Goal: Transaction & Acquisition: Purchase product/service

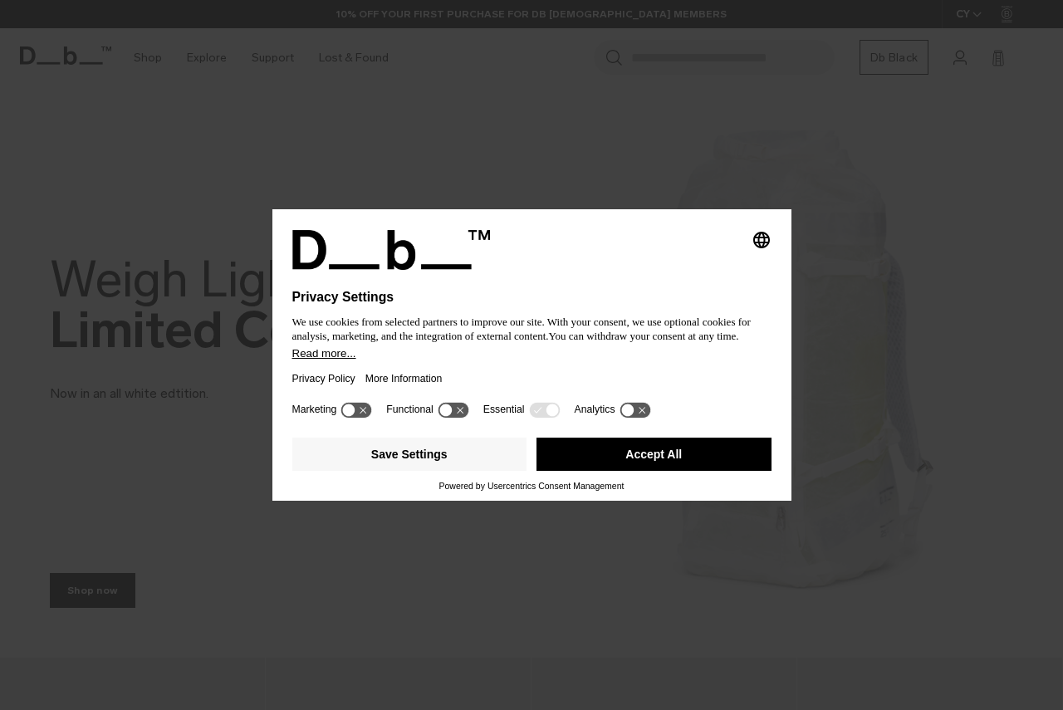
click at [620, 450] on button "Accept All" at bounding box center [653, 454] width 235 height 33
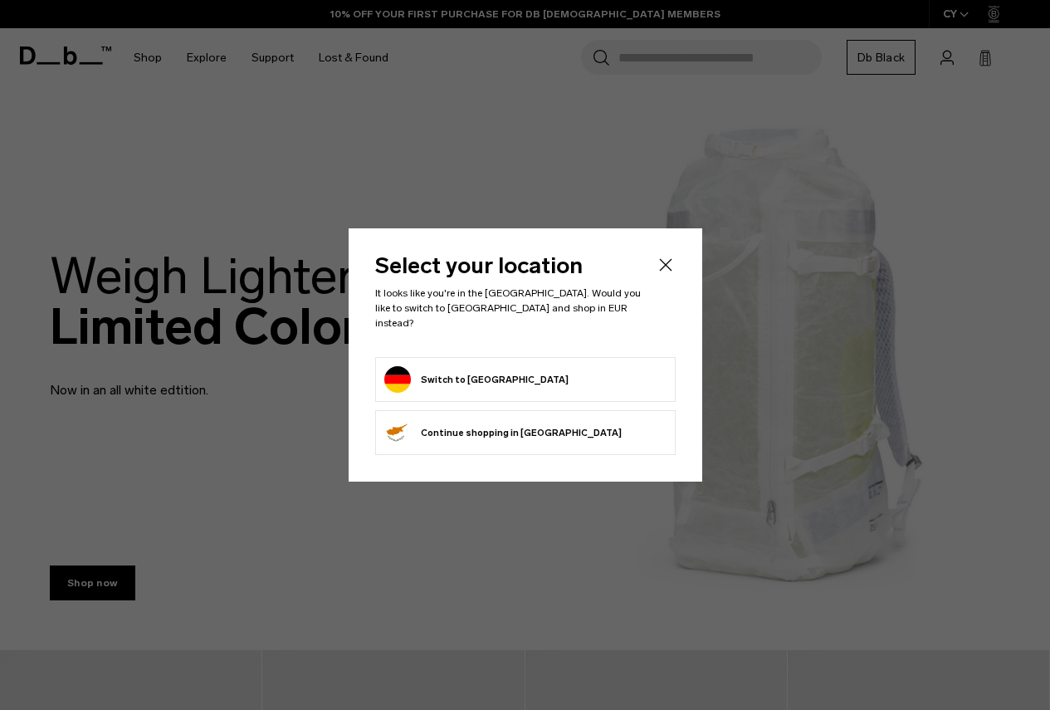
click at [670, 273] on icon "Close" at bounding box center [666, 265] width 20 height 20
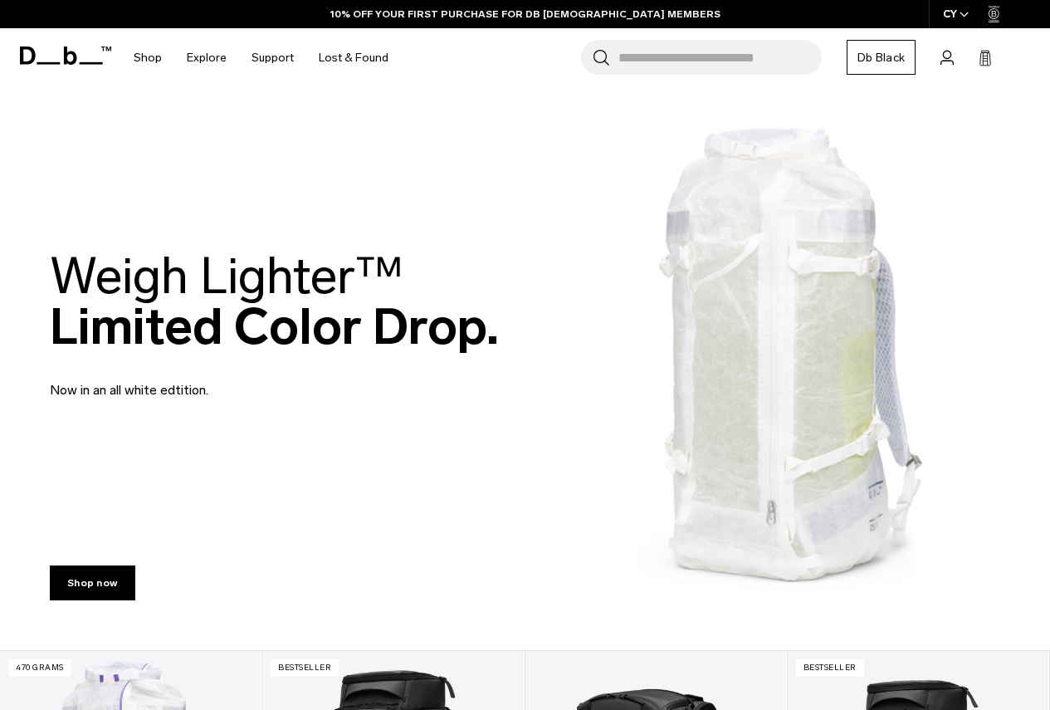
click at [957, 9] on div "CY" at bounding box center [956, 14] width 55 height 28
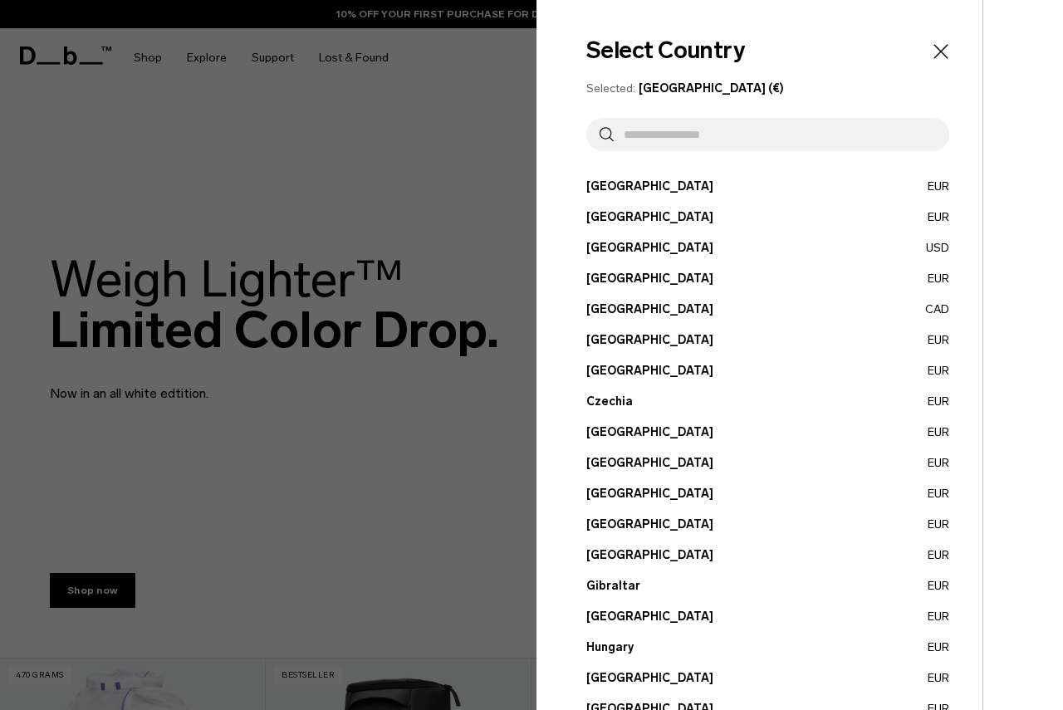
click at [760, 139] on input "text" at bounding box center [775, 134] width 322 height 33
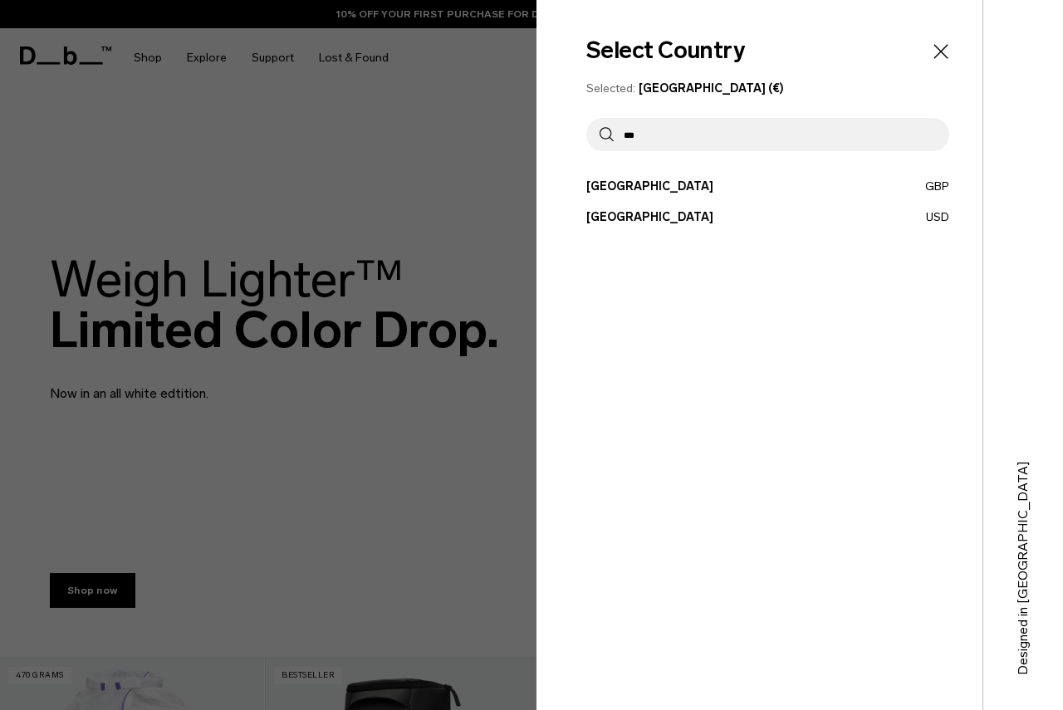
type input "***"
click at [691, 183] on button "United Kingdom GBP" at bounding box center [767, 186] width 363 height 17
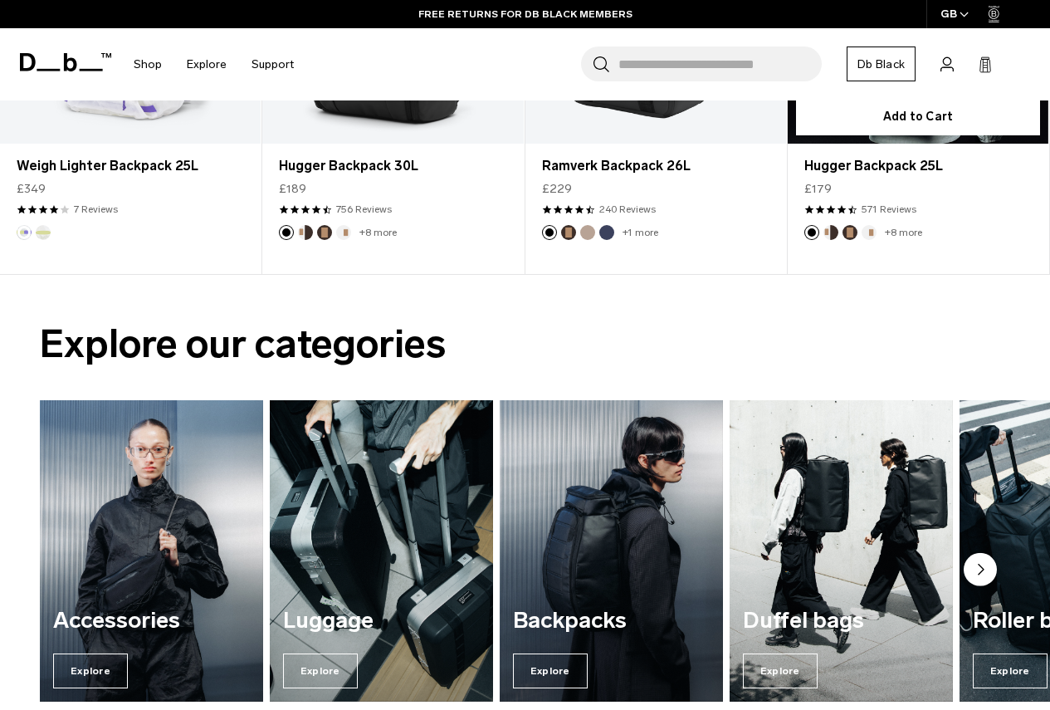
scroll to position [830, 0]
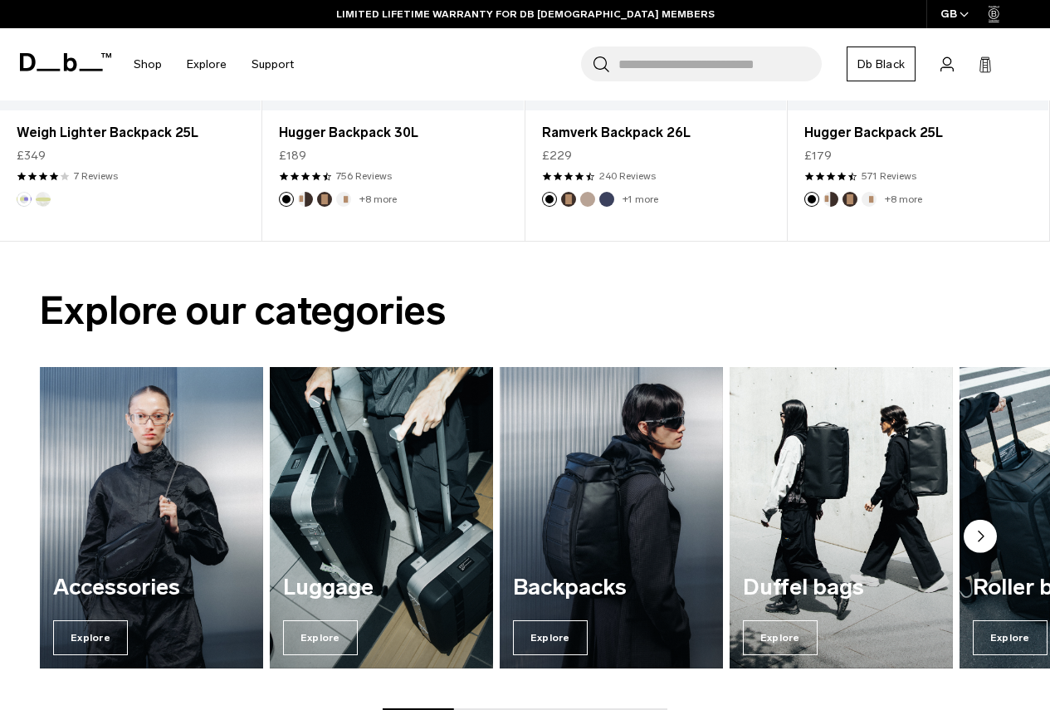
click at [976, 531] on circle "Next slide" at bounding box center [980, 536] width 33 height 33
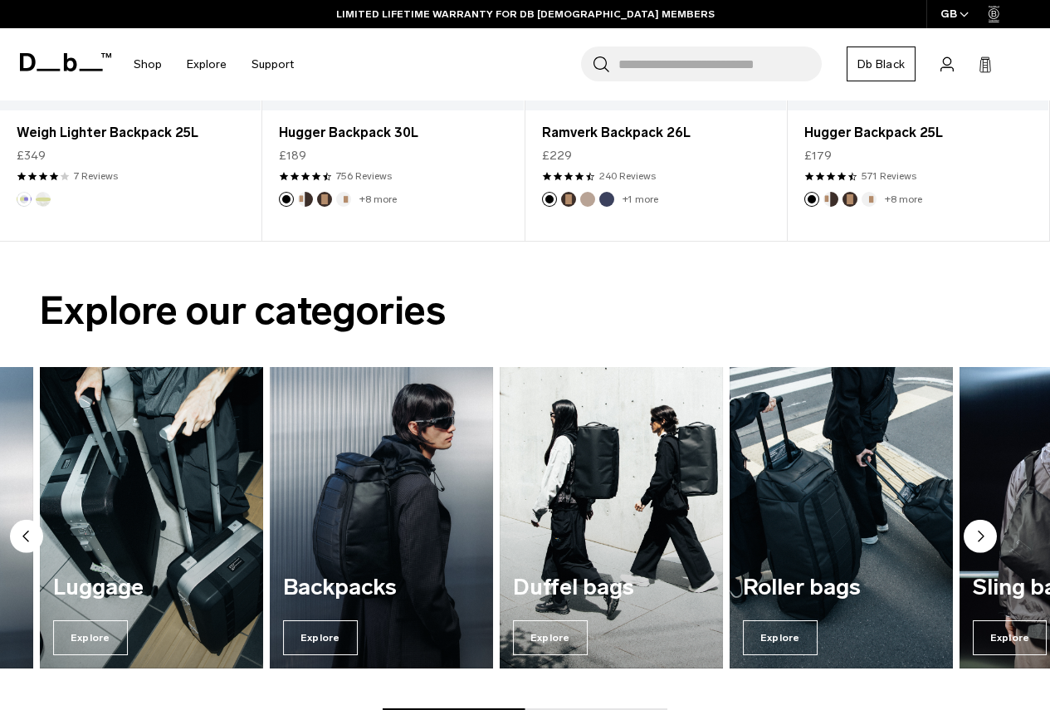
click at [976, 531] on circle "Next slide" at bounding box center [980, 536] width 33 height 33
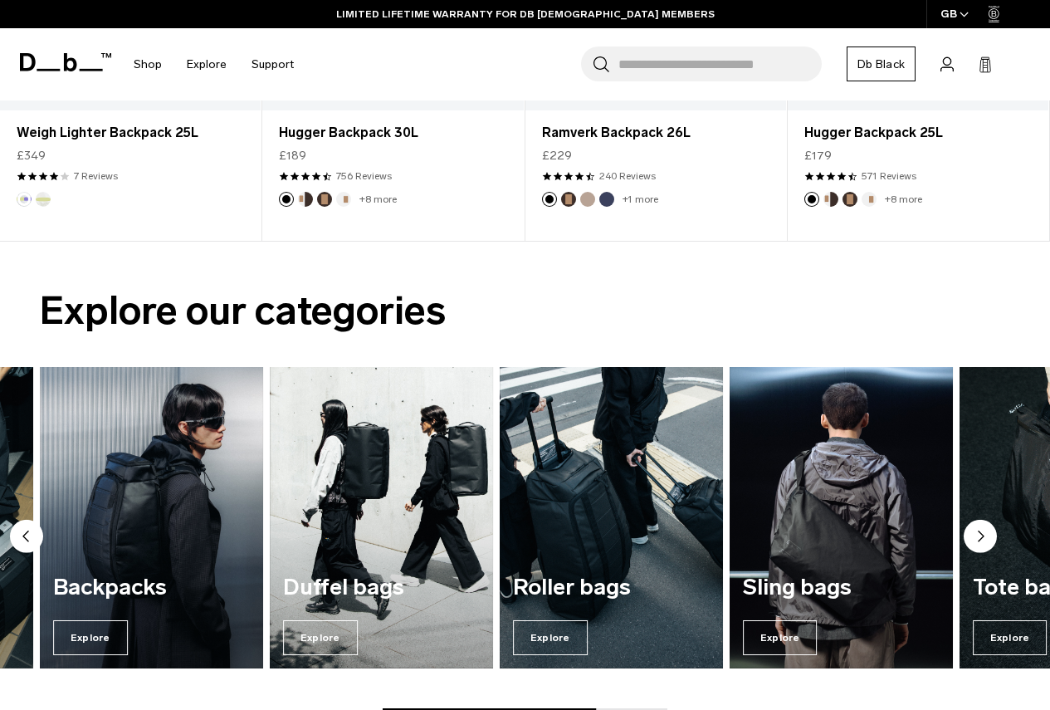
click at [976, 531] on circle "Next slide" at bounding box center [980, 536] width 33 height 33
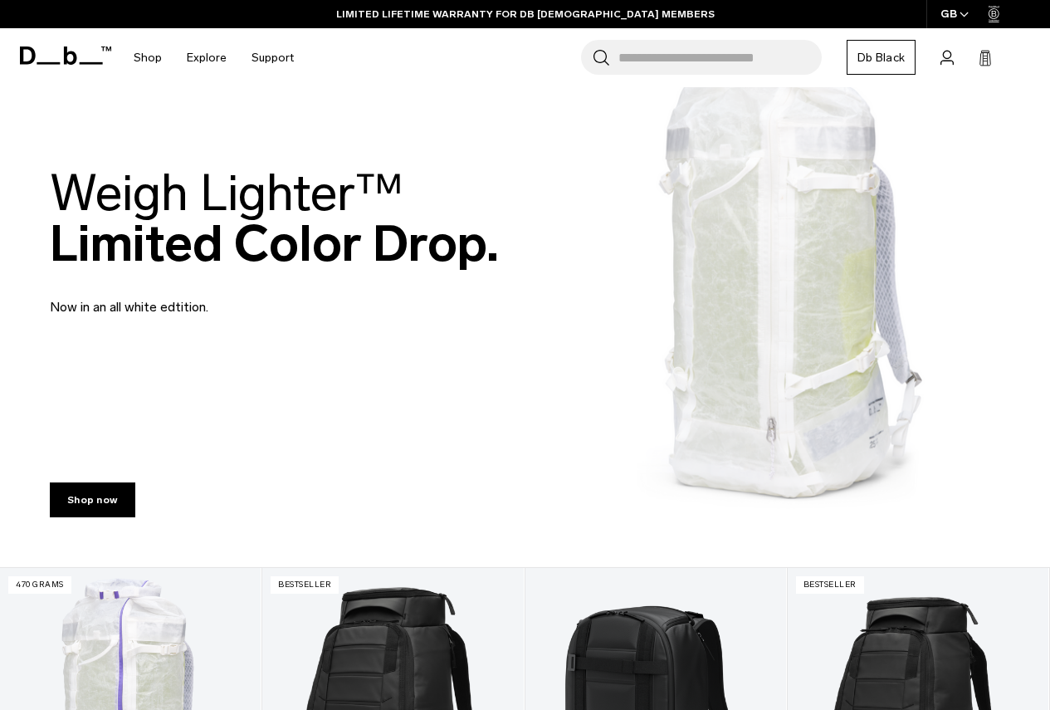
scroll to position [0, 0]
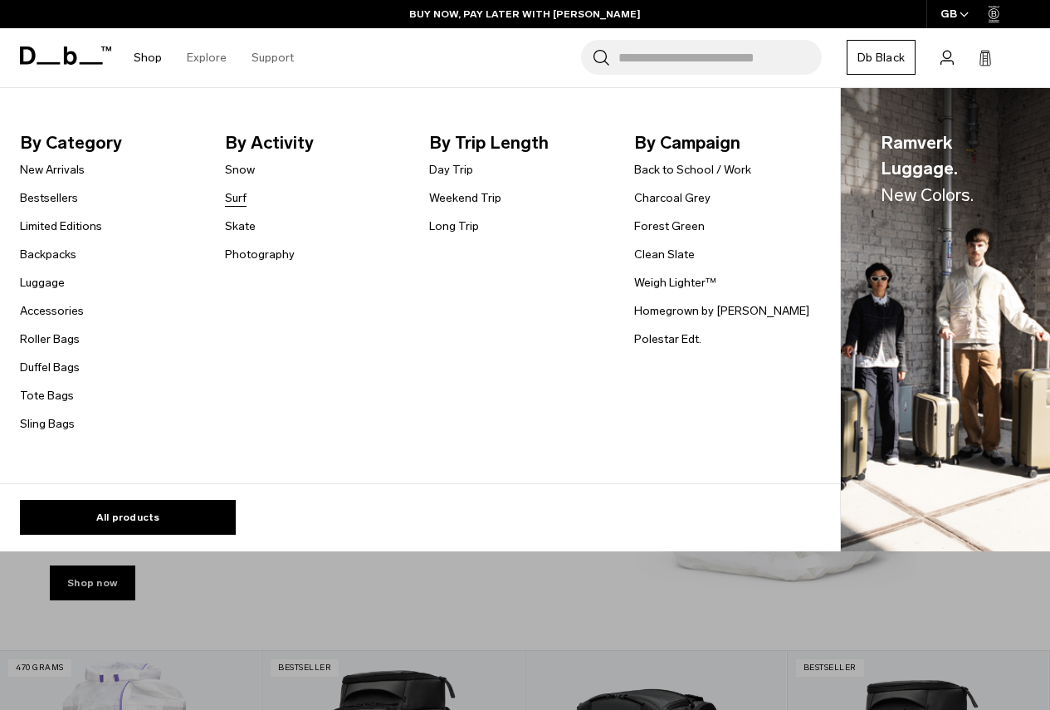
click at [243, 198] on link "Surf" at bounding box center [236, 197] width 22 height 17
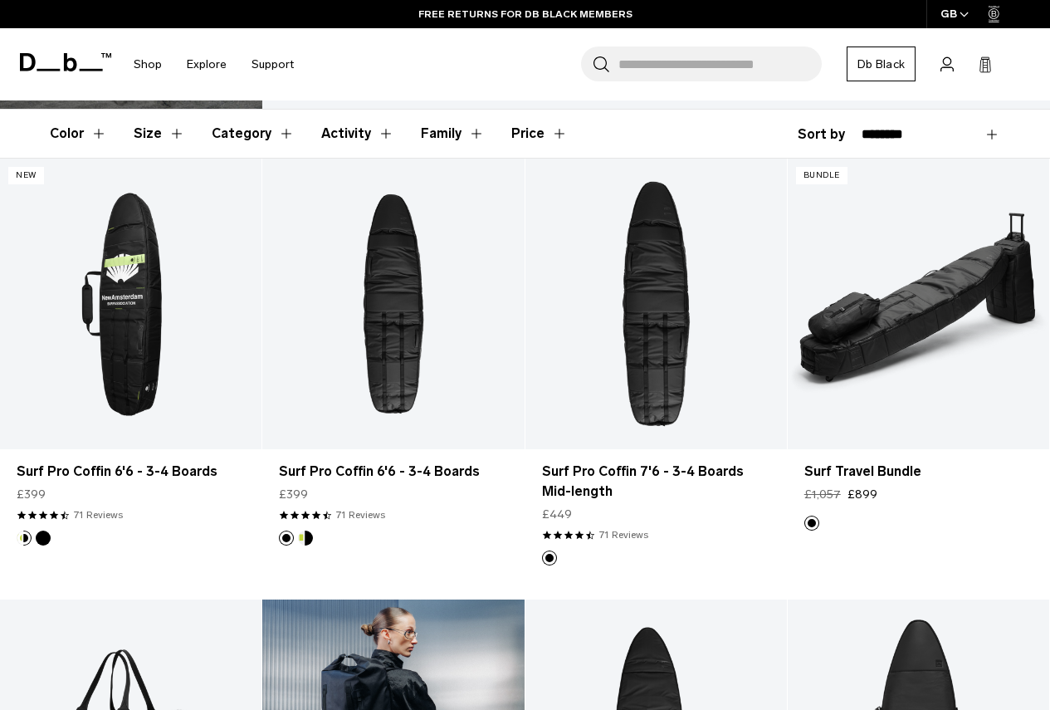
scroll to position [249, 0]
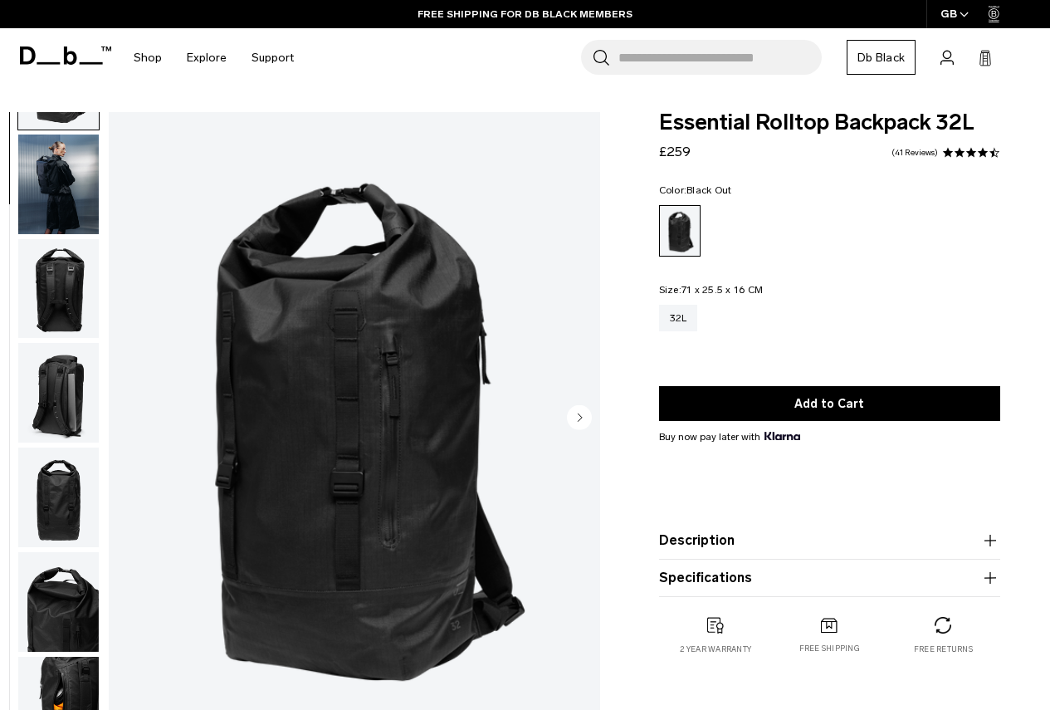
click at [55, 399] on img "button" at bounding box center [58, 393] width 81 height 100
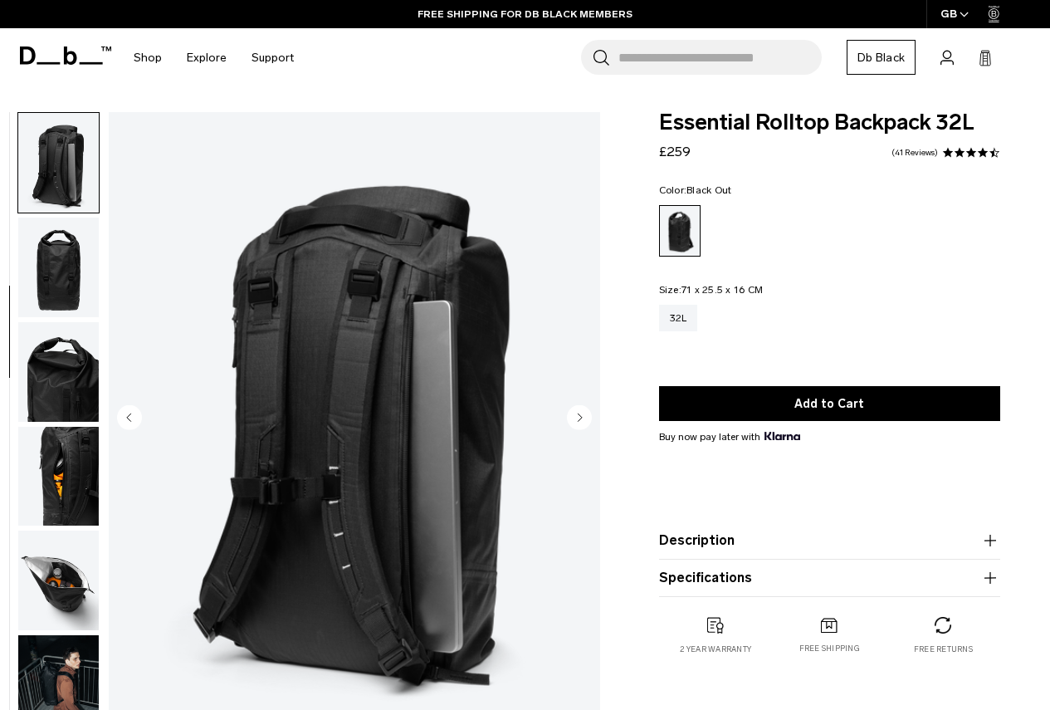
click at [72, 392] on img "button" at bounding box center [58, 372] width 81 height 100
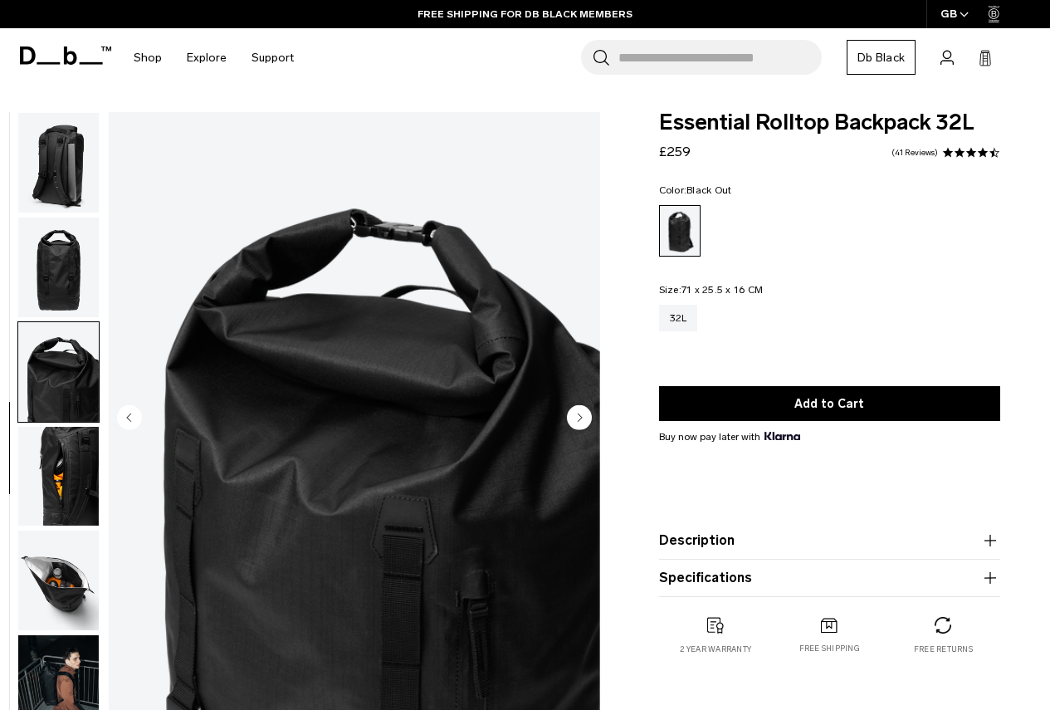
scroll to position [428, 0]
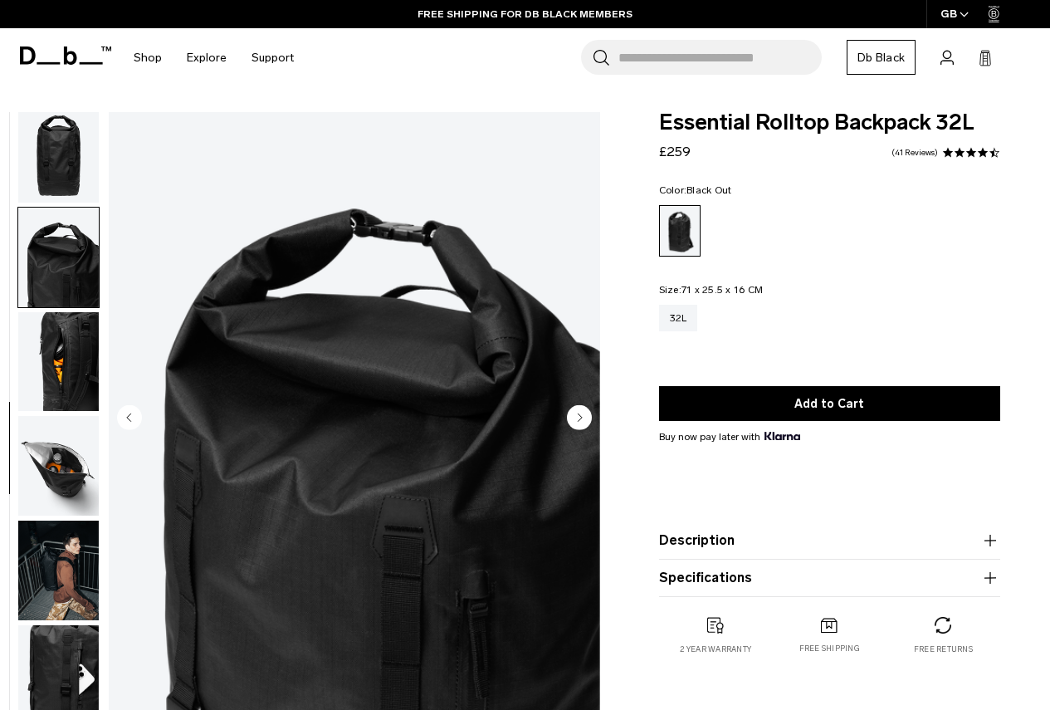
click at [72, 392] on img "button" at bounding box center [58, 362] width 81 height 100
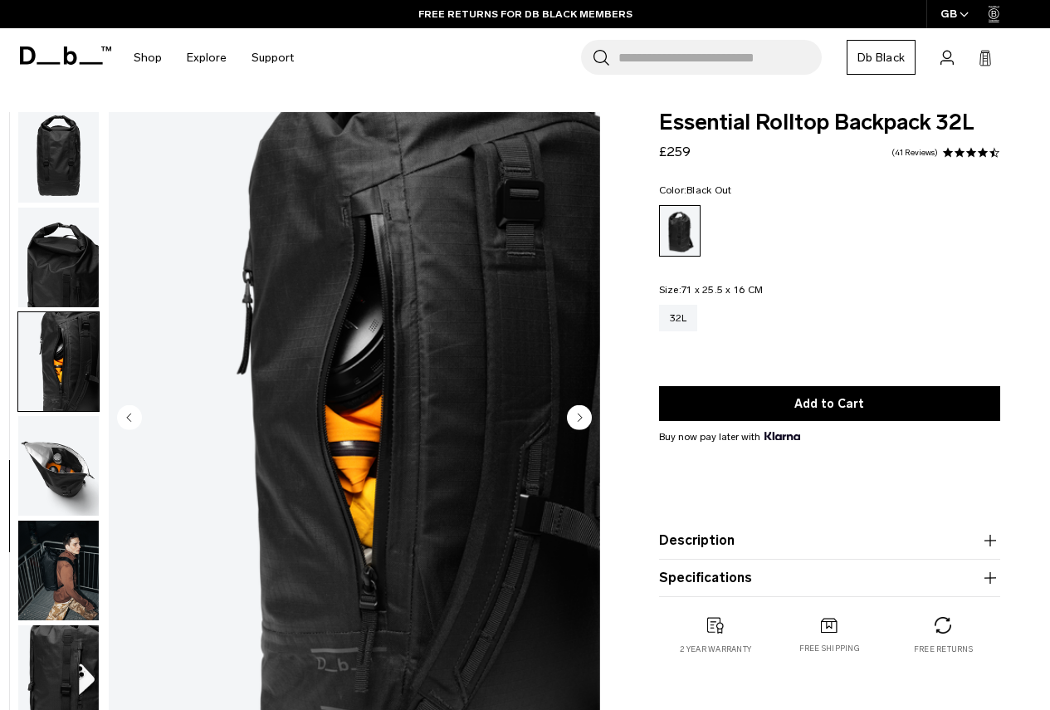
click at [56, 455] on img "button" at bounding box center [58, 466] width 81 height 100
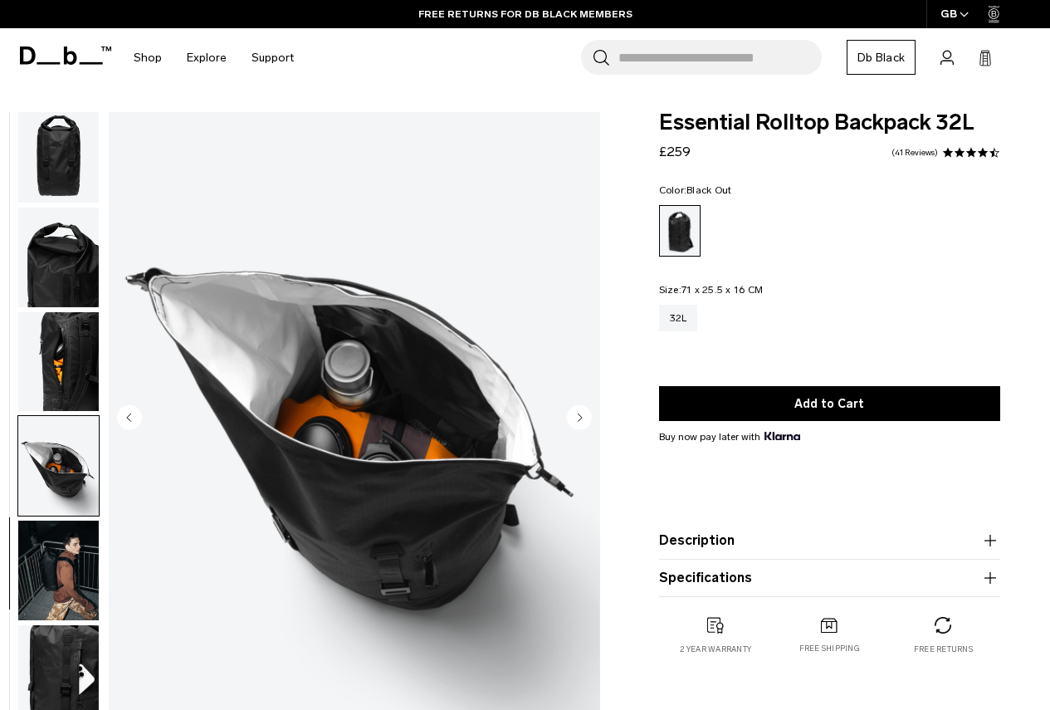
click at [48, 581] on img "button" at bounding box center [58, 571] width 81 height 100
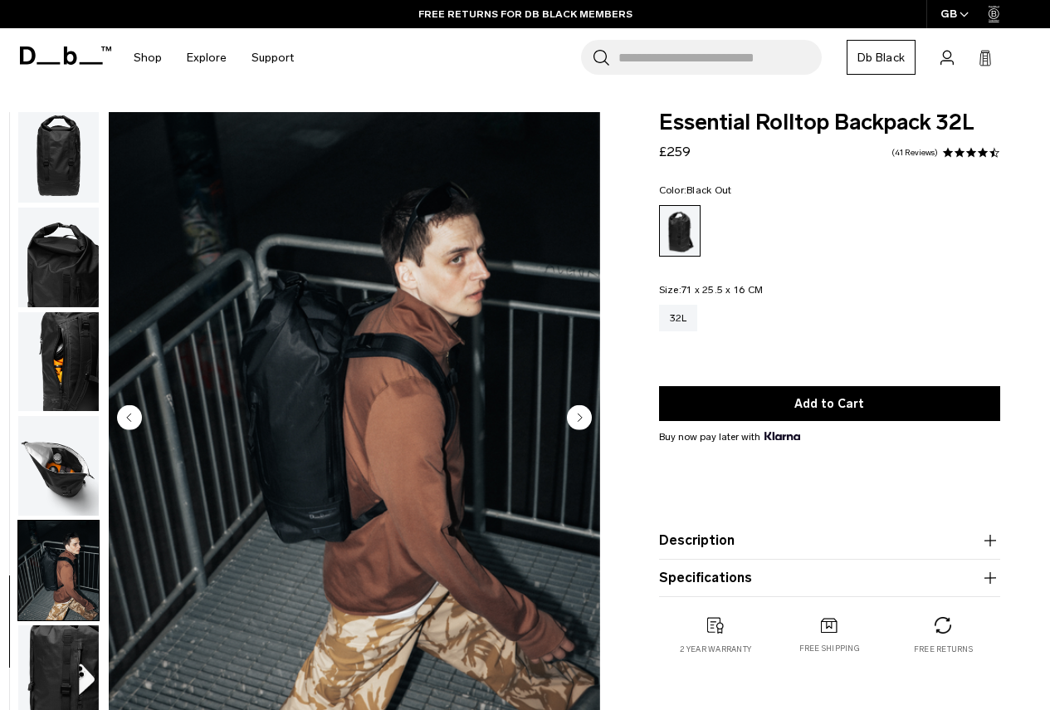
scroll to position [83, 0]
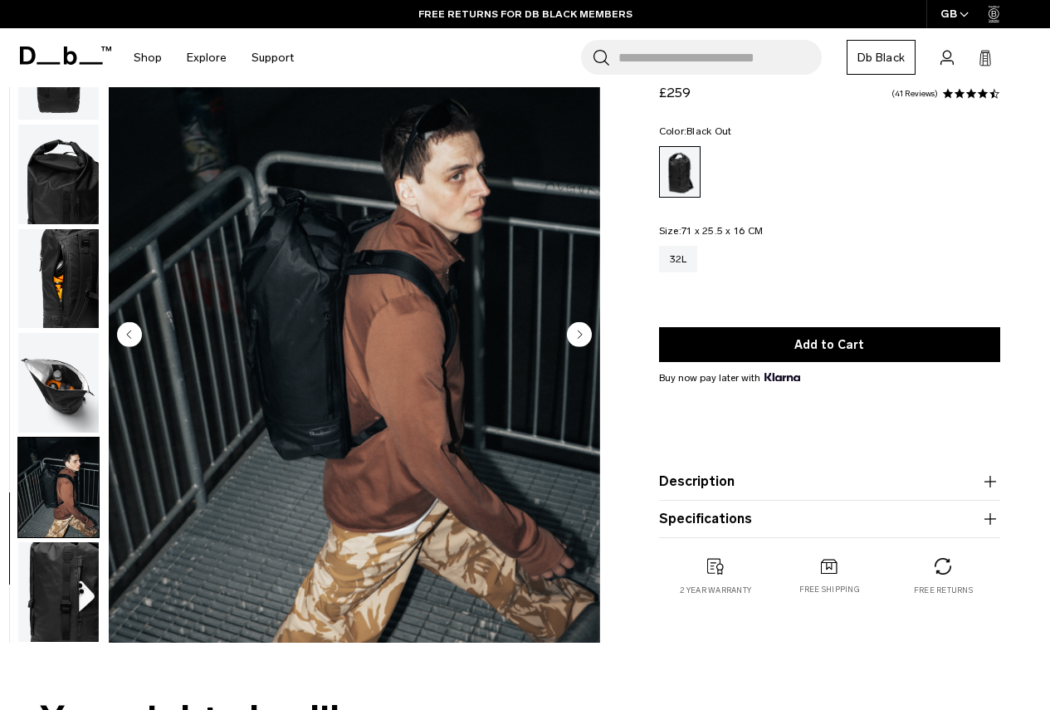
click at [54, 563] on img "button" at bounding box center [58, 592] width 81 height 100
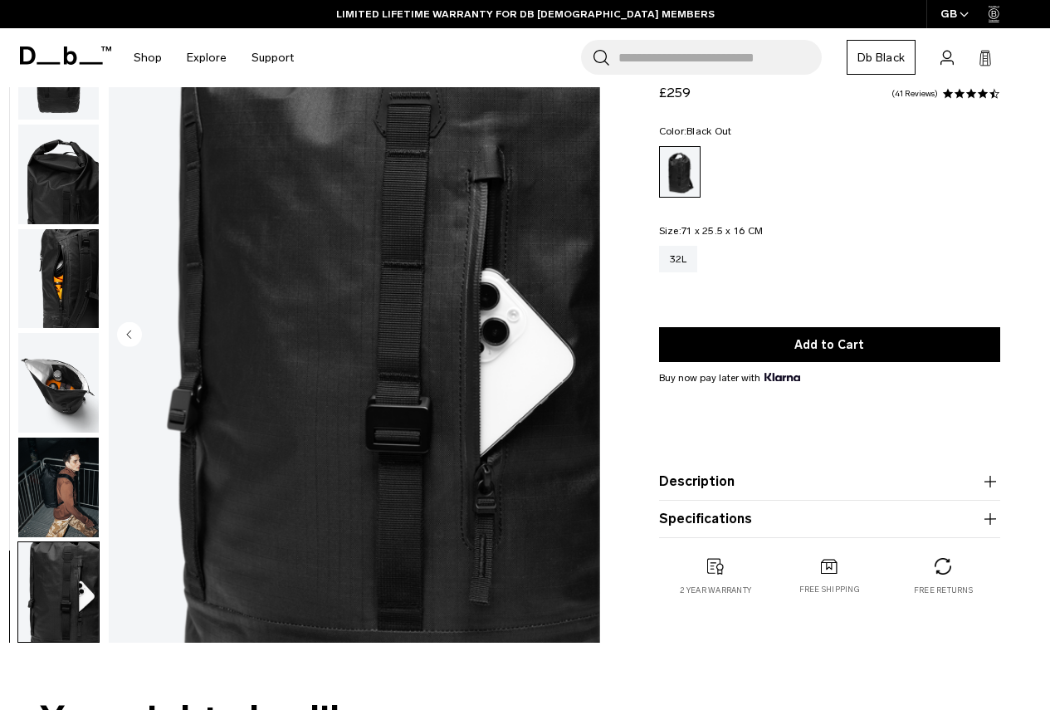
click at [47, 389] on img "button" at bounding box center [58, 383] width 81 height 100
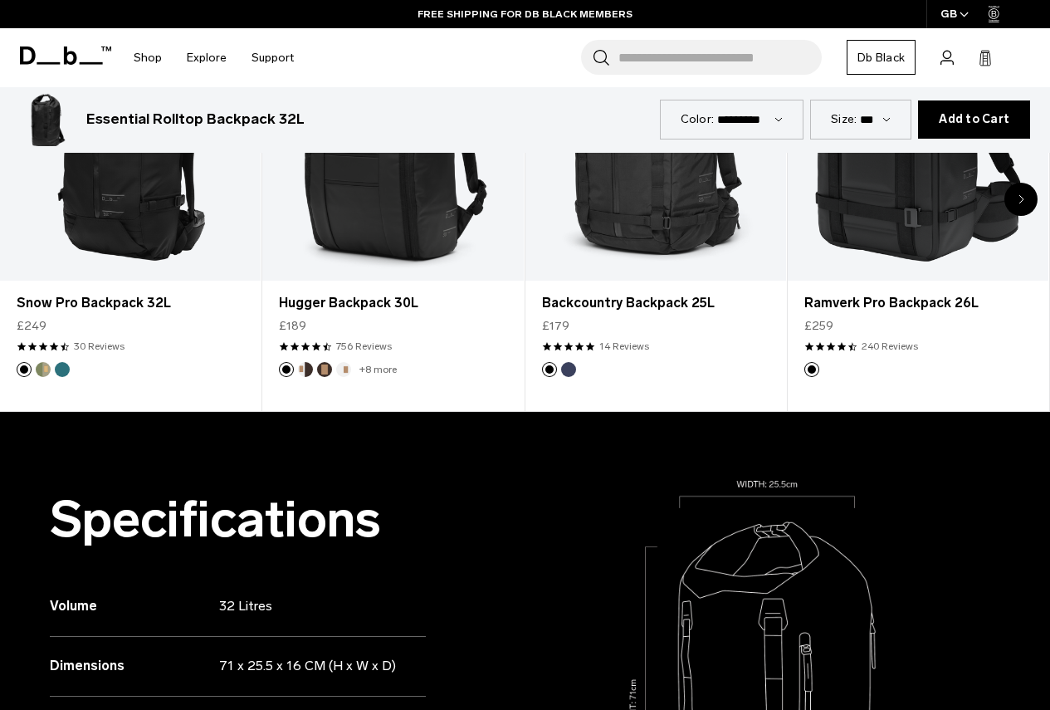
scroll to position [664, 0]
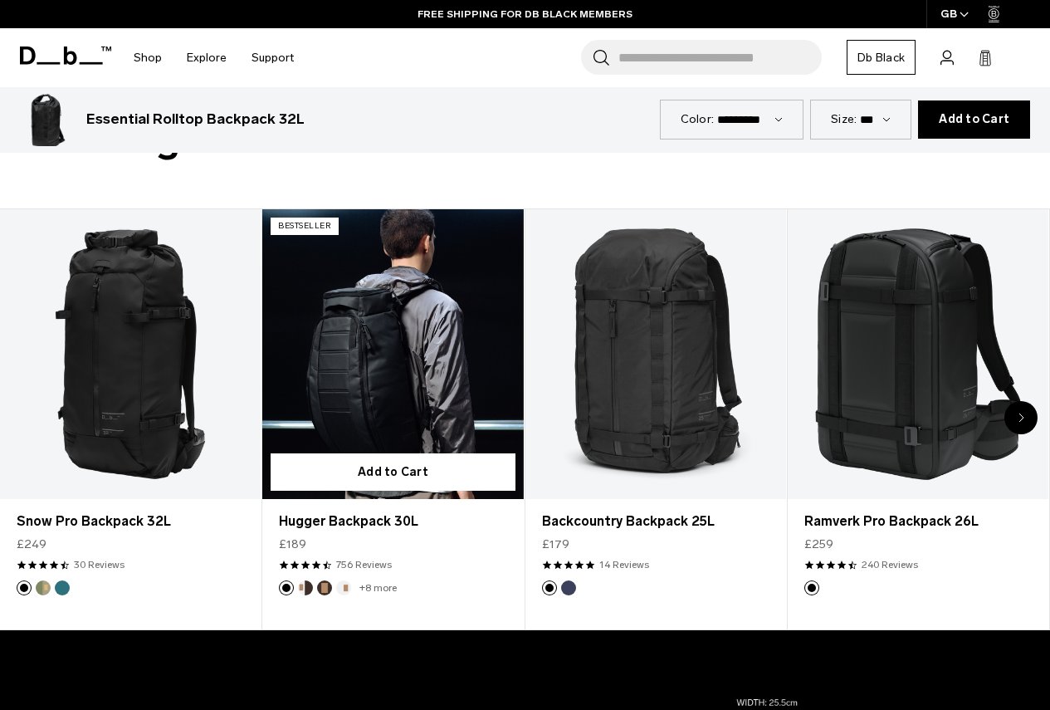
click at [377, 357] on link "Hugger Backpack 30L" at bounding box center [392, 354] width 261 height 290
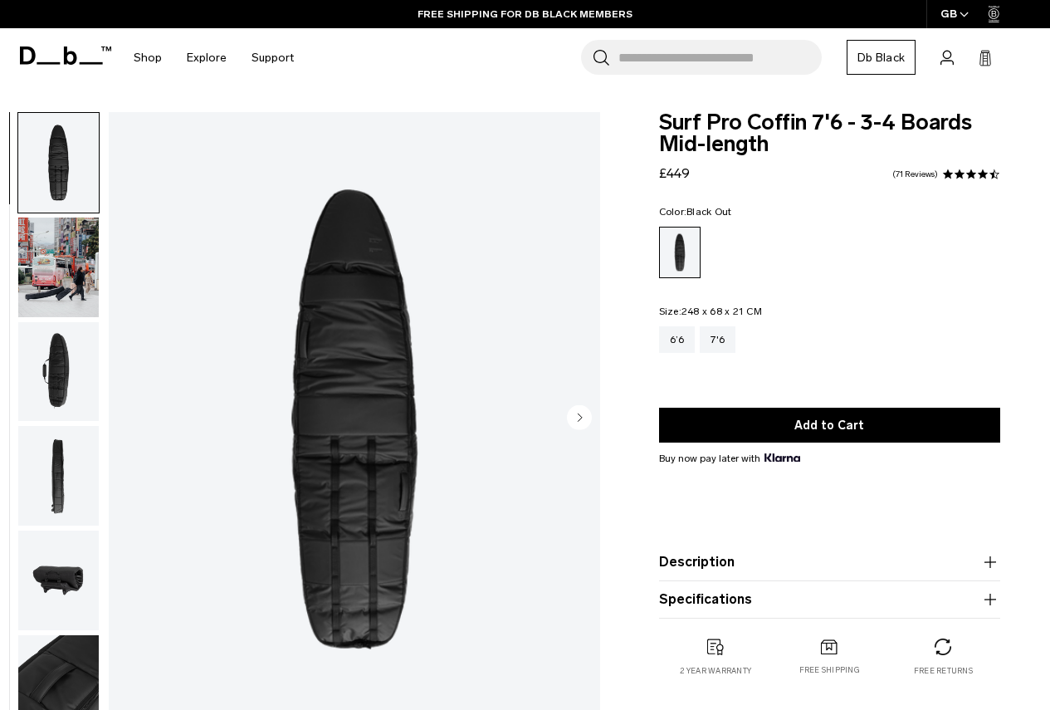
click at [86, 277] on img "button" at bounding box center [58, 268] width 81 height 100
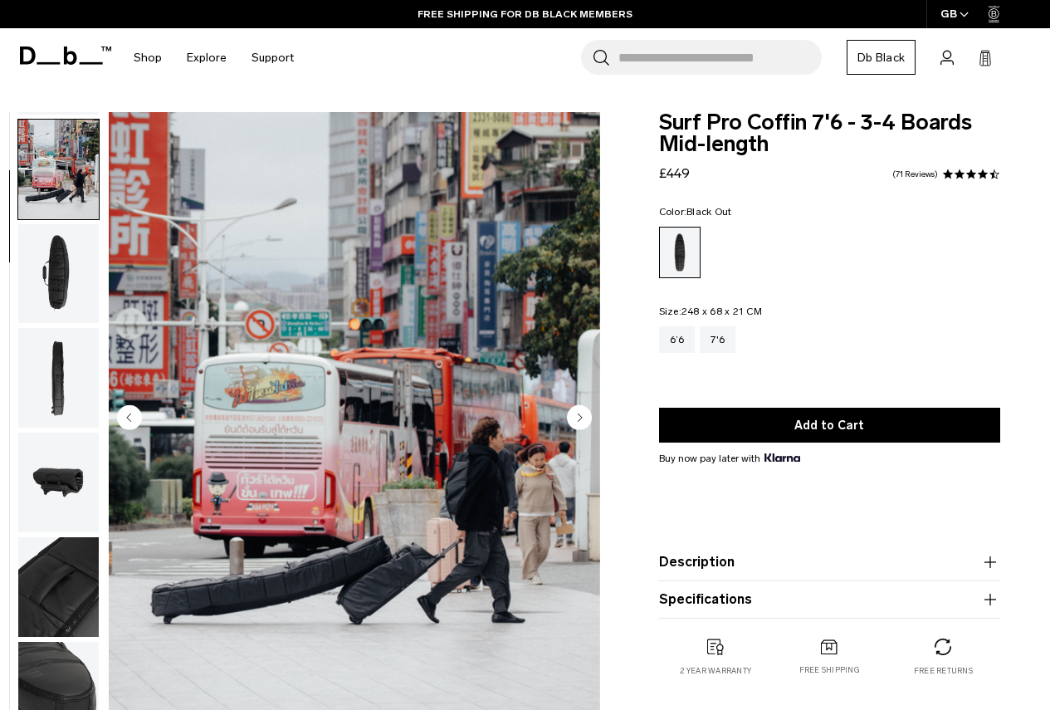
scroll to position [105, 0]
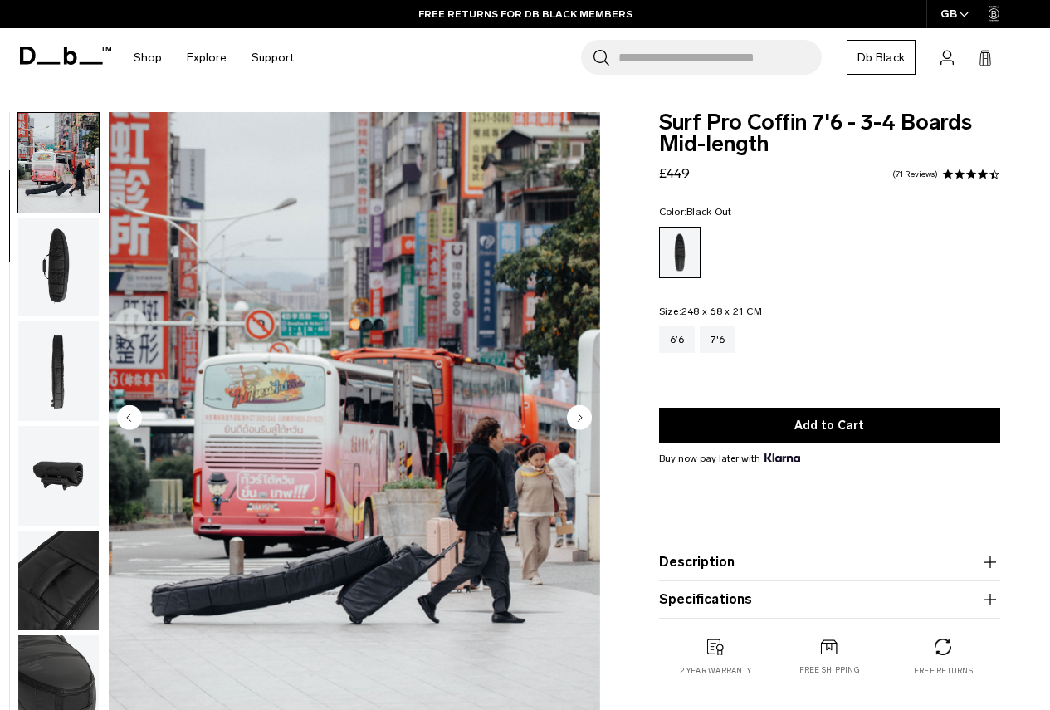
click at [53, 289] on img "button" at bounding box center [58, 268] width 81 height 100
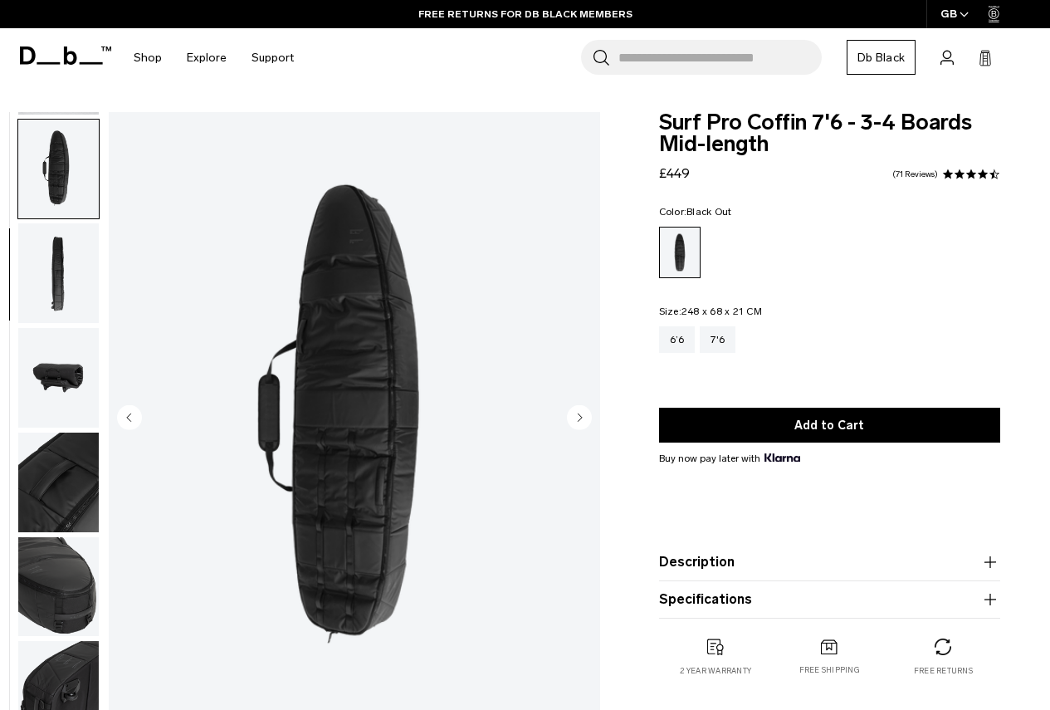
scroll to position [209, 0]
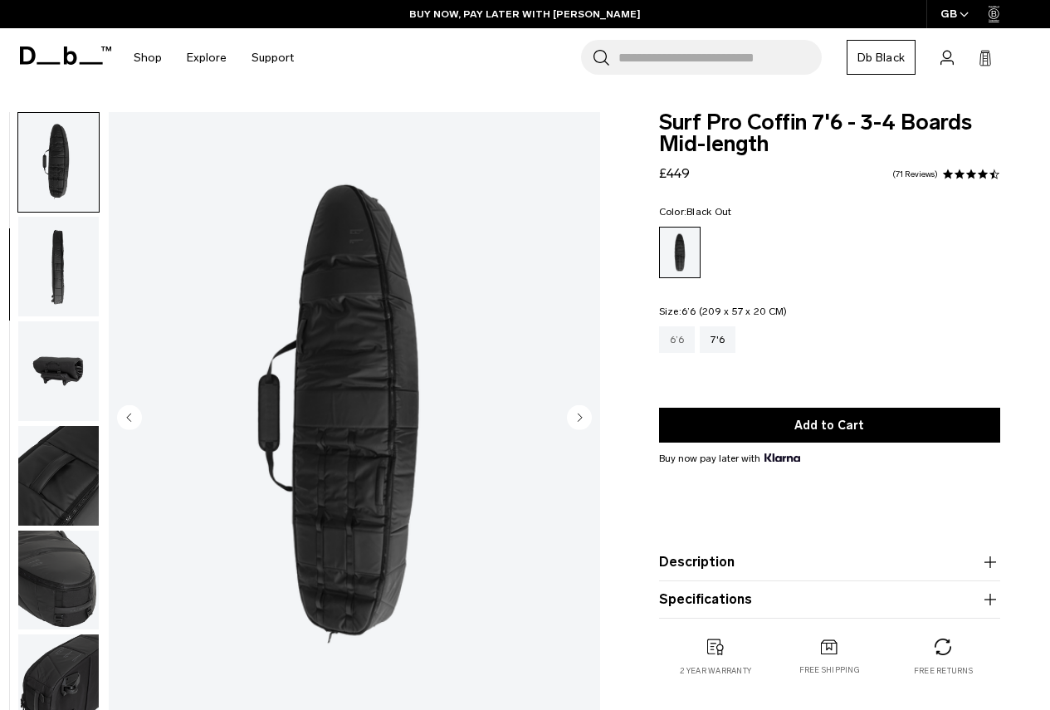
click at [673, 344] on div "6’6" at bounding box center [677, 339] width 37 height 27
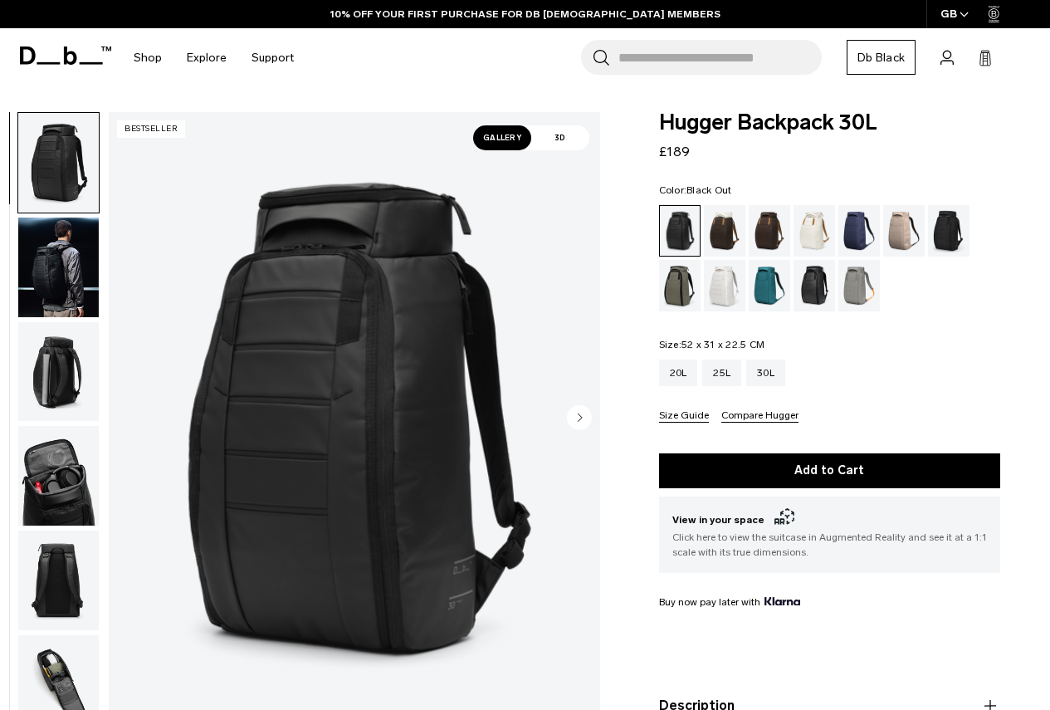
click at [44, 485] on img "button" at bounding box center [58, 476] width 81 height 100
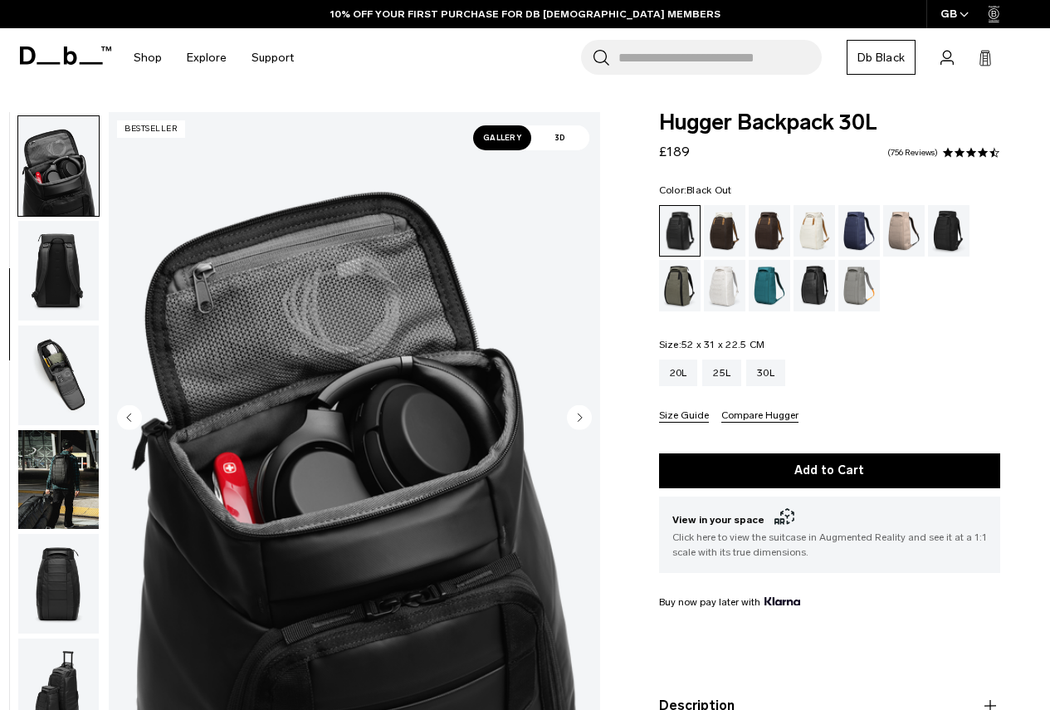
scroll to position [313, 0]
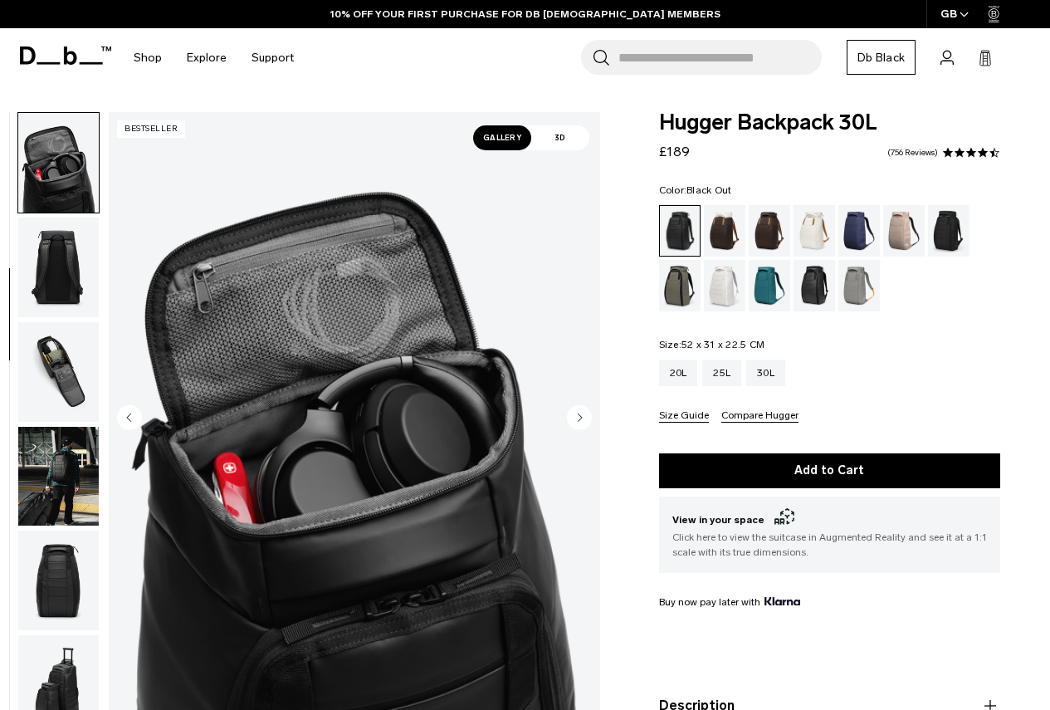
click at [42, 564] on img "button" at bounding box center [58, 581] width 81 height 100
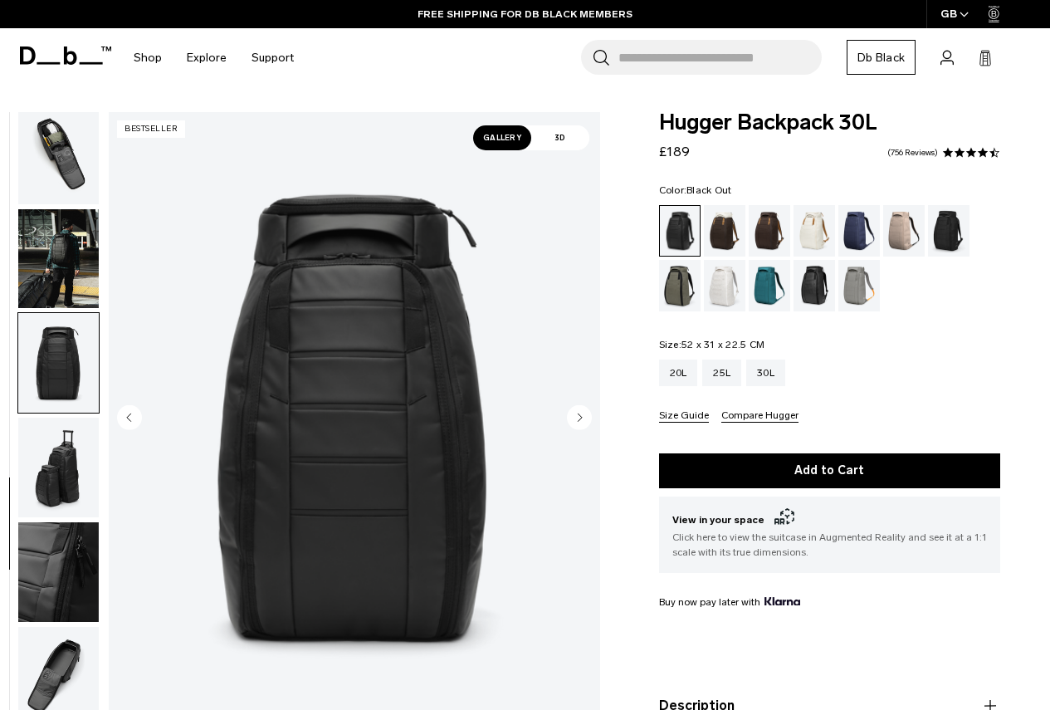
scroll to position [532, 0]
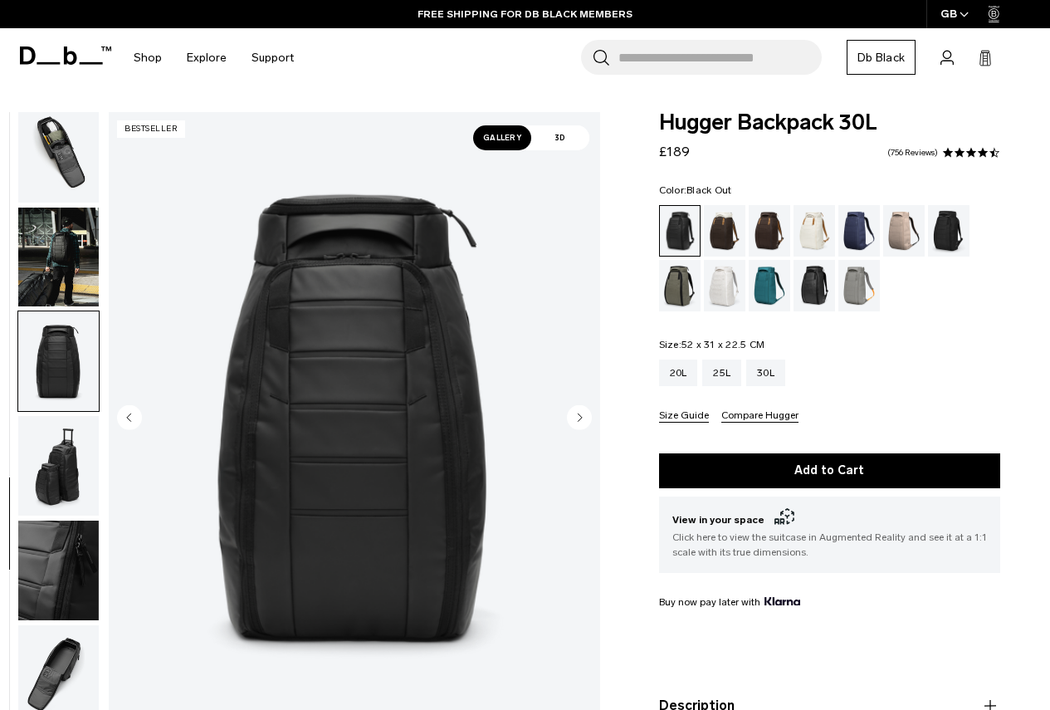
click at [58, 657] on img "button" at bounding box center [58, 675] width 81 height 100
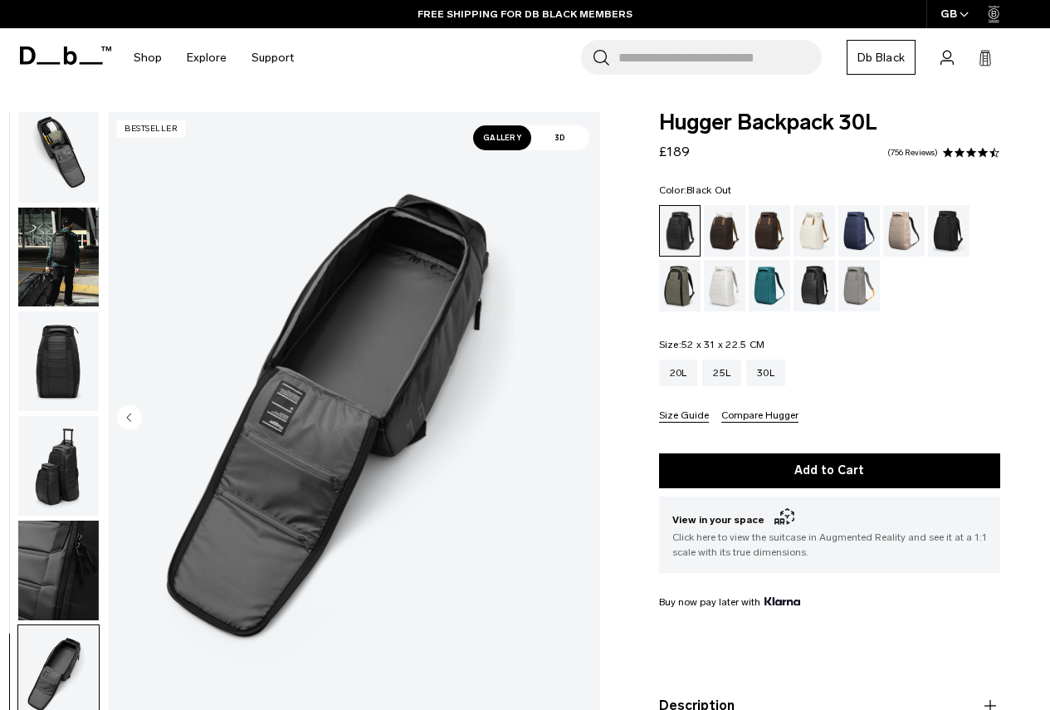
click at [46, 486] on img "button" at bounding box center [58, 466] width 81 height 100
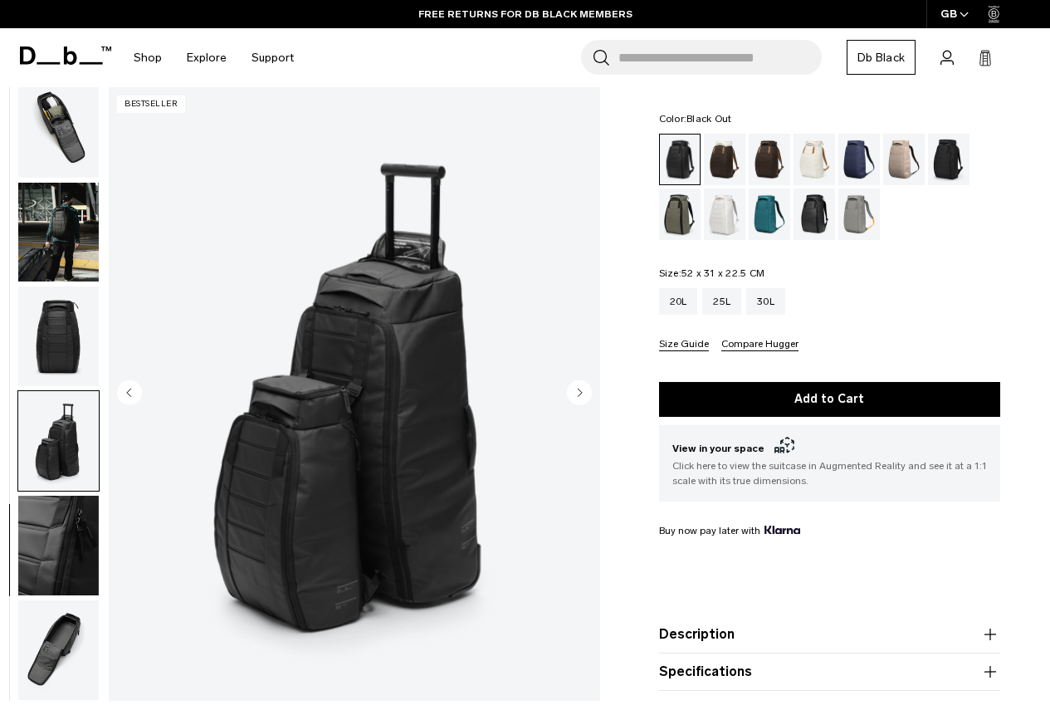
scroll to position [249, 0]
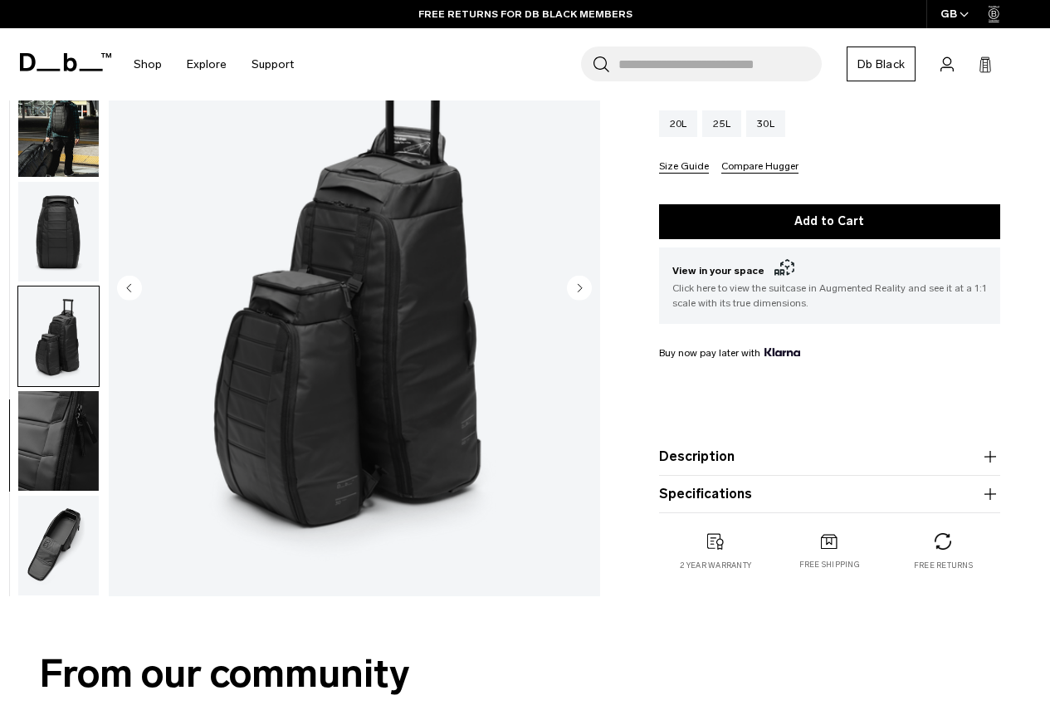
click at [73, 561] on img "button" at bounding box center [58, 546] width 81 height 100
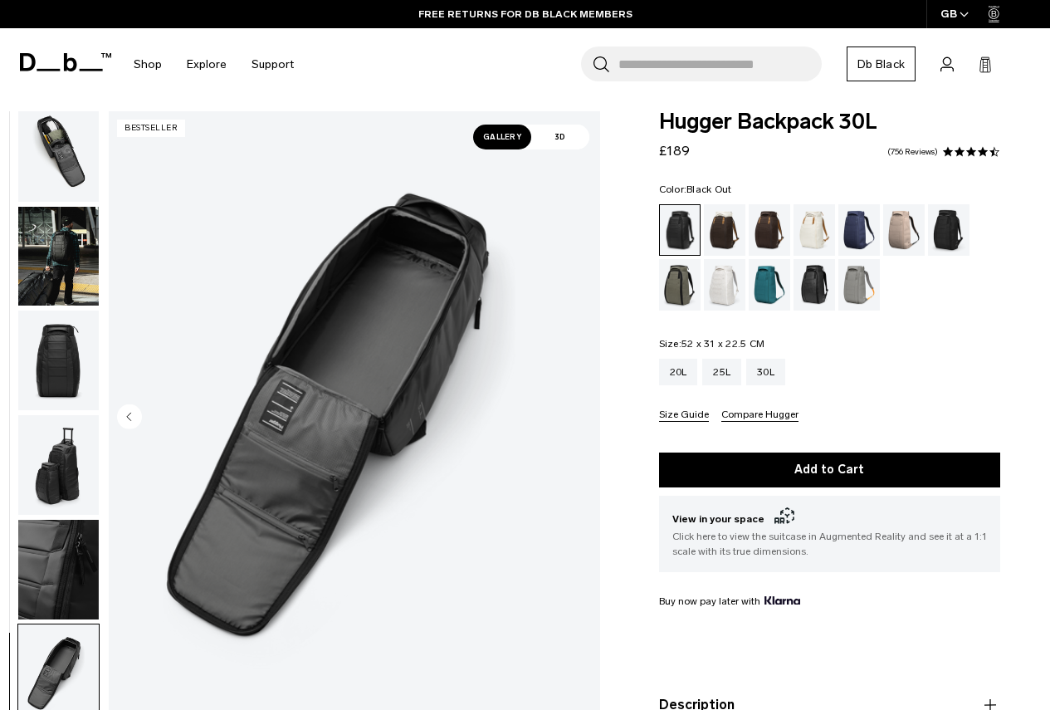
scroll to position [0, 0]
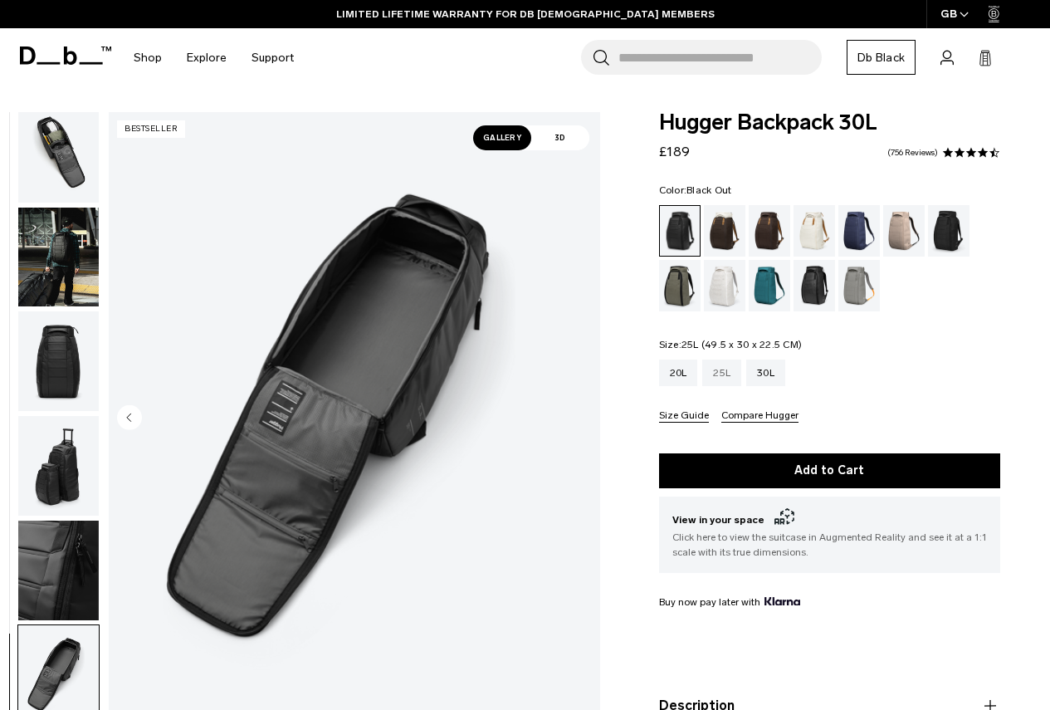
click at [724, 366] on div "25L" at bounding box center [722, 373] width 39 height 27
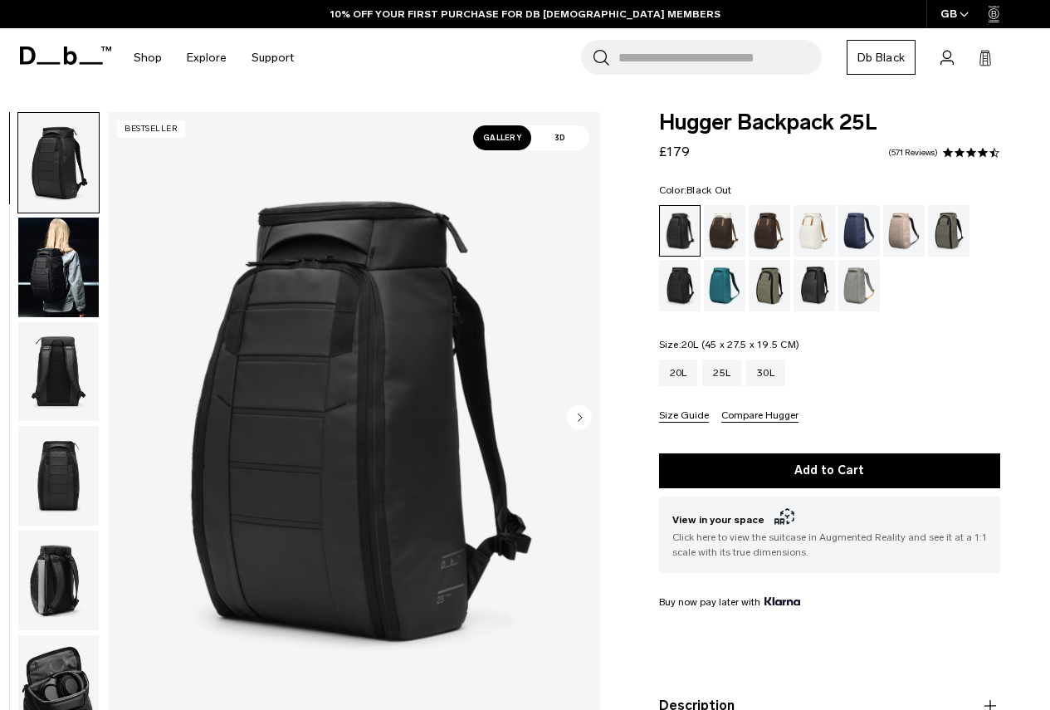
click at [681, 373] on div "20L" at bounding box center [678, 373] width 39 height 27
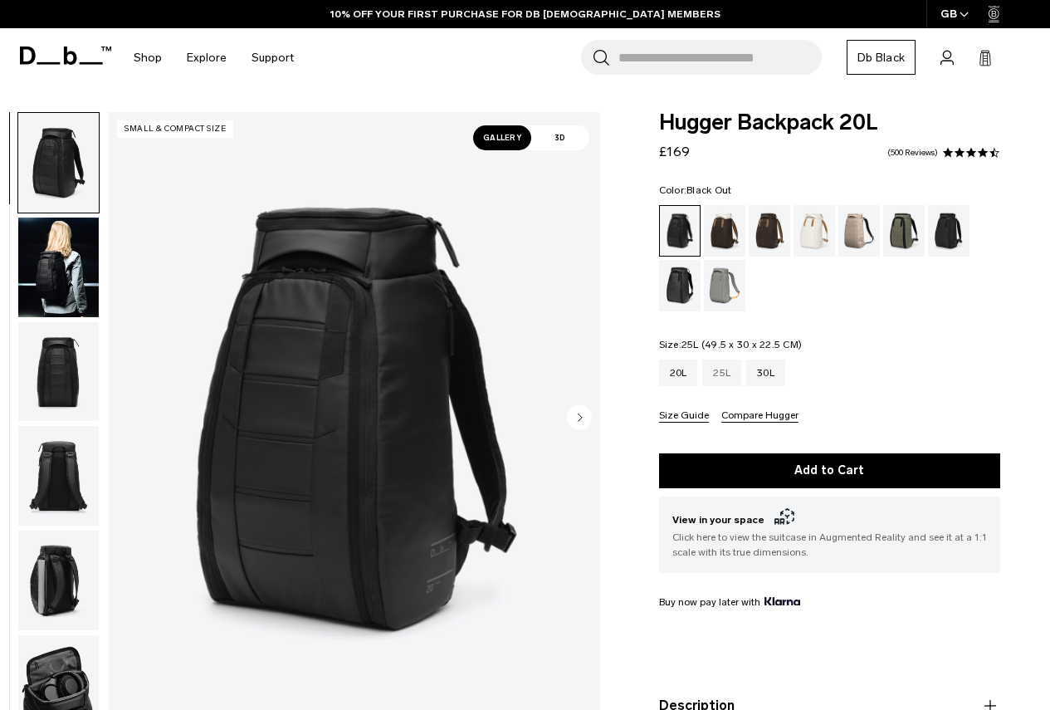
click at [717, 372] on div "25L" at bounding box center [722, 373] width 39 height 27
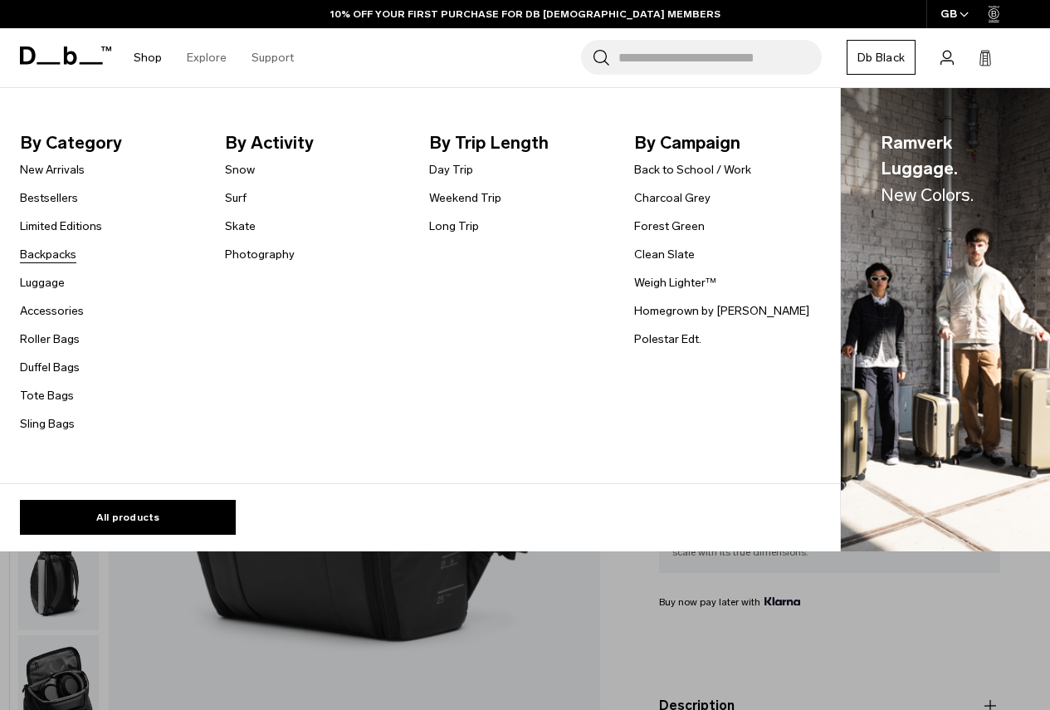
click at [59, 257] on link "Backpacks" at bounding box center [48, 254] width 56 height 17
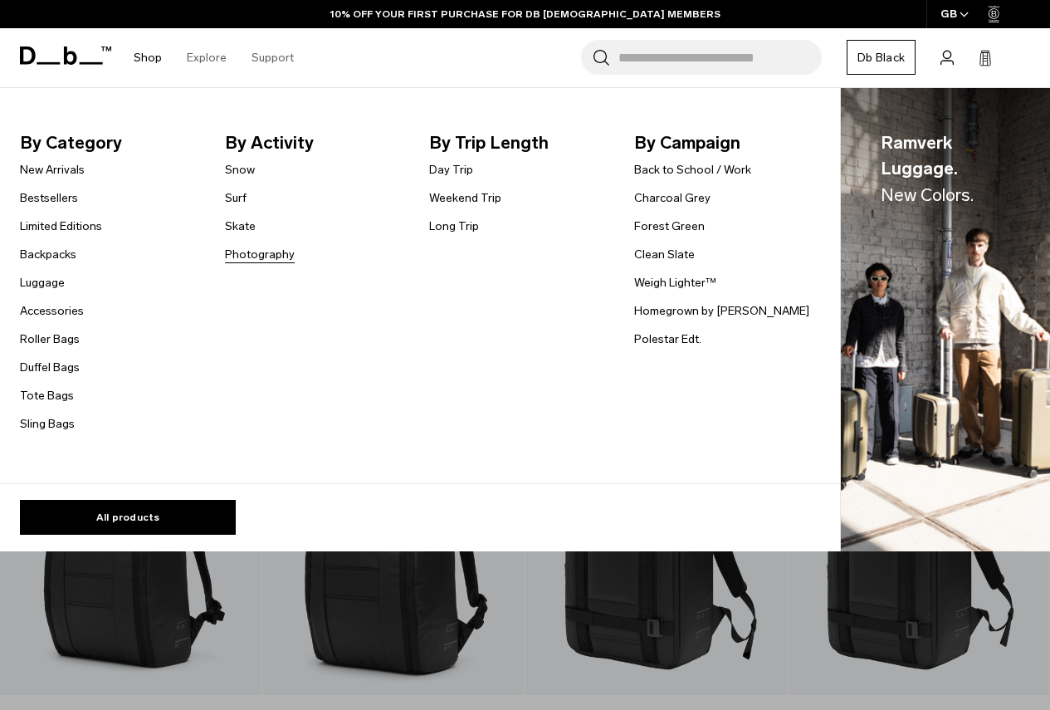
click at [242, 256] on link "Photography" at bounding box center [260, 254] width 70 height 17
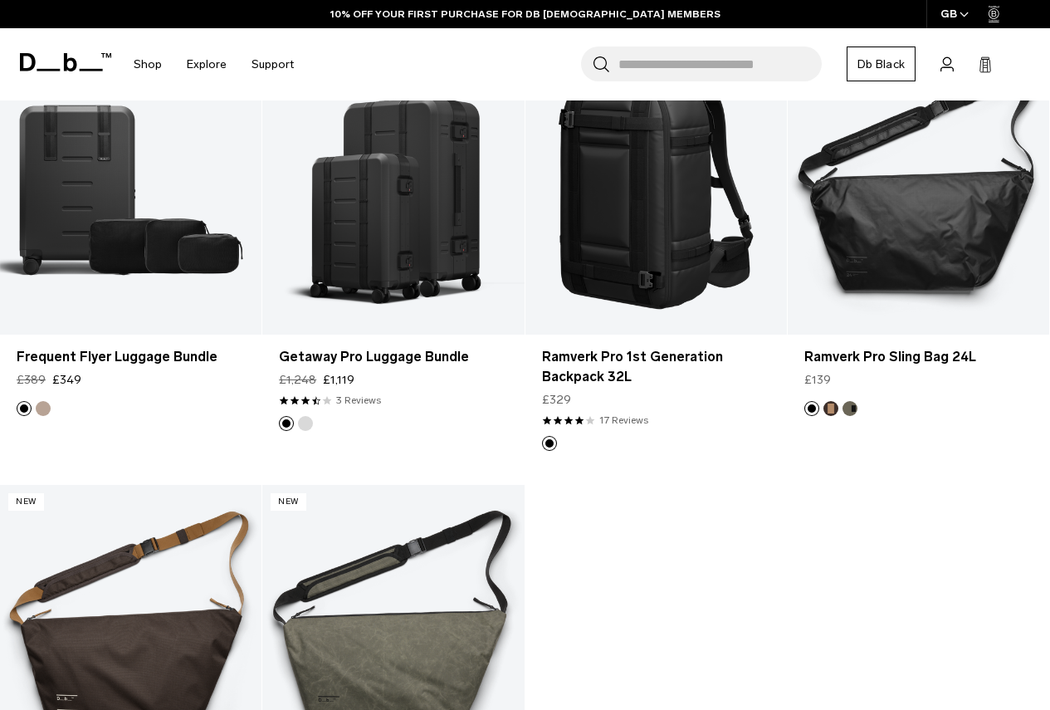
scroll to position [2491, 0]
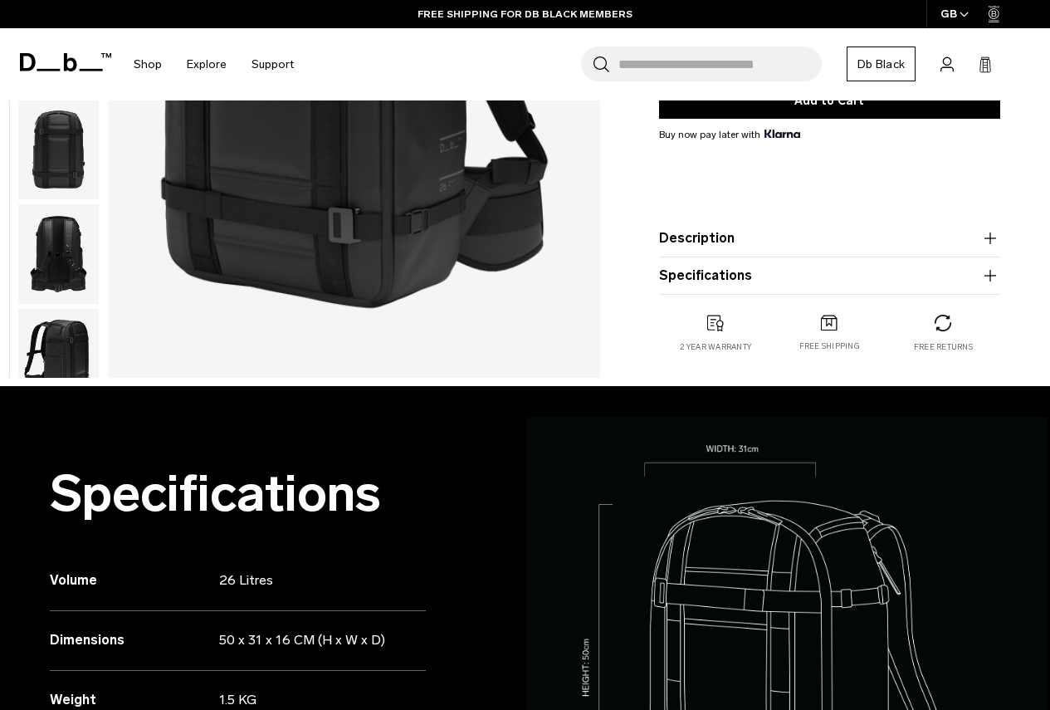
scroll to position [415, 0]
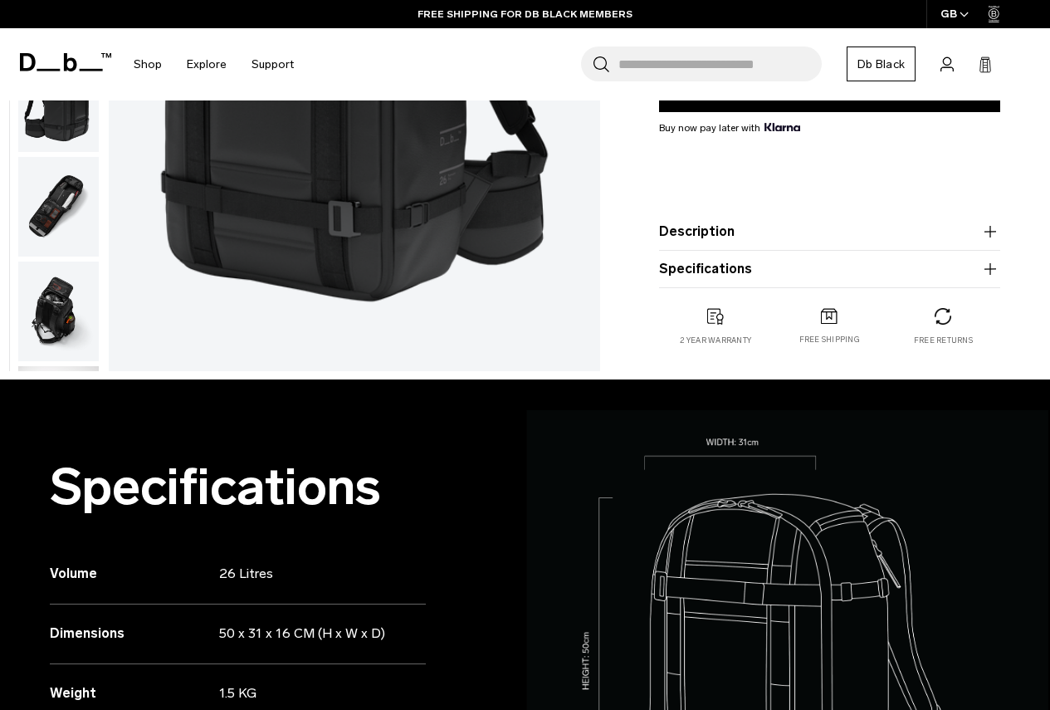
click at [62, 216] on img "button" at bounding box center [58, 207] width 81 height 100
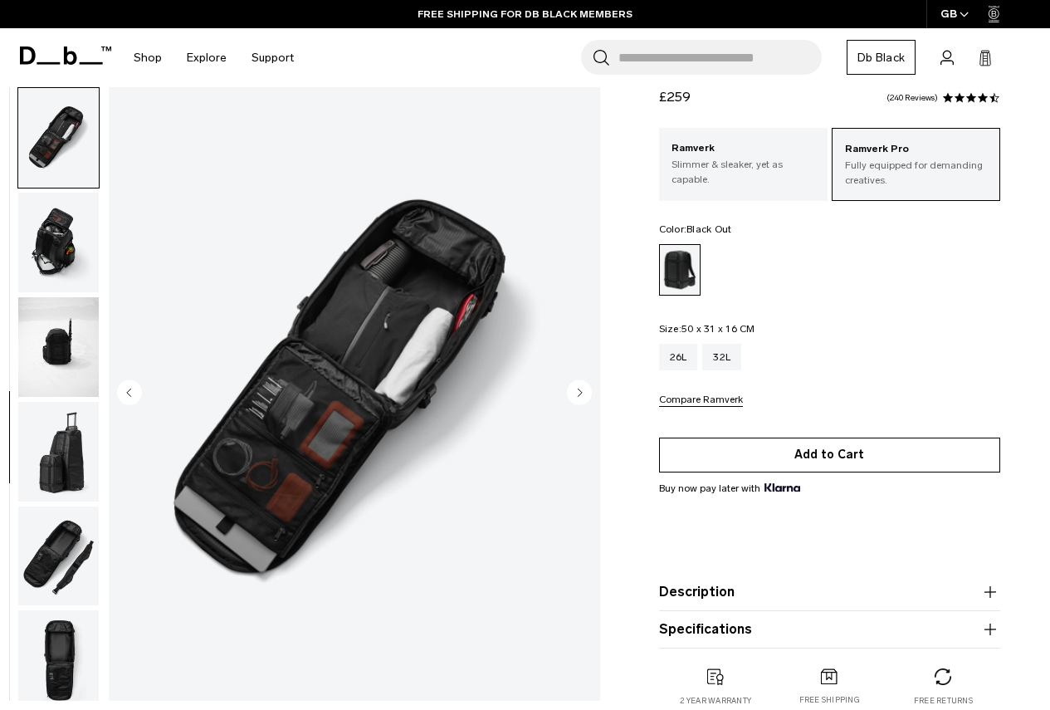
scroll to position [83, 0]
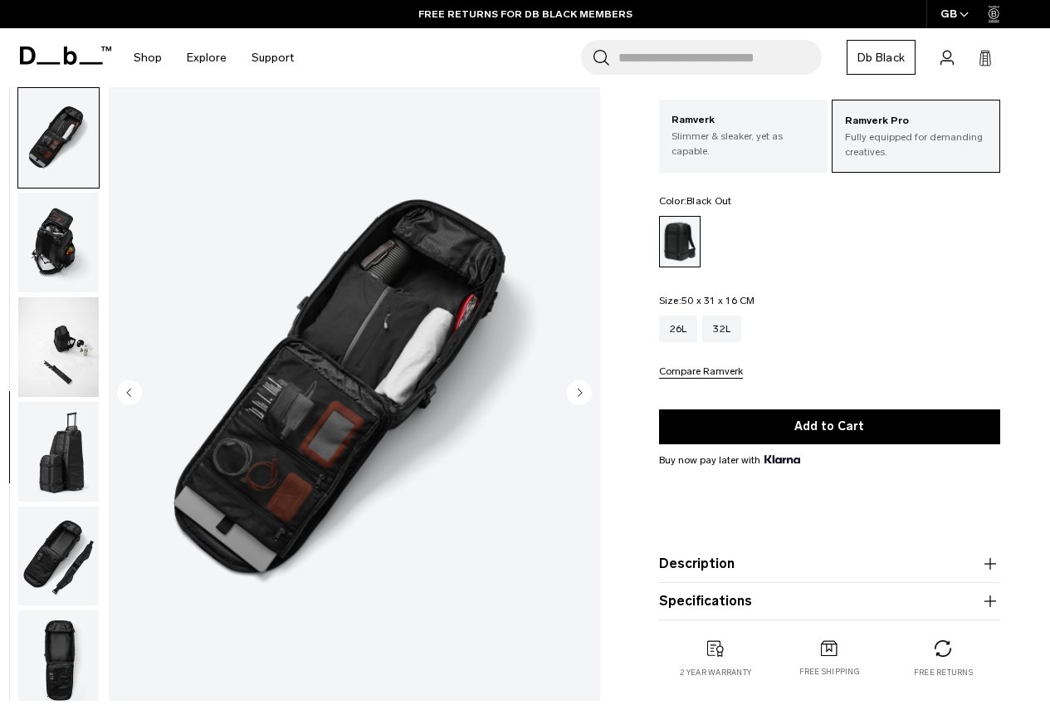
click at [54, 364] on img "button" at bounding box center [58, 347] width 81 height 100
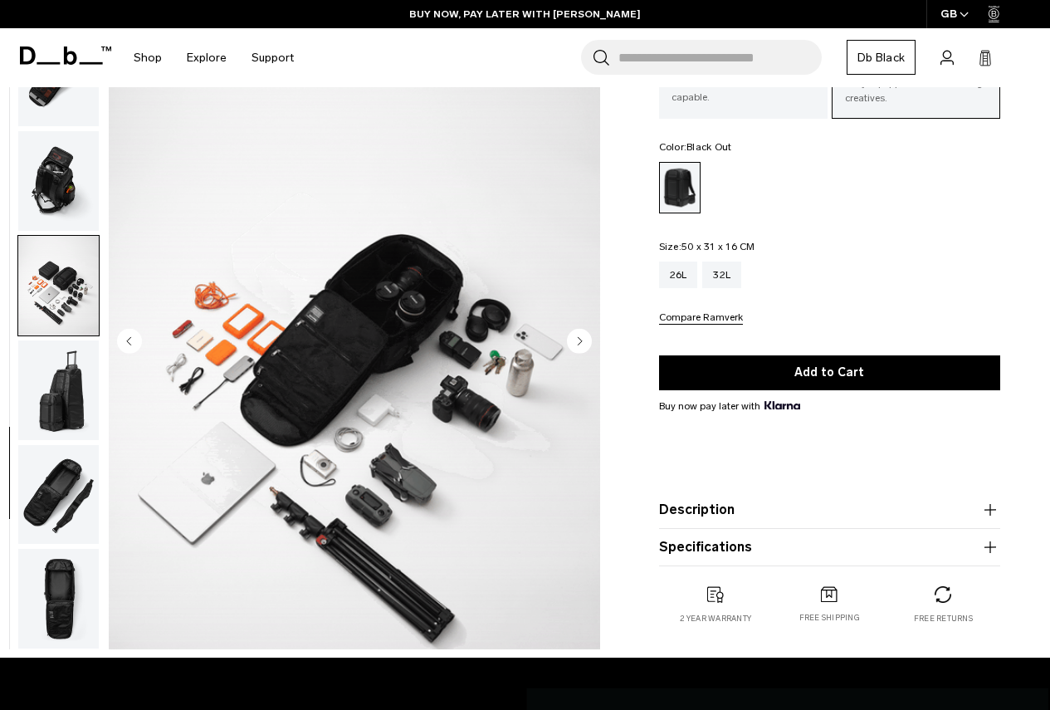
scroll to position [166, 0]
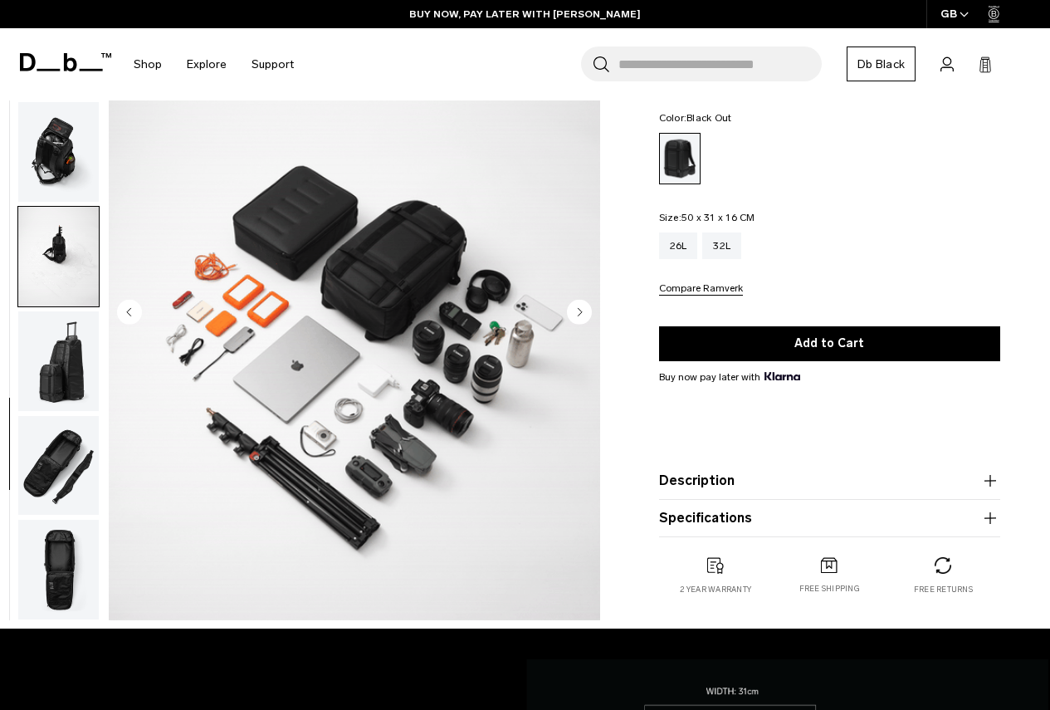
click at [54, 377] on img "button" at bounding box center [58, 361] width 81 height 100
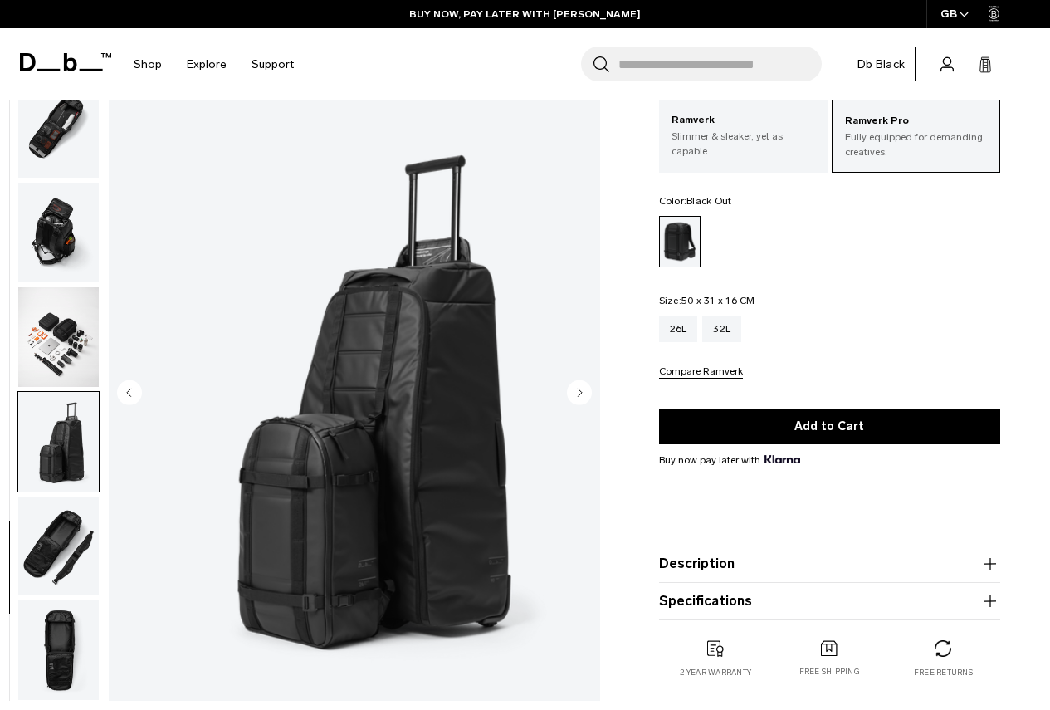
scroll to position [0, 0]
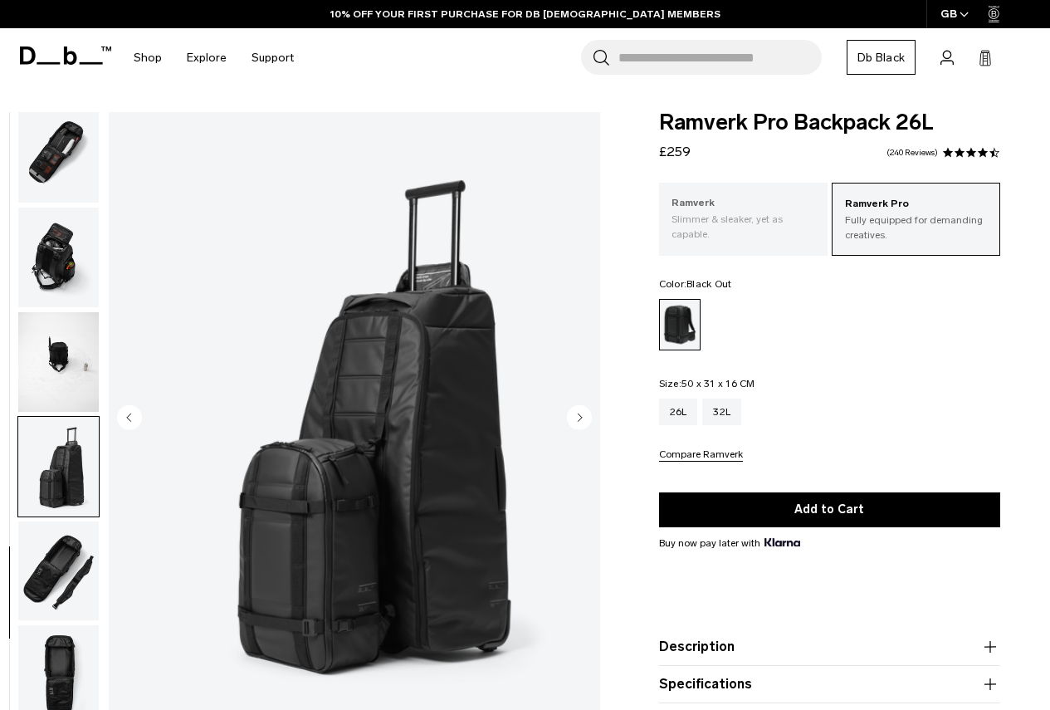
click at [783, 229] on p "Slimmer & sleaker, yet as capable." at bounding box center [744, 227] width 144 height 30
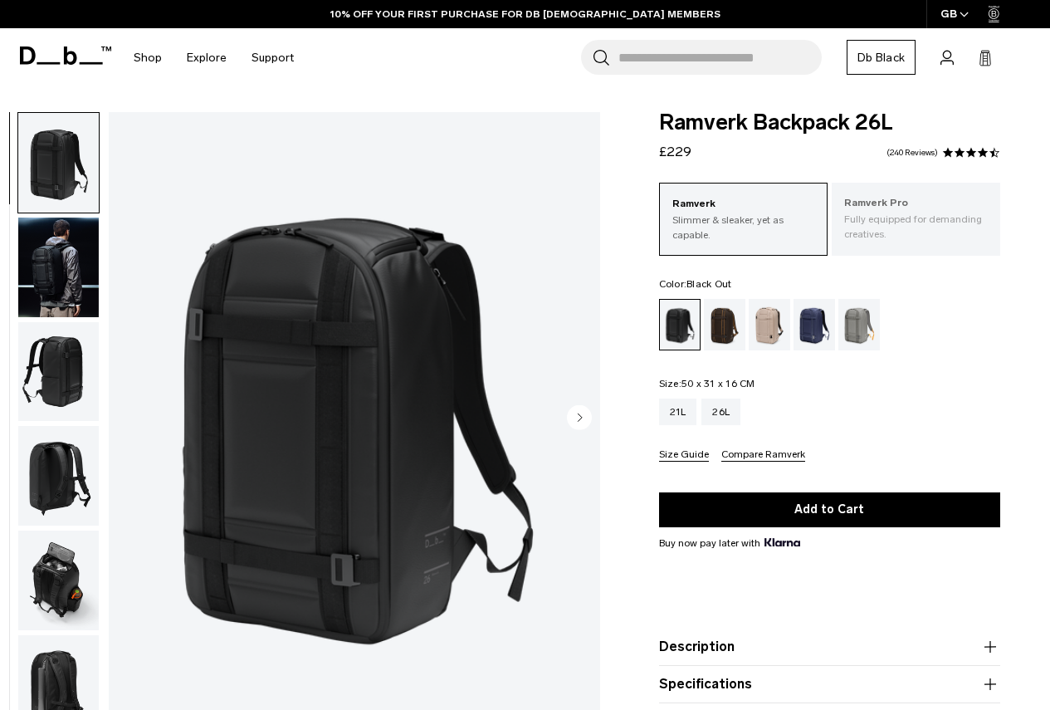
click at [899, 230] on p "Fully equipped for demanding creatives." at bounding box center [917, 227] width 144 height 30
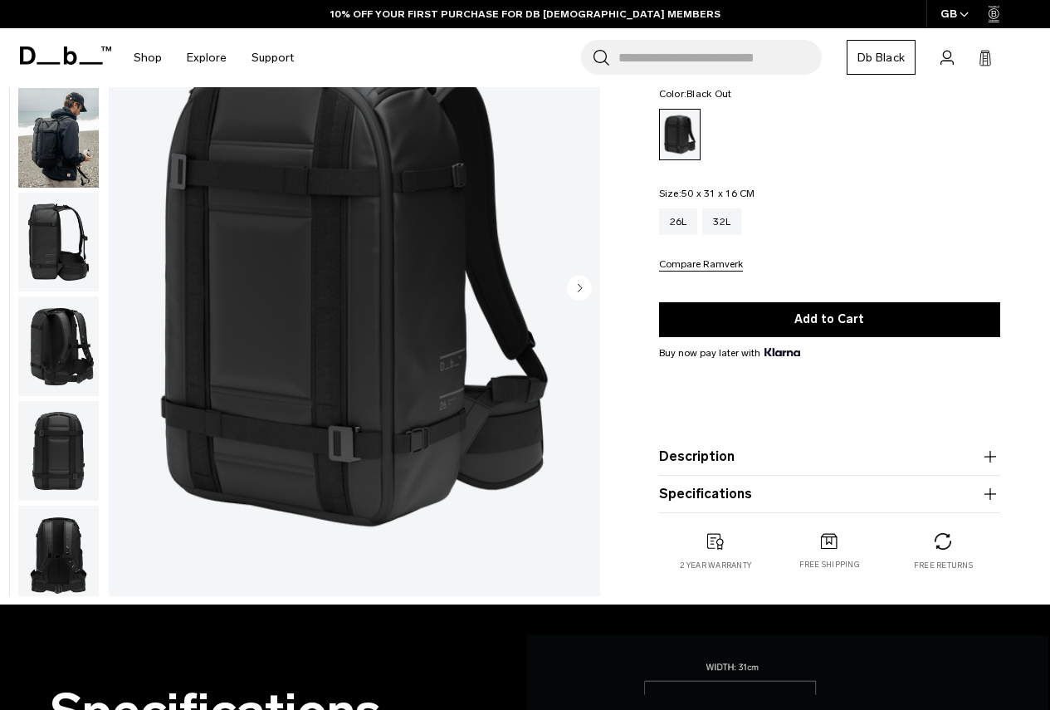
scroll to position [249, 0]
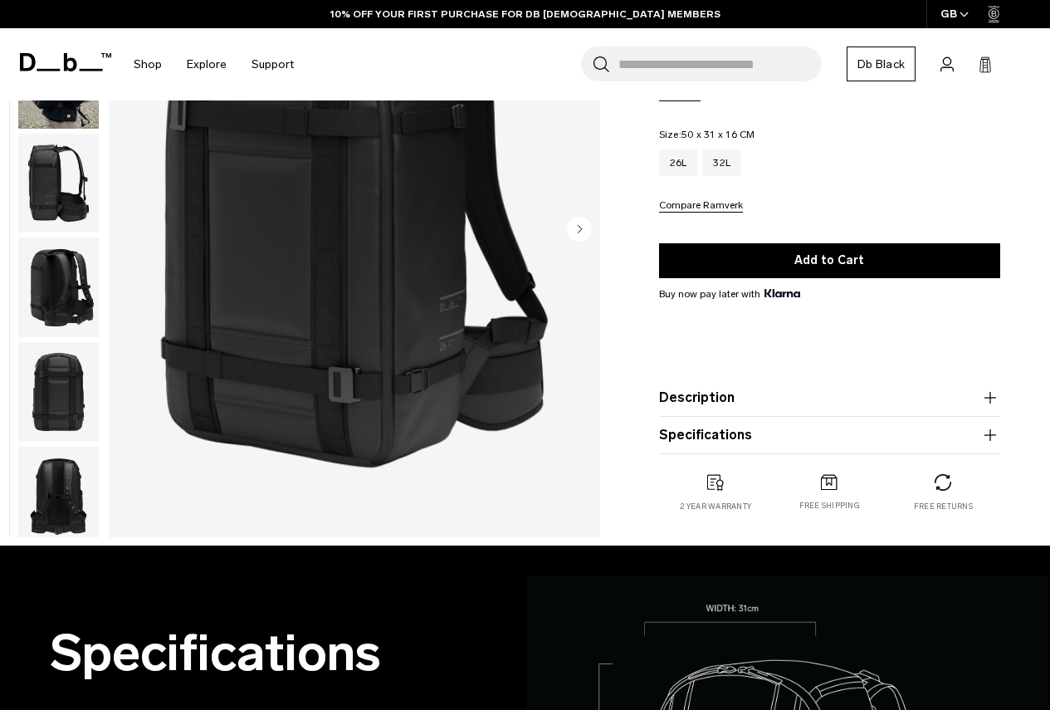
click at [908, 408] on button "Description" at bounding box center [829, 398] width 341 height 20
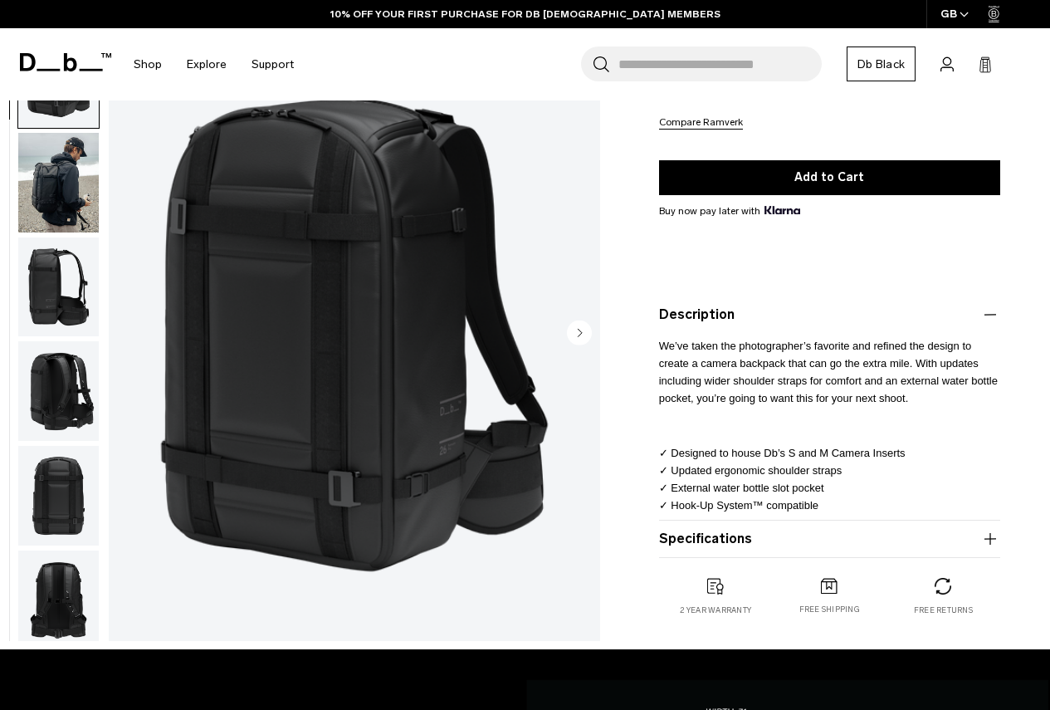
click at [888, 541] on button "Specifications" at bounding box center [829, 539] width 341 height 20
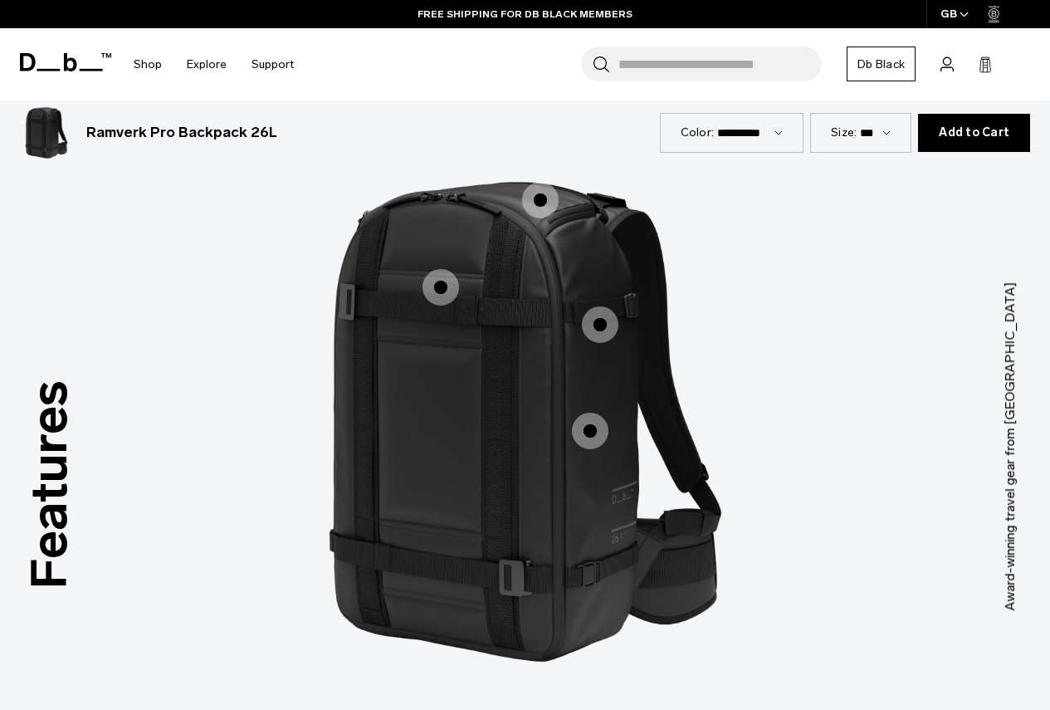
scroll to position [1578, 0]
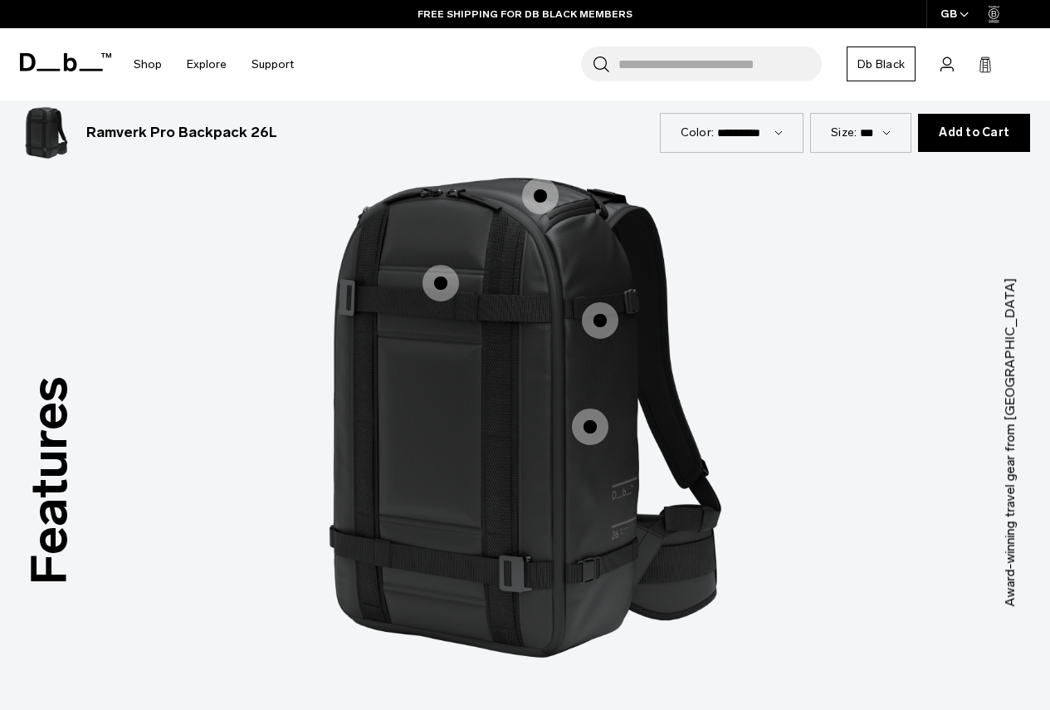
click at [433, 265] on span "1 / 3" at bounding box center [441, 283] width 37 height 37
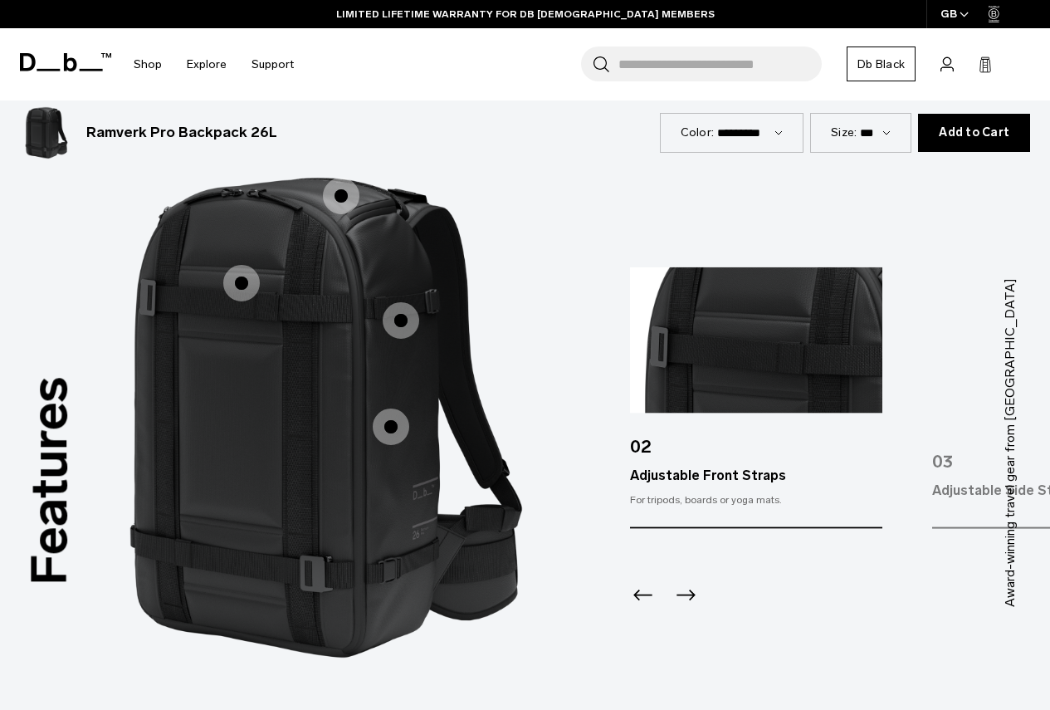
click at [333, 178] on span "1 / 3" at bounding box center [341, 196] width 37 height 37
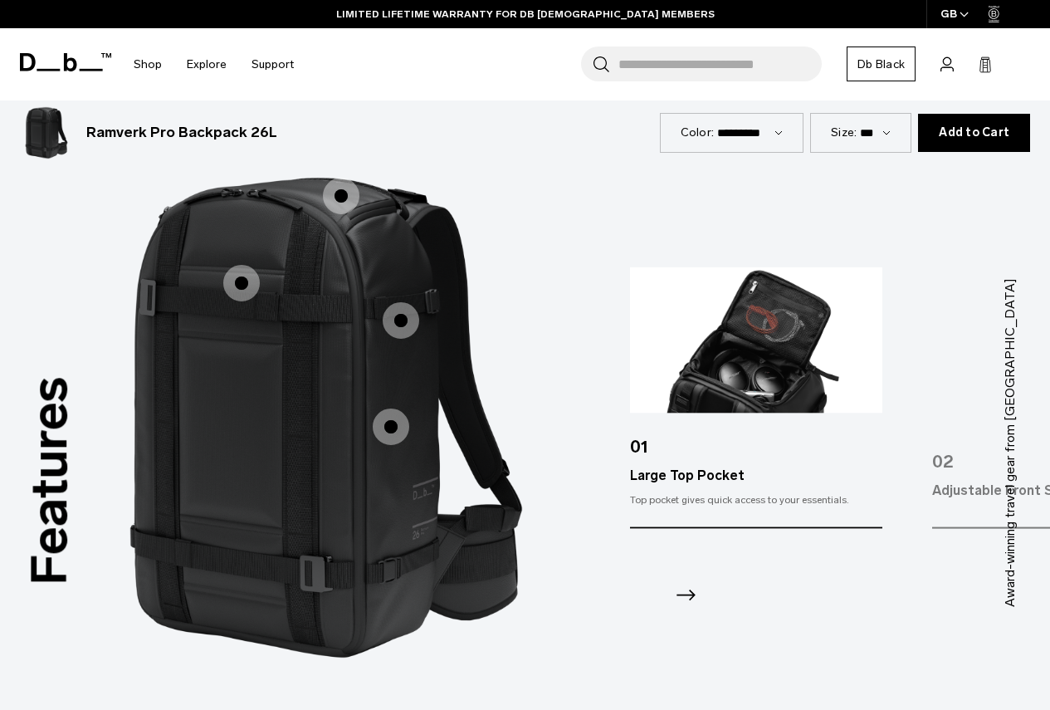
click at [404, 302] on span "1 / 3" at bounding box center [401, 320] width 37 height 37
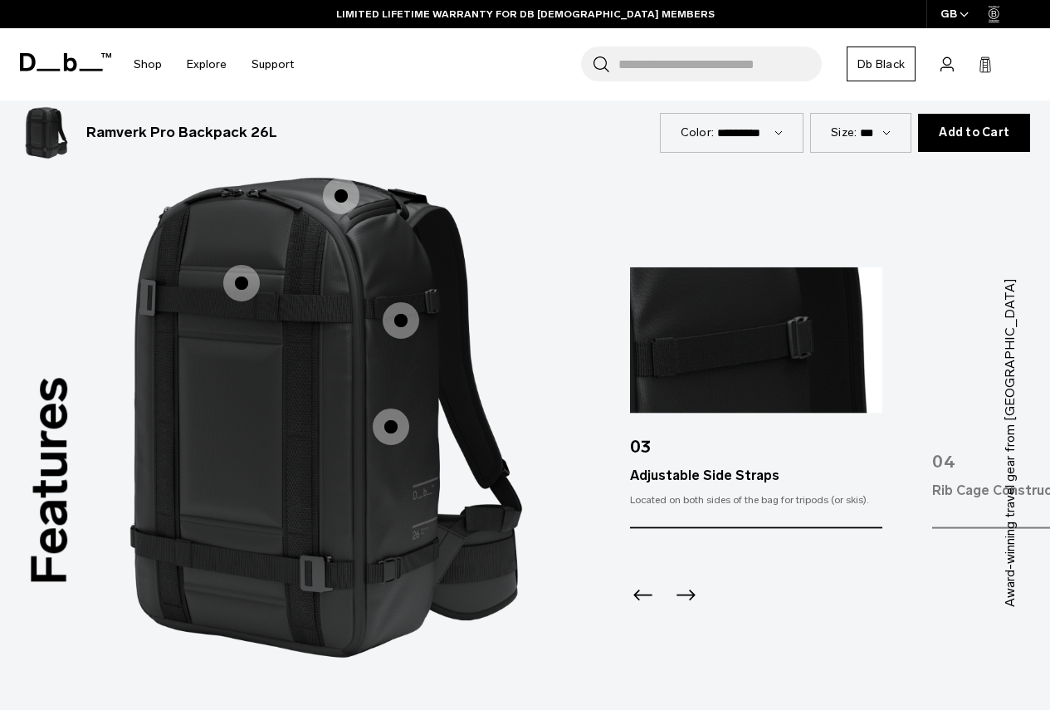
click at [397, 414] on span "1 / 3" at bounding box center [391, 427] width 37 height 37
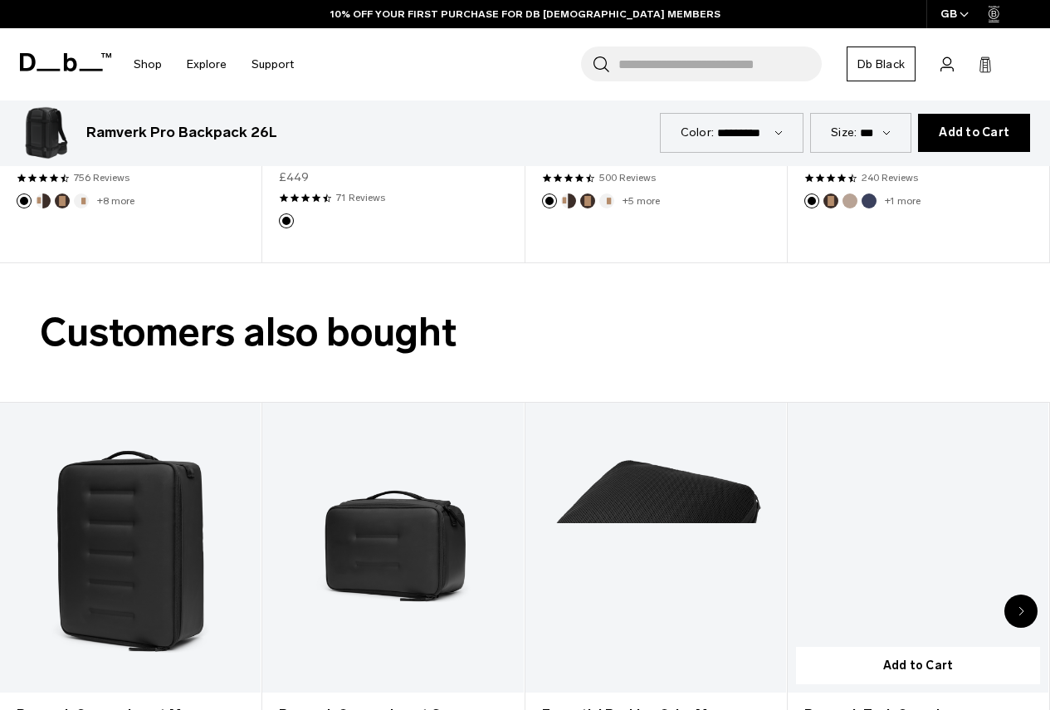
scroll to position [2740, 0]
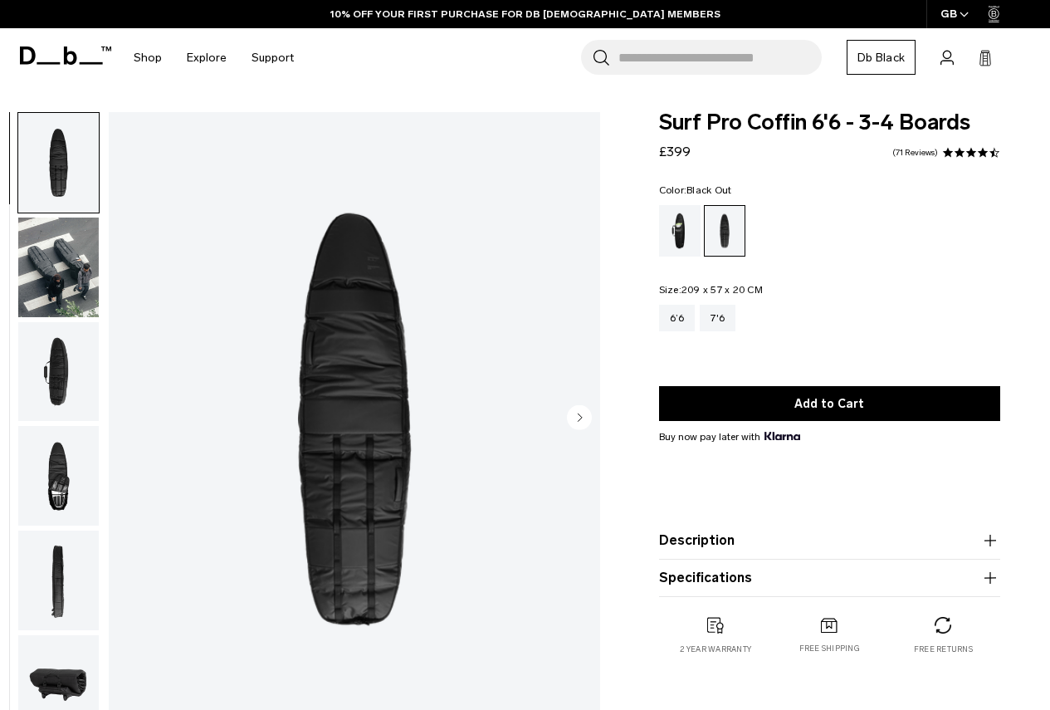
click at [60, 269] on img "button" at bounding box center [58, 268] width 81 height 100
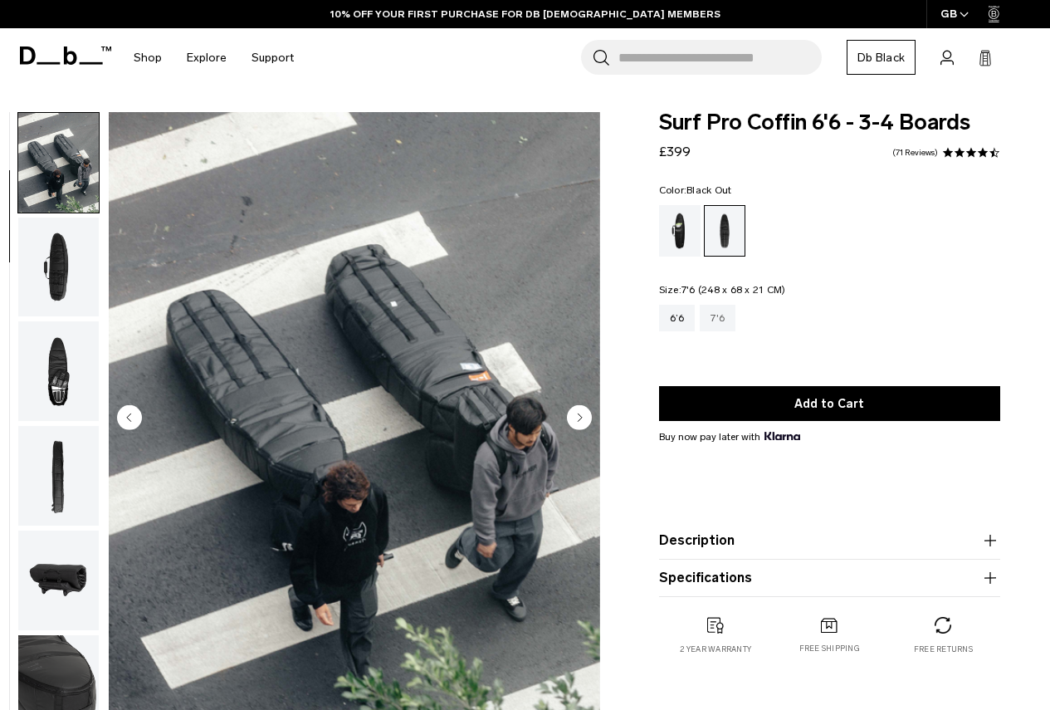
click at [719, 319] on div "7'6" at bounding box center [718, 318] width 36 height 27
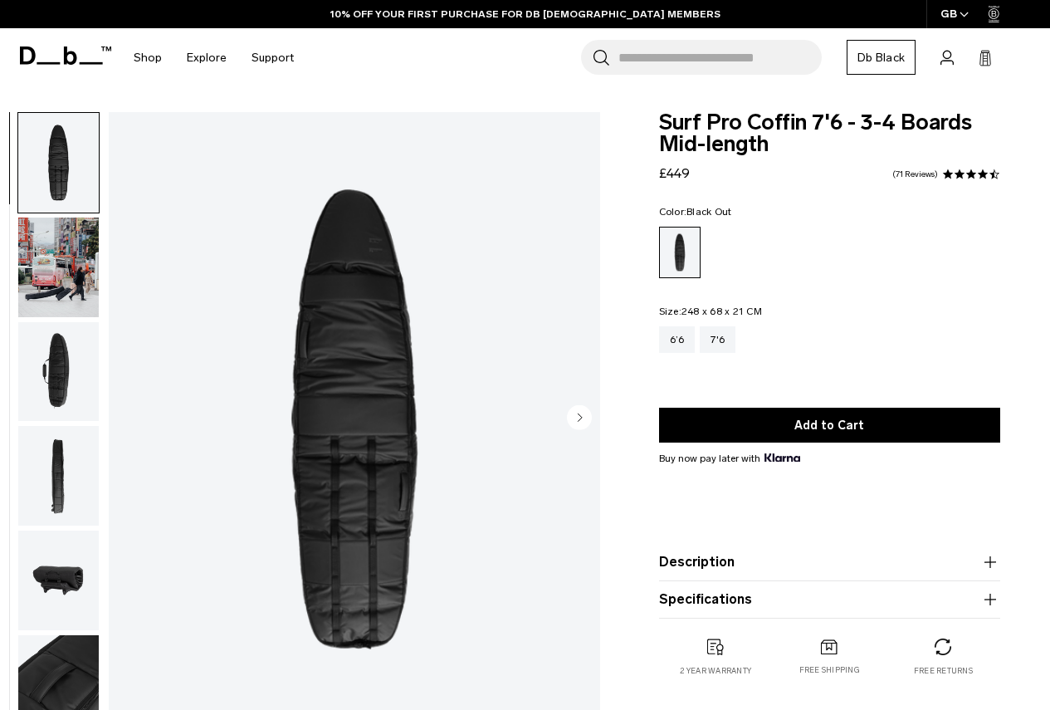
click at [60, 360] on img "button" at bounding box center [58, 372] width 81 height 100
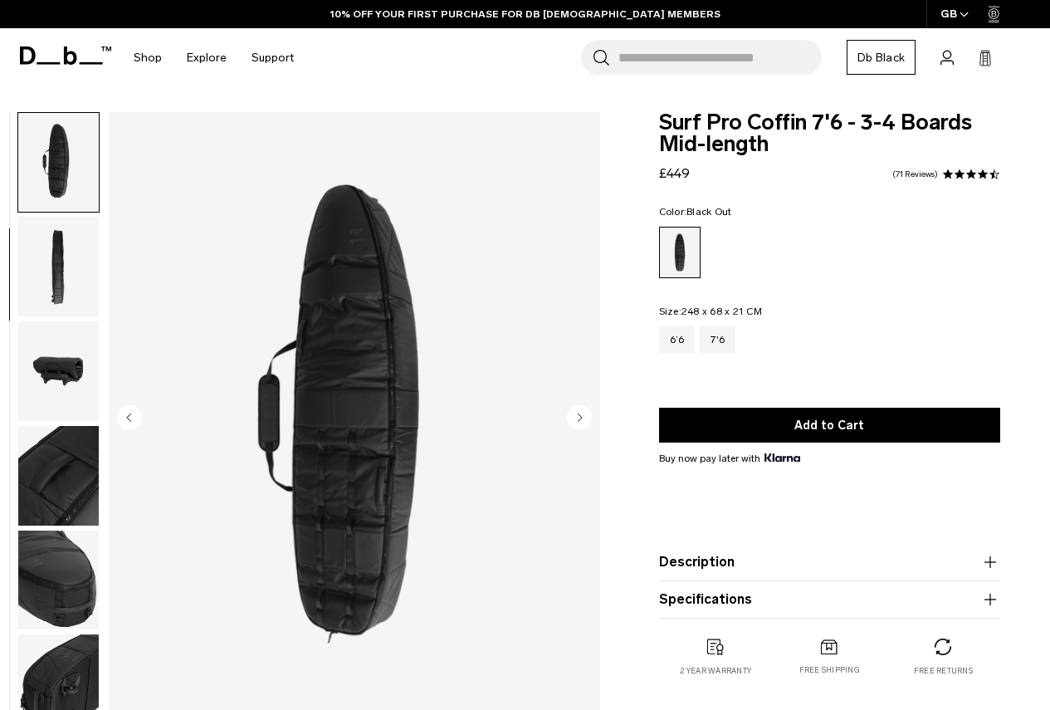
click at [71, 359] on img "button" at bounding box center [58, 371] width 81 height 100
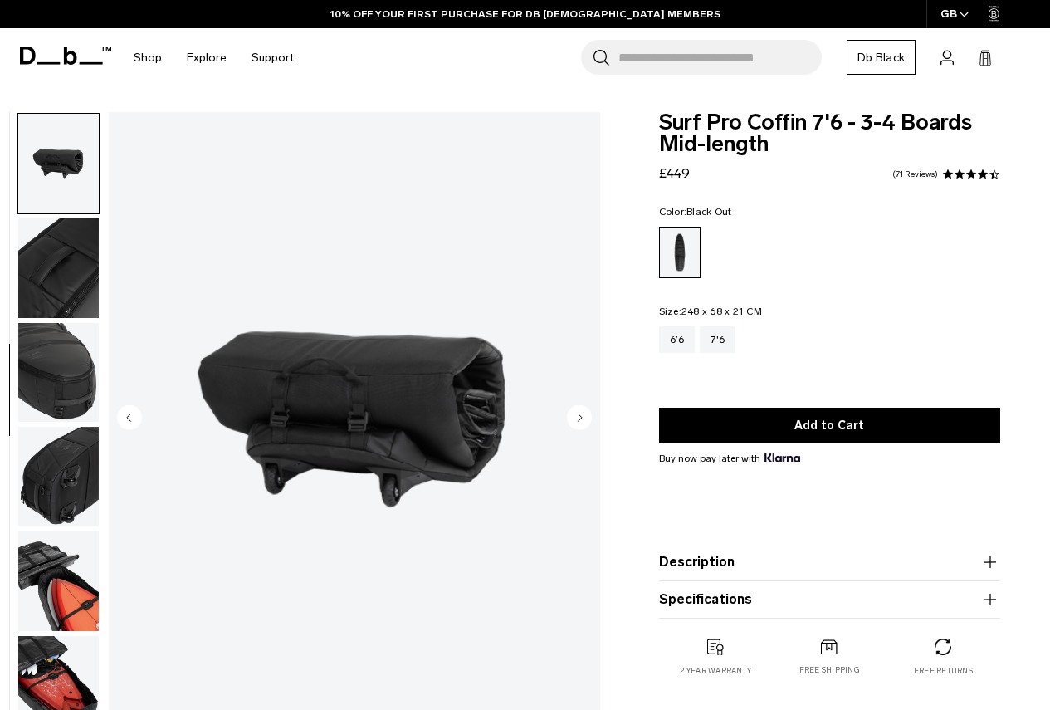
scroll to position [418, 0]
click at [55, 262] on img "button" at bounding box center [58, 268] width 81 height 100
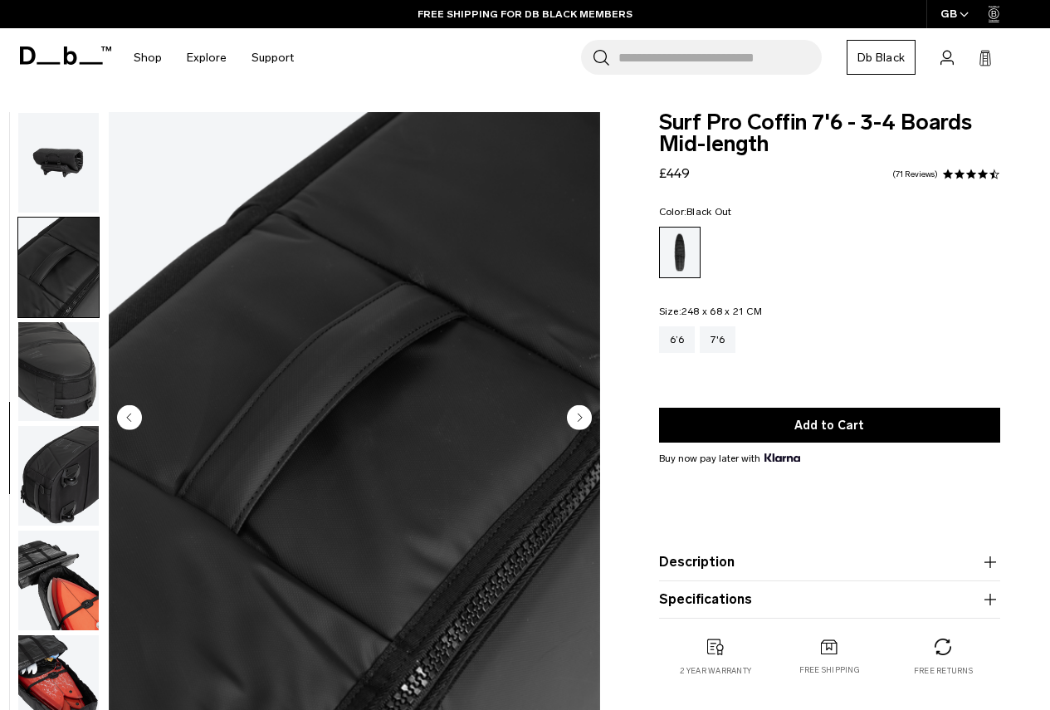
scroll to position [428, 0]
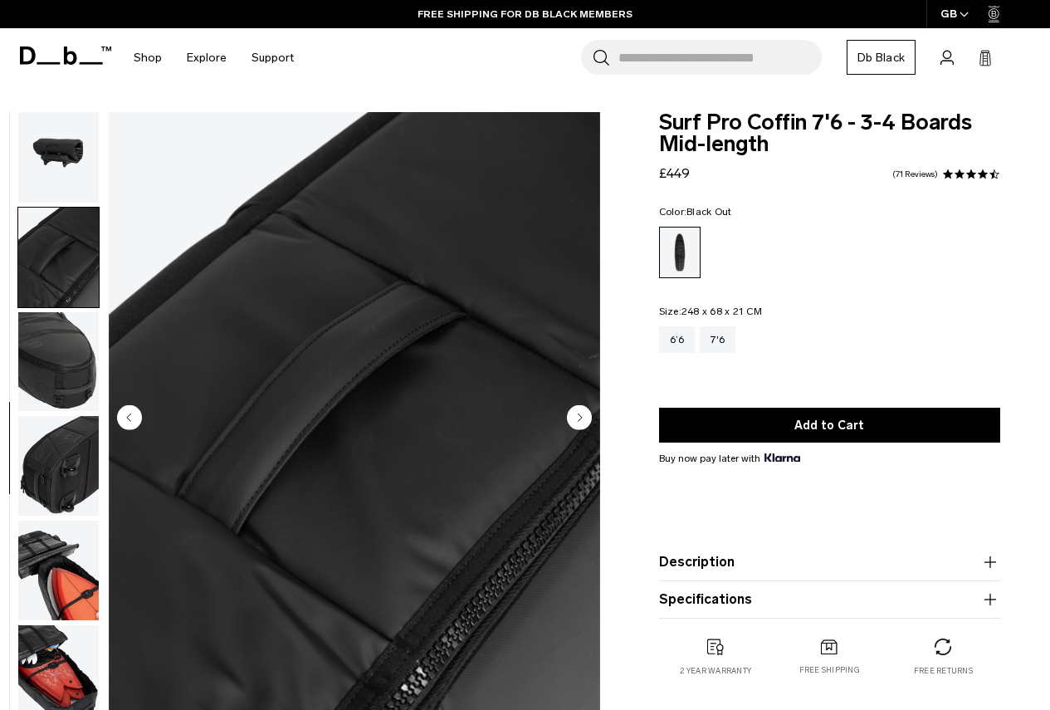
click at [48, 354] on img "button" at bounding box center [58, 362] width 81 height 100
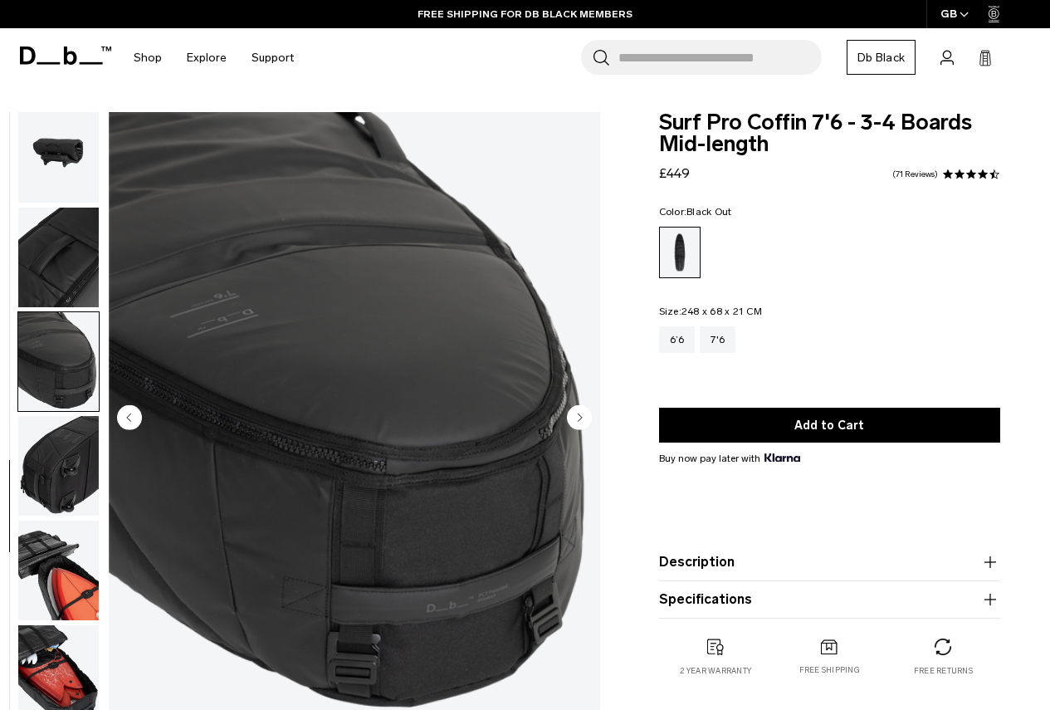
click at [56, 440] on img "button" at bounding box center [58, 466] width 81 height 100
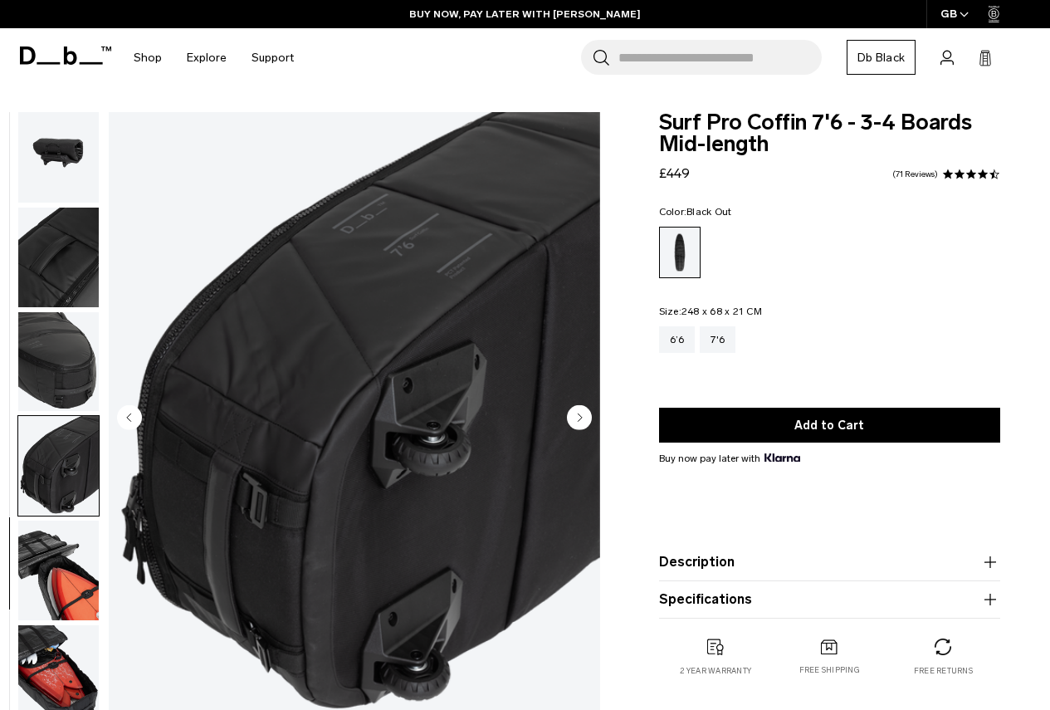
click at [83, 564] on img "button" at bounding box center [58, 571] width 81 height 100
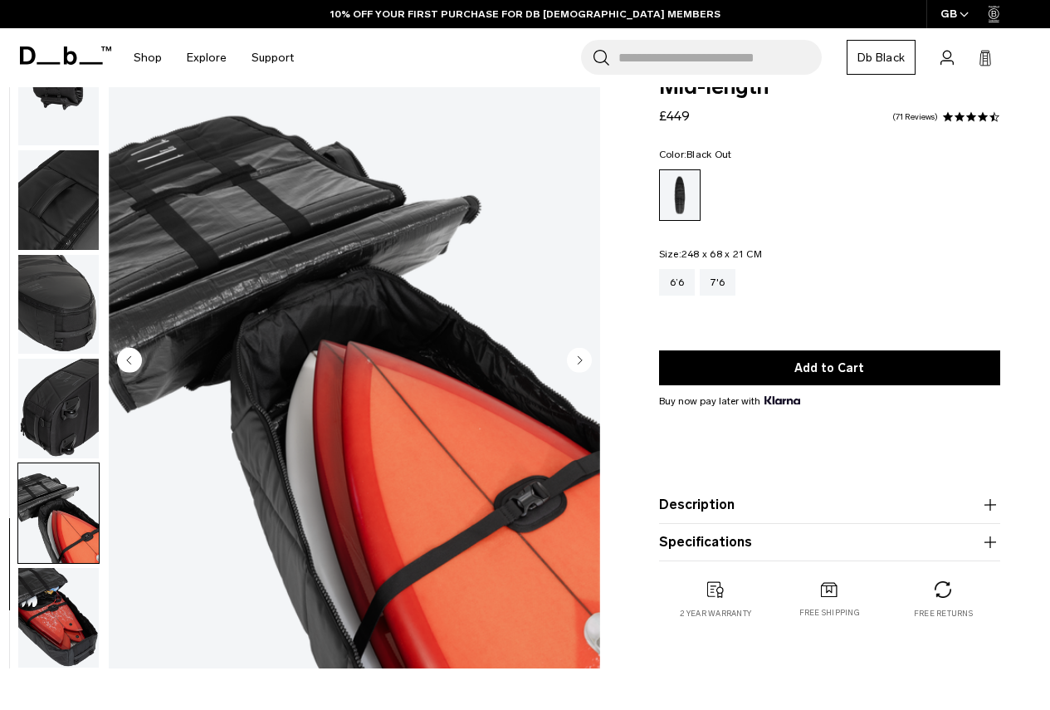
scroll to position [83, 0]
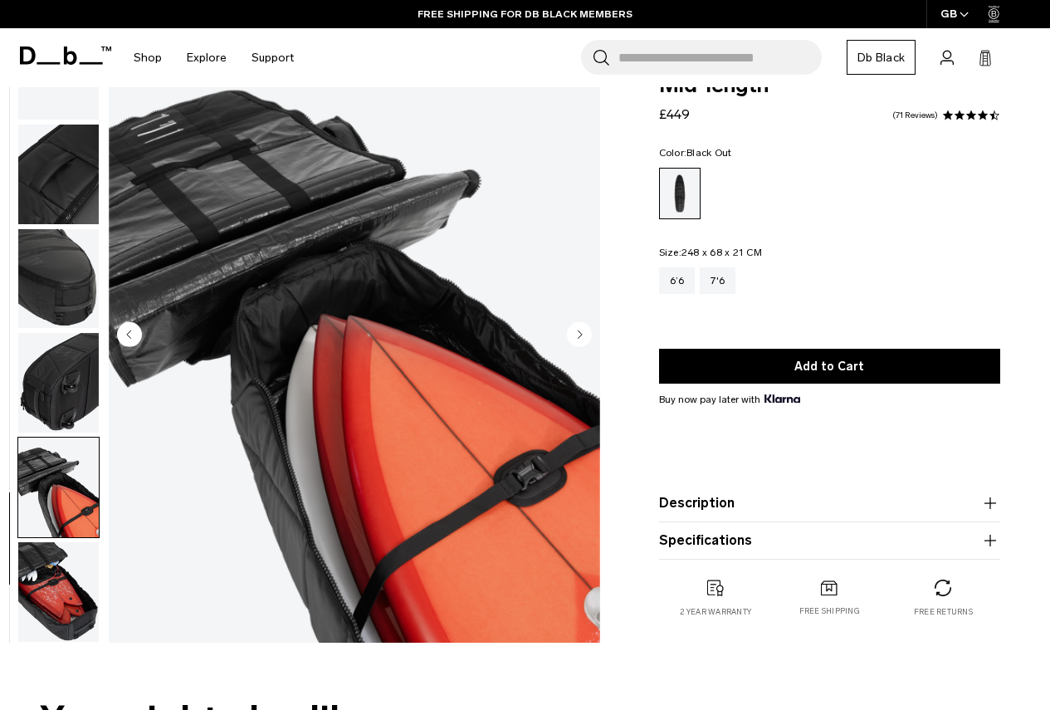
click at [71, 557] on img "button" at bounding box center [58, 592] width 81 height 100
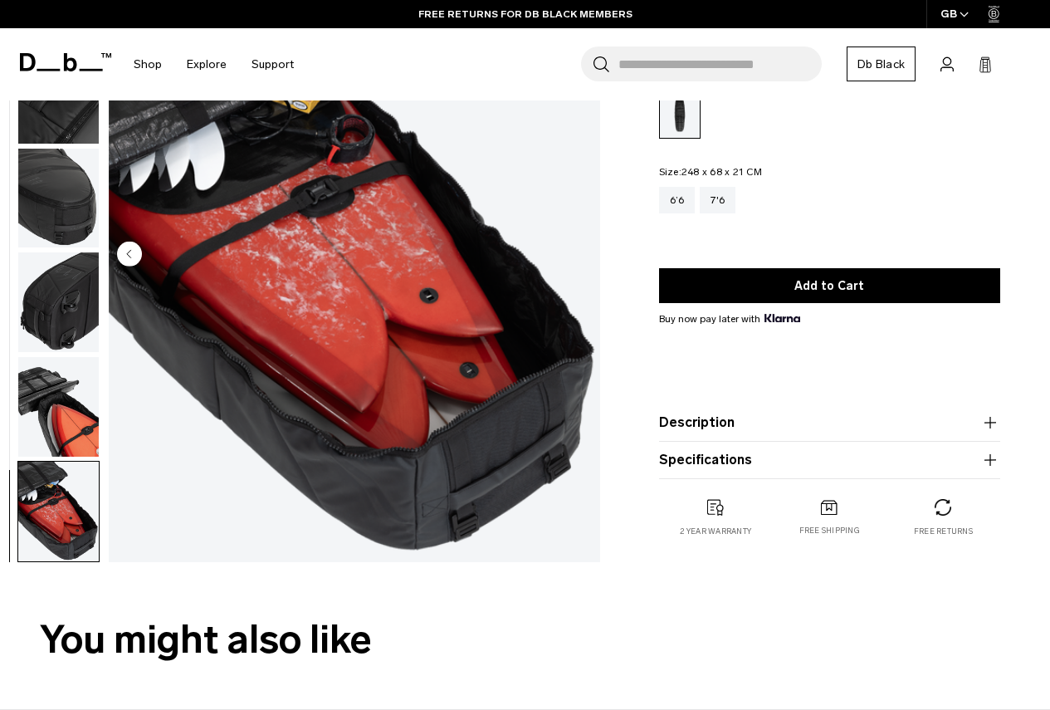
scroll to position [0, 0]
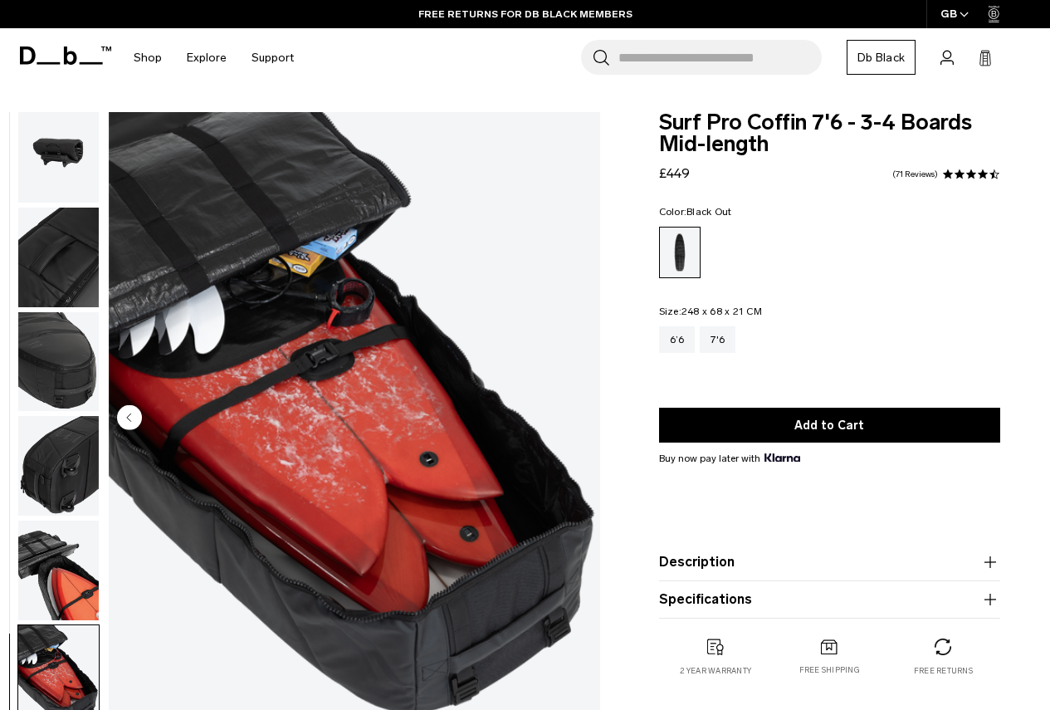
click at [51, 459] on img "button" at bounding box center [58, 466] width 81 height 100
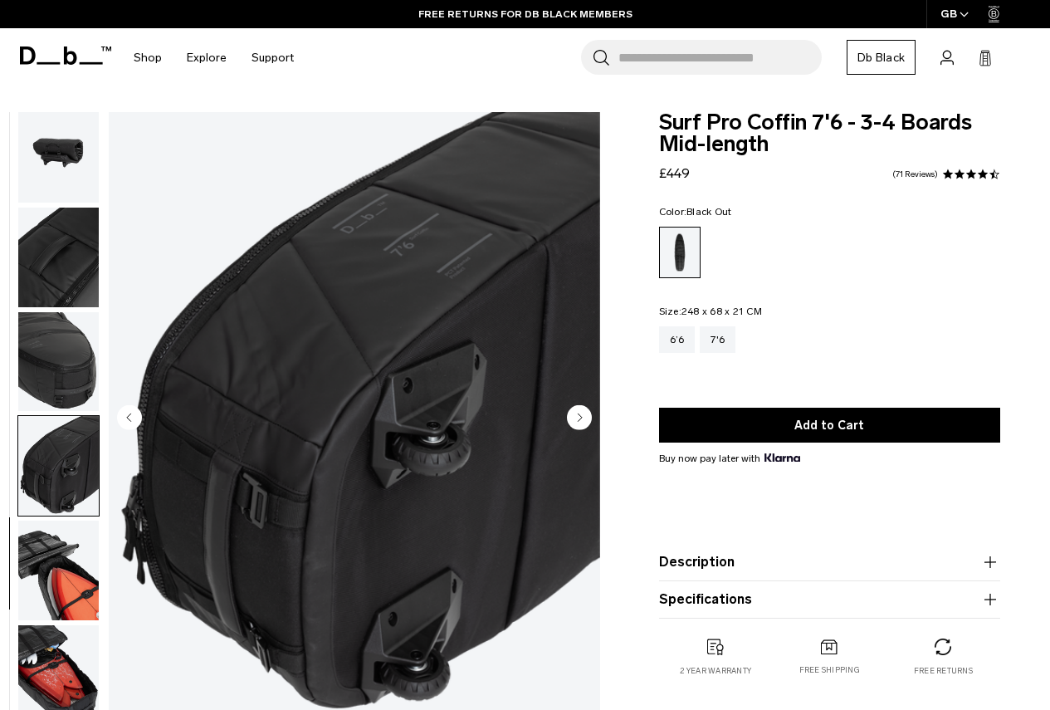
scroll to position [345, 0]
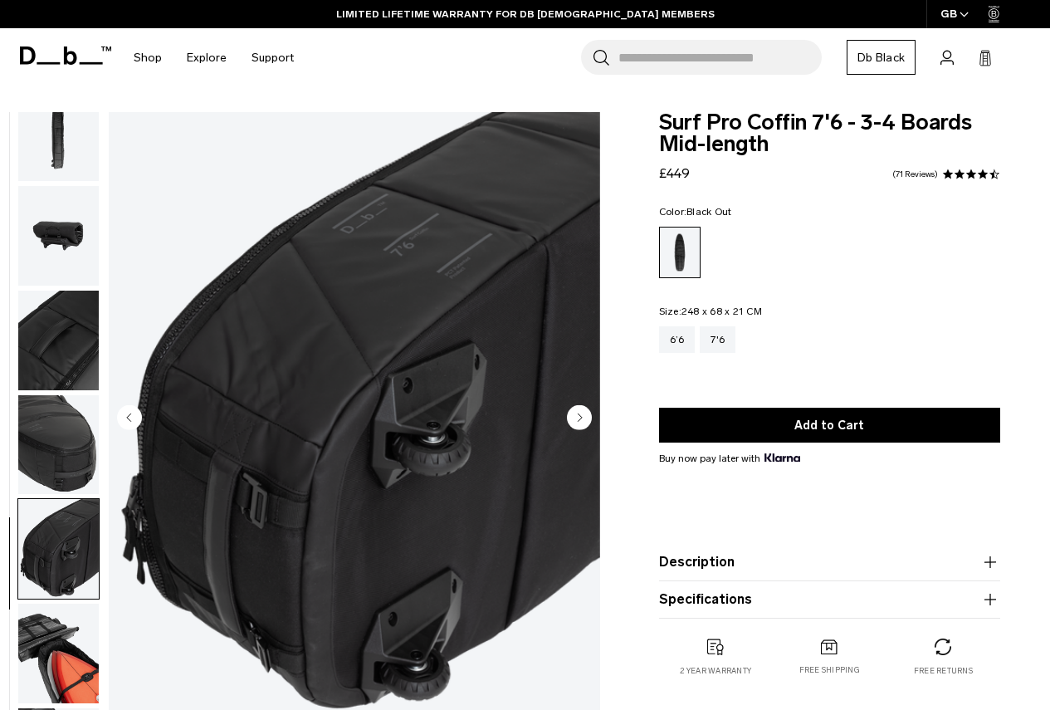
click at [86, 438] on img "button" at bounding box center [58, 445] width 81 height 100
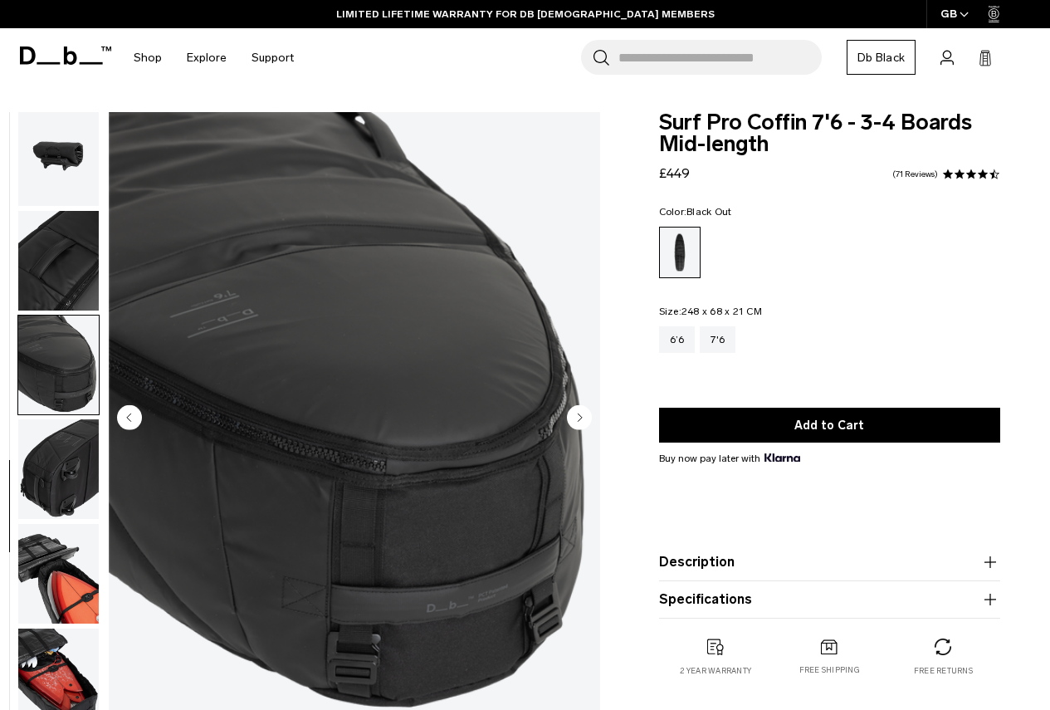
scroll to position [428, 0]
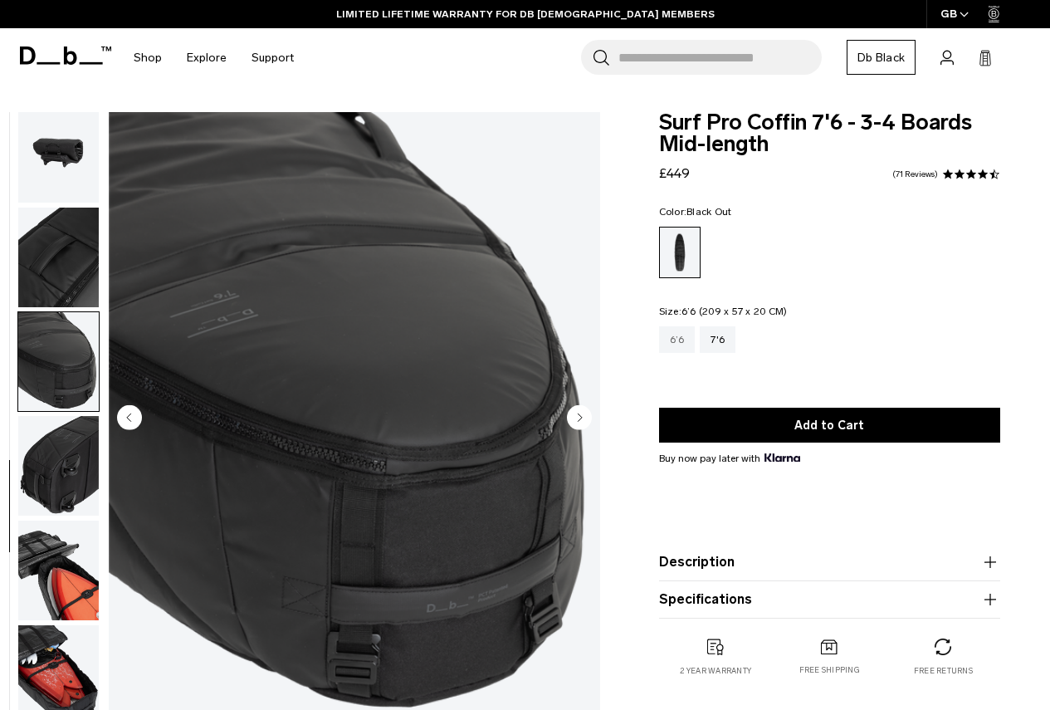
click at [683, 347] on div "6’6" at bounding box center [677, 339] width 37 height 27
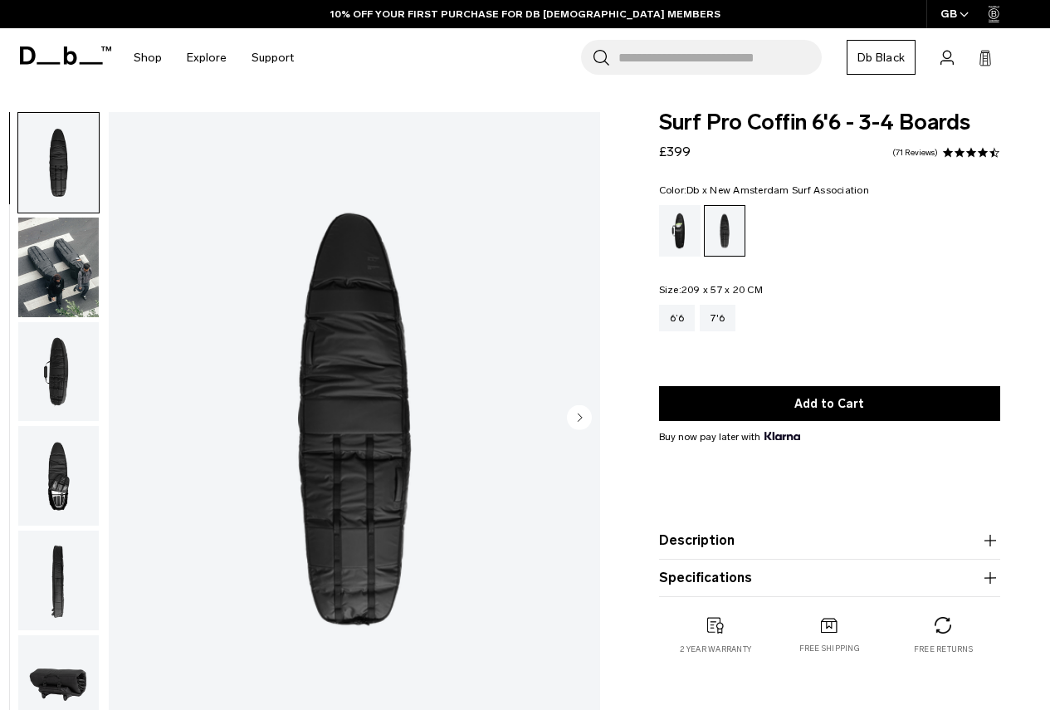
click at [679, 231] on div "Db x New Amsterdam Surf Association" at bounding box center [680, 230] width 42 height 51
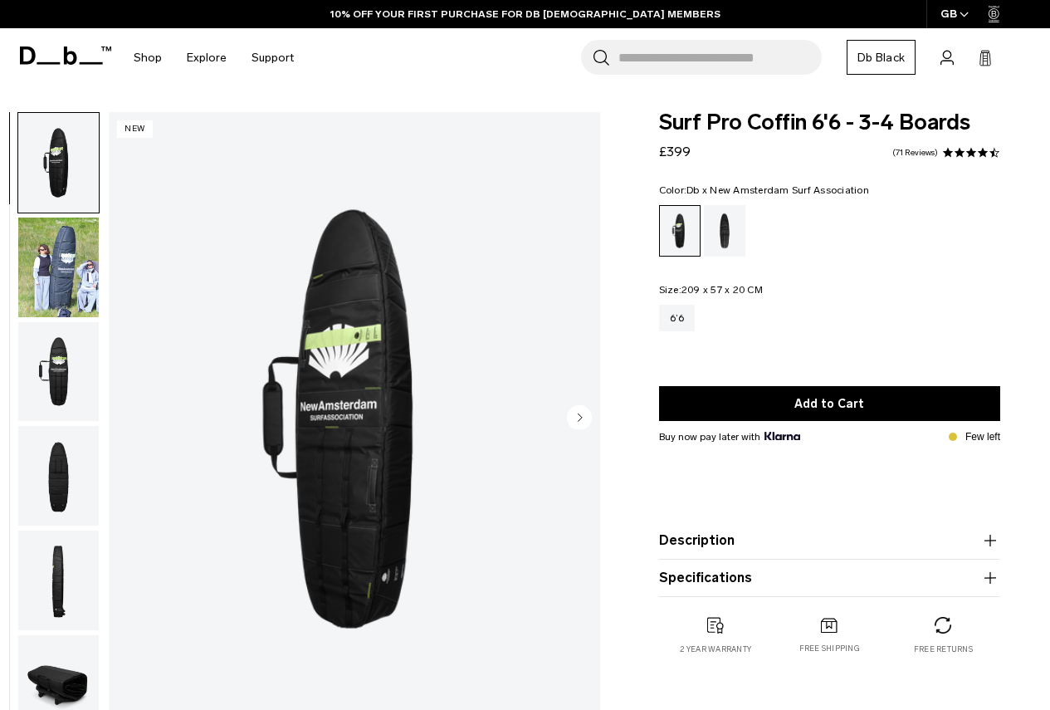
click at [717, 233] on div "Black Out" at bounding box center [725, 230] width 42 height 51
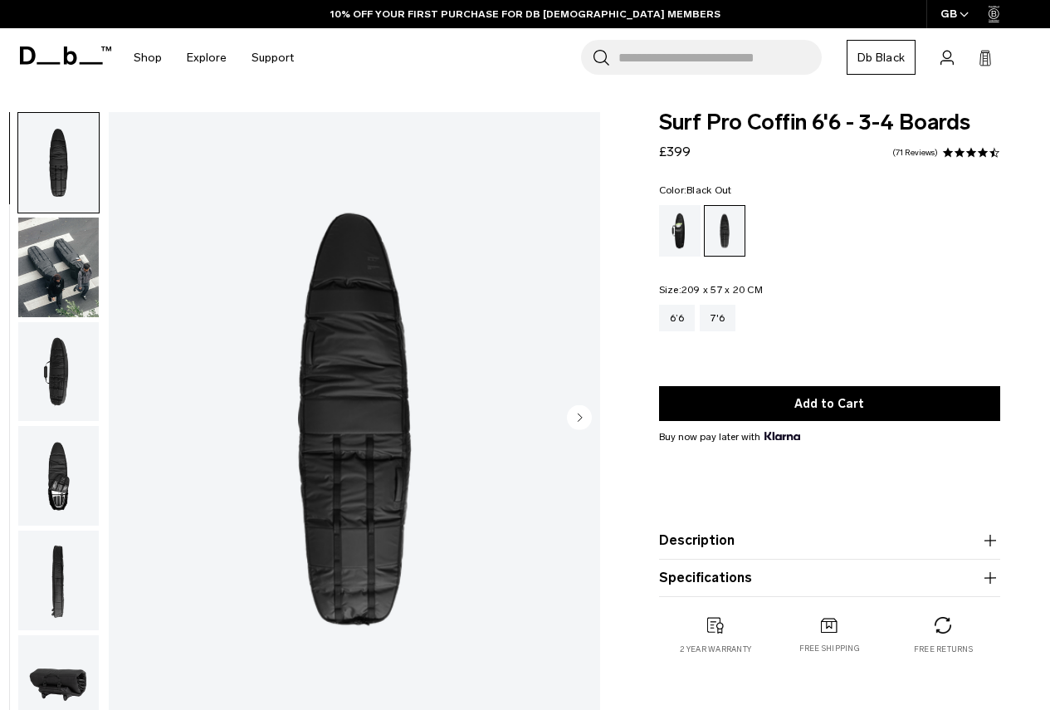
click at [29, 265] on img "button" at bounding box center [58, 268] width 81 height 100
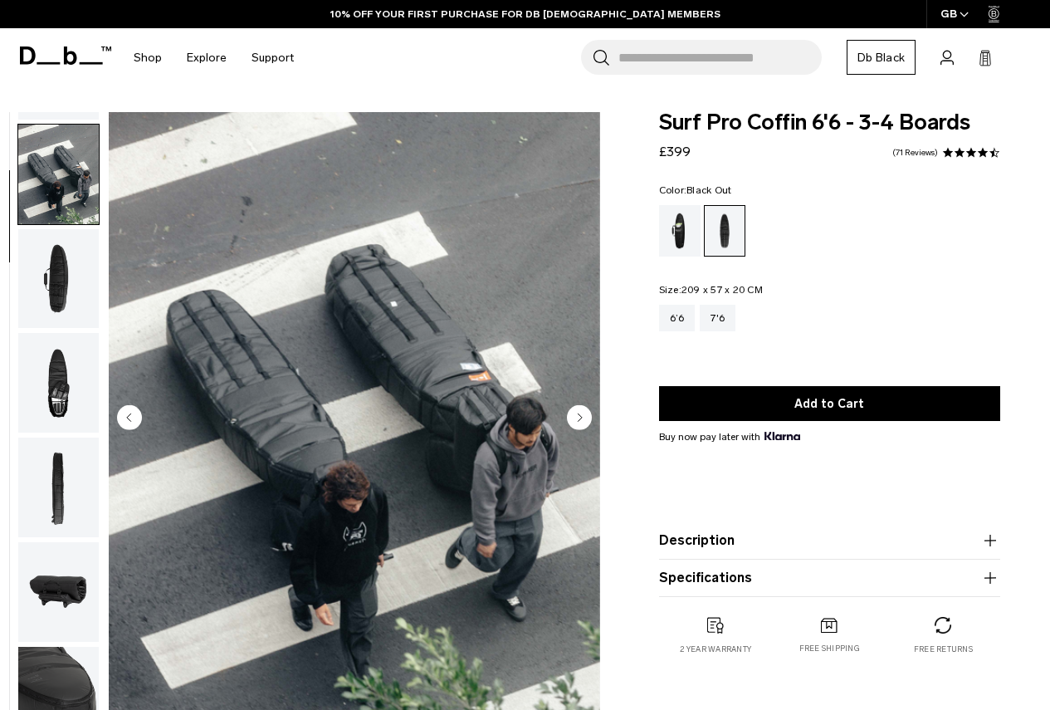
scroll to position [105, 0]
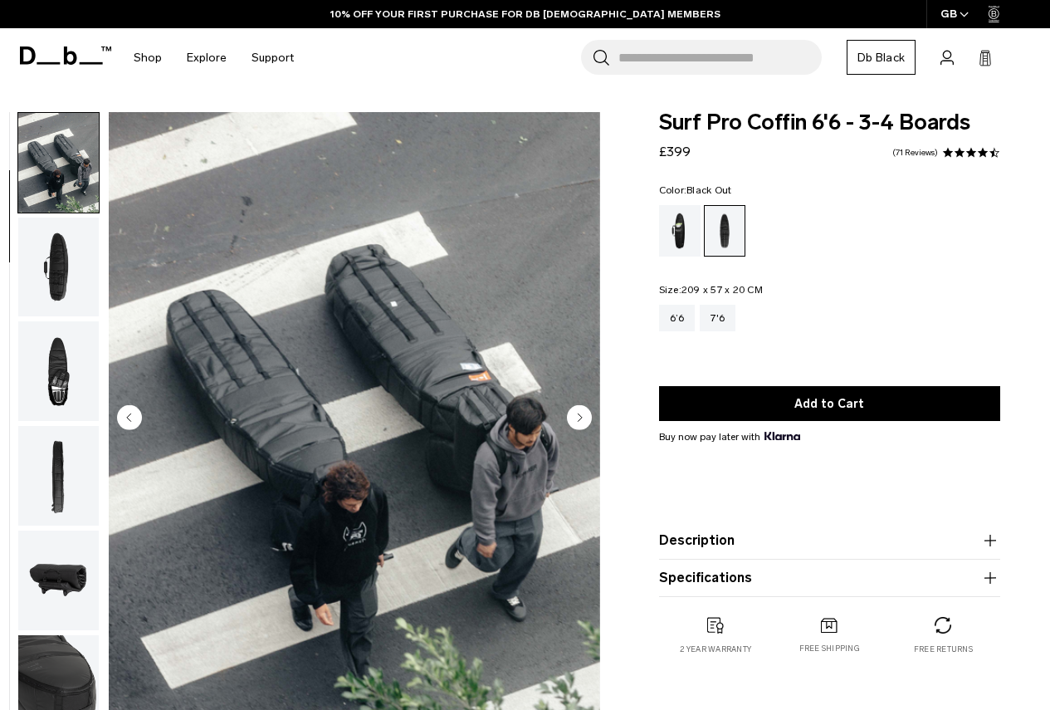
click at [66, 283] on img "button" at bounding box center [58, 268] width 81 height 100
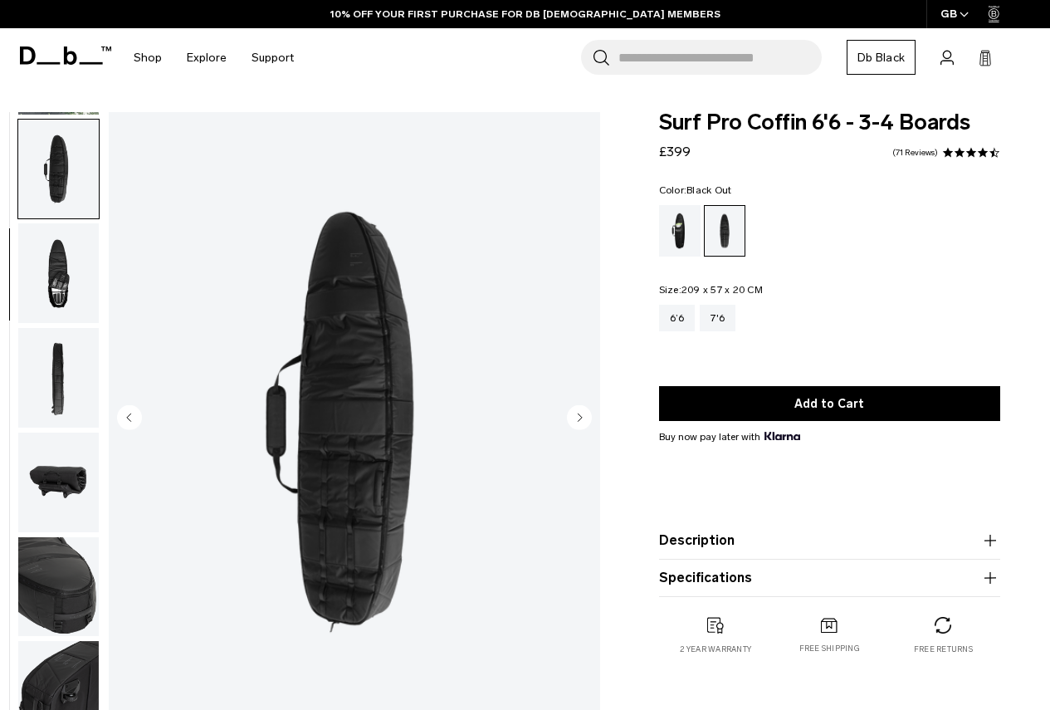
scroll to position [209, 0]
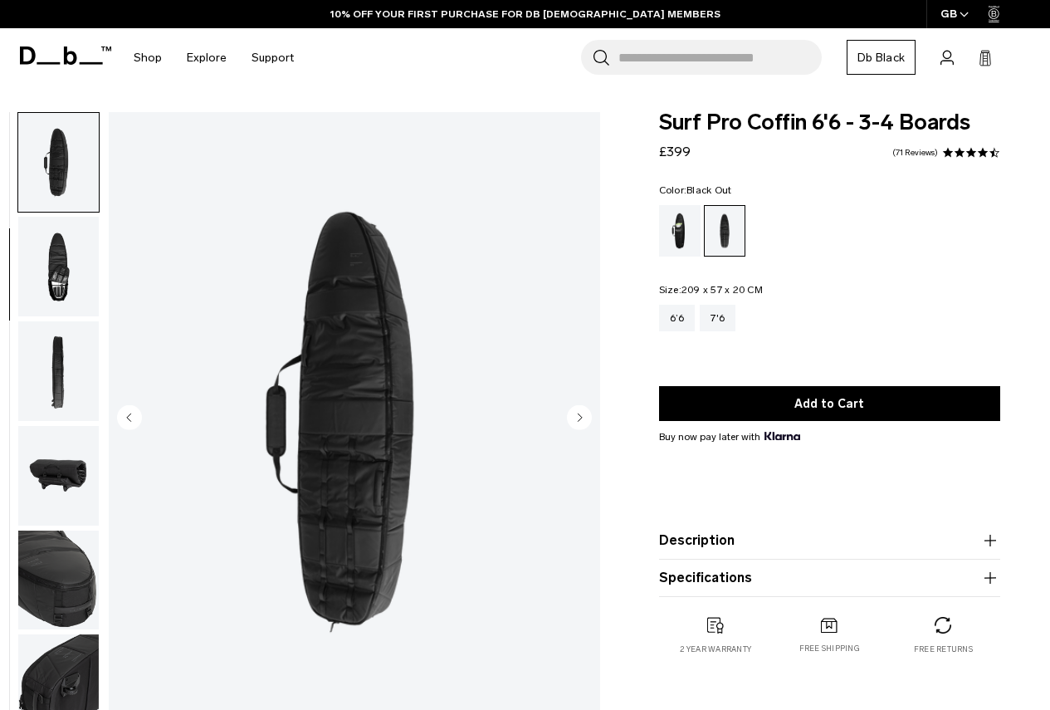
click at [66, 283] on img "button" at bounding box center [58, 267] width 81 height 100
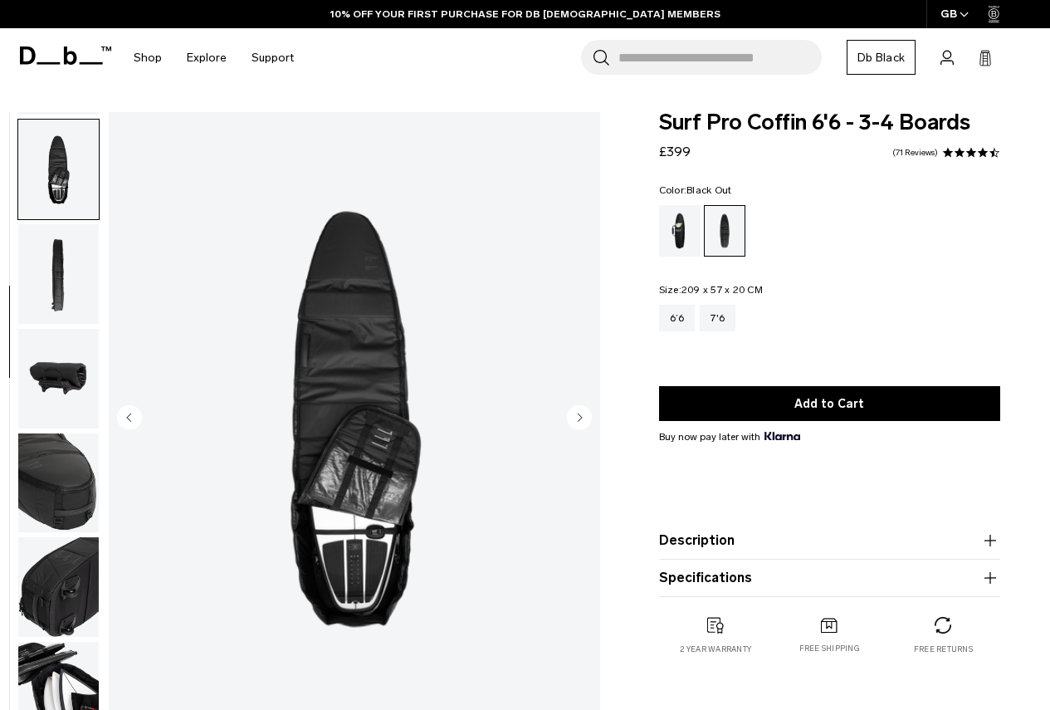
scroll to position [313, 0]
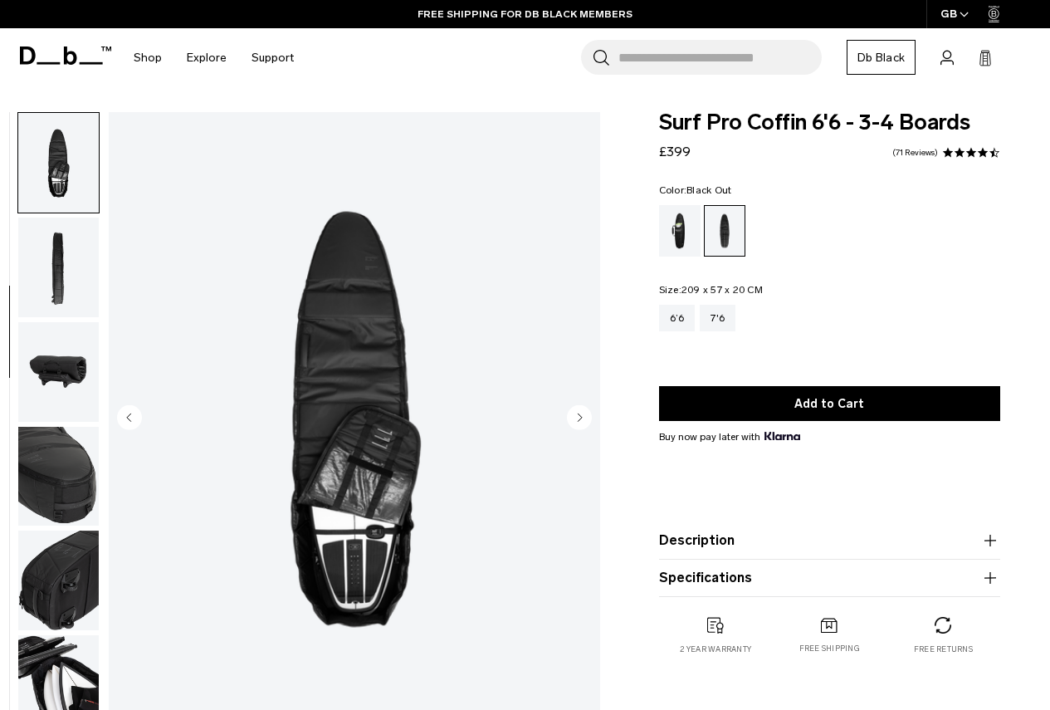
click at [66, 283] on img "button" at bounding box center [58, 268] width 81 height 100
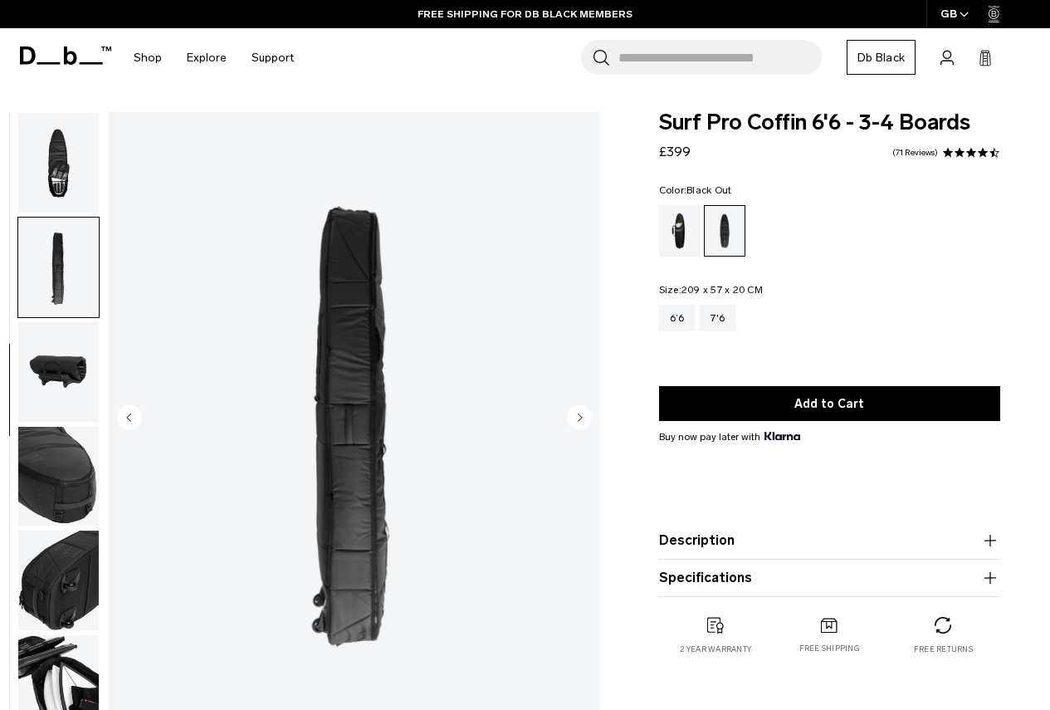
scroll to position [418, 0]
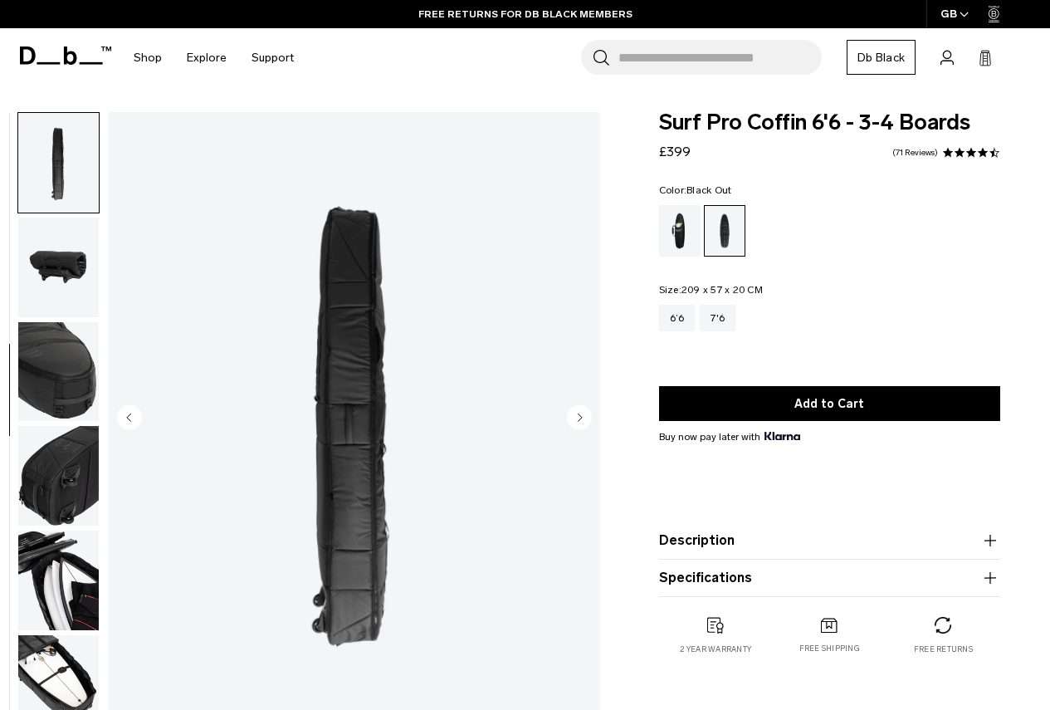
click at [66, 274] on img "button" at bounding box center [58, 268] width 81 height 100
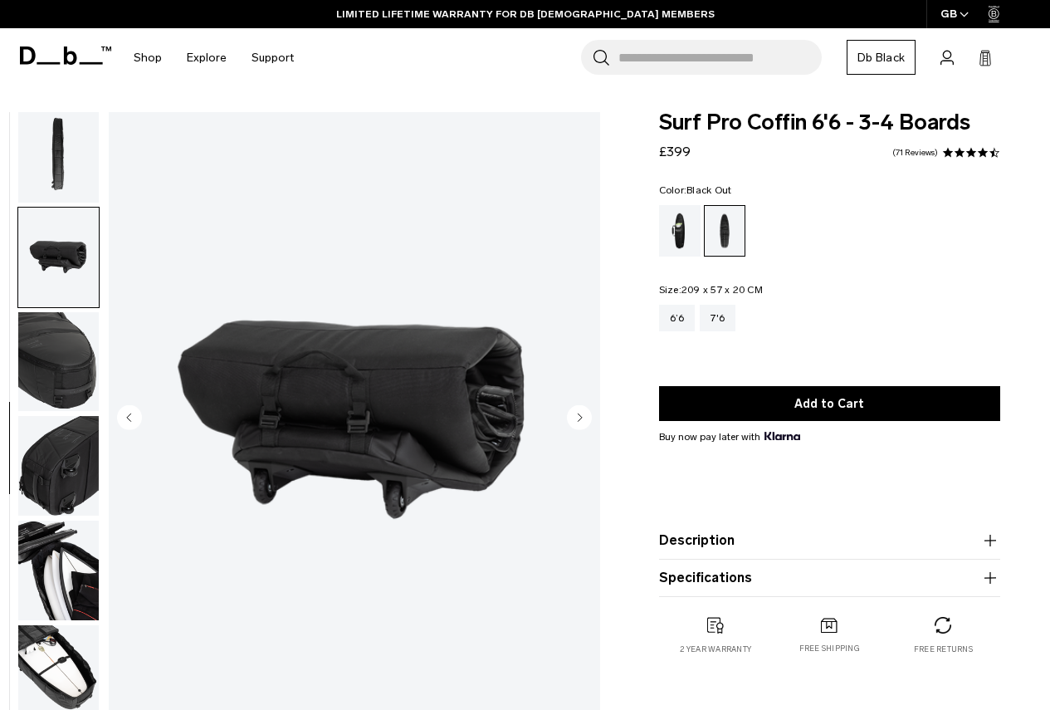
click at [66, 351] on img "button" at bounding box center [58, 362] width 81 height 100
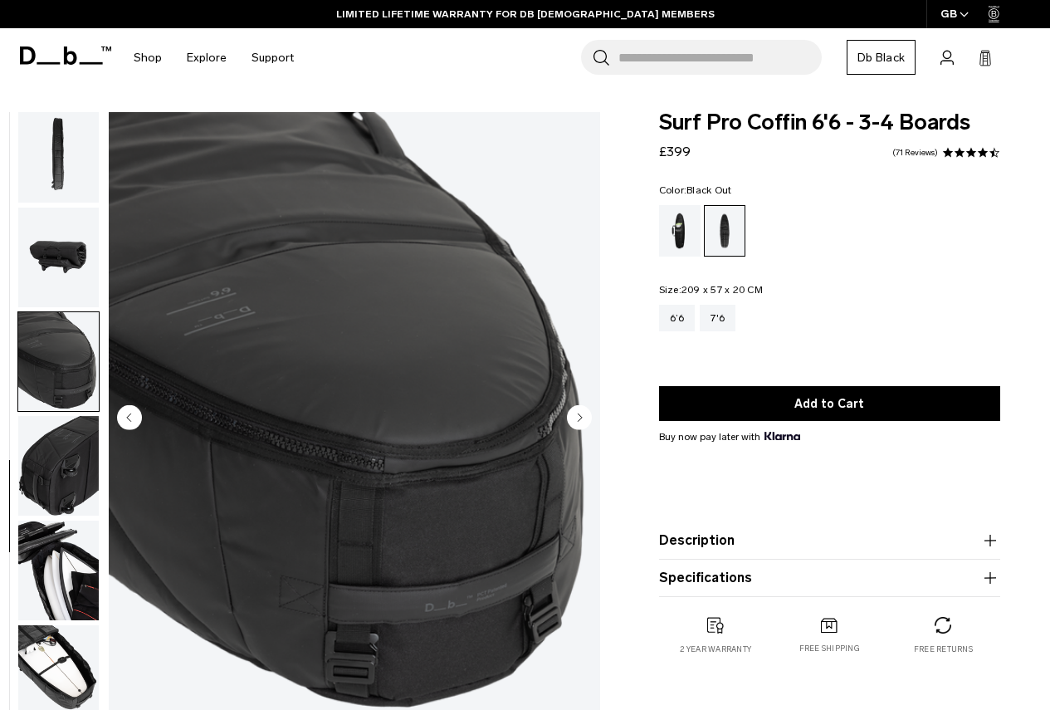
click at [71, 277] on img "button" at bounding box center [58, 258] width 81 height 100
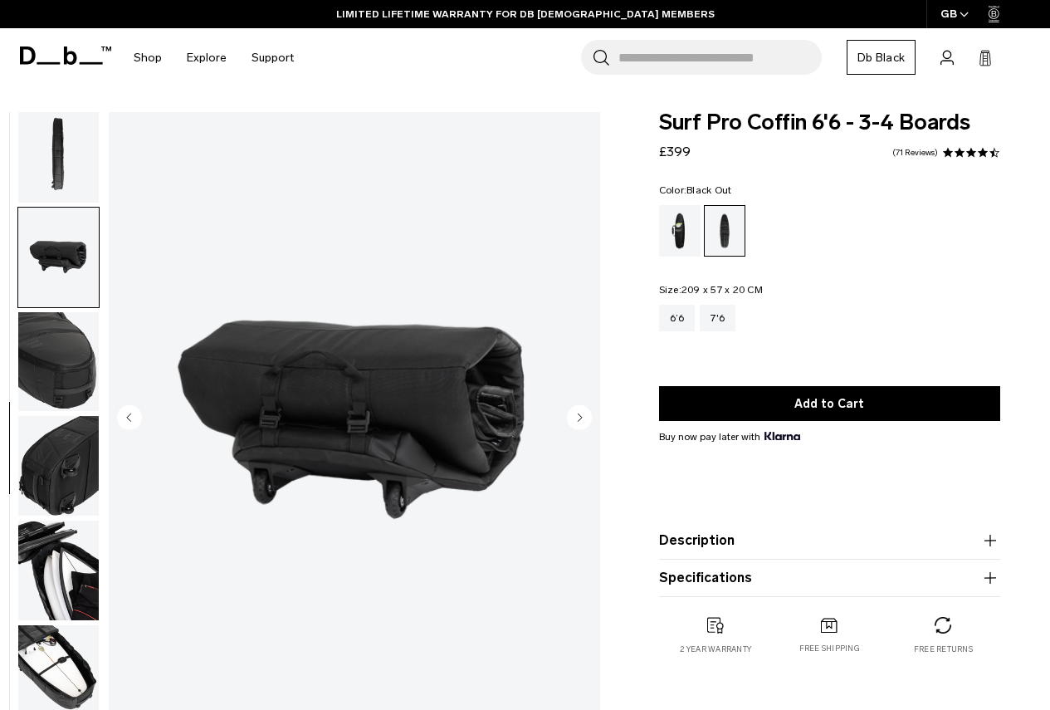
click at [68, 354] on img "button" at bounding box center [58, 362] width 81 height 100
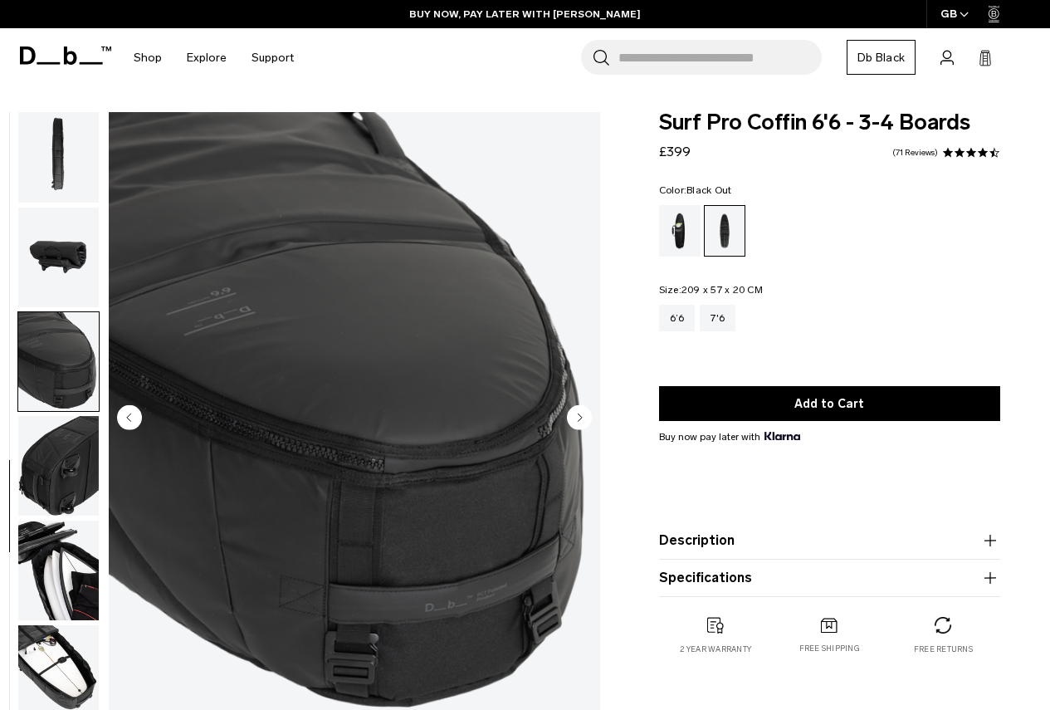
scroll to position [83, 0]
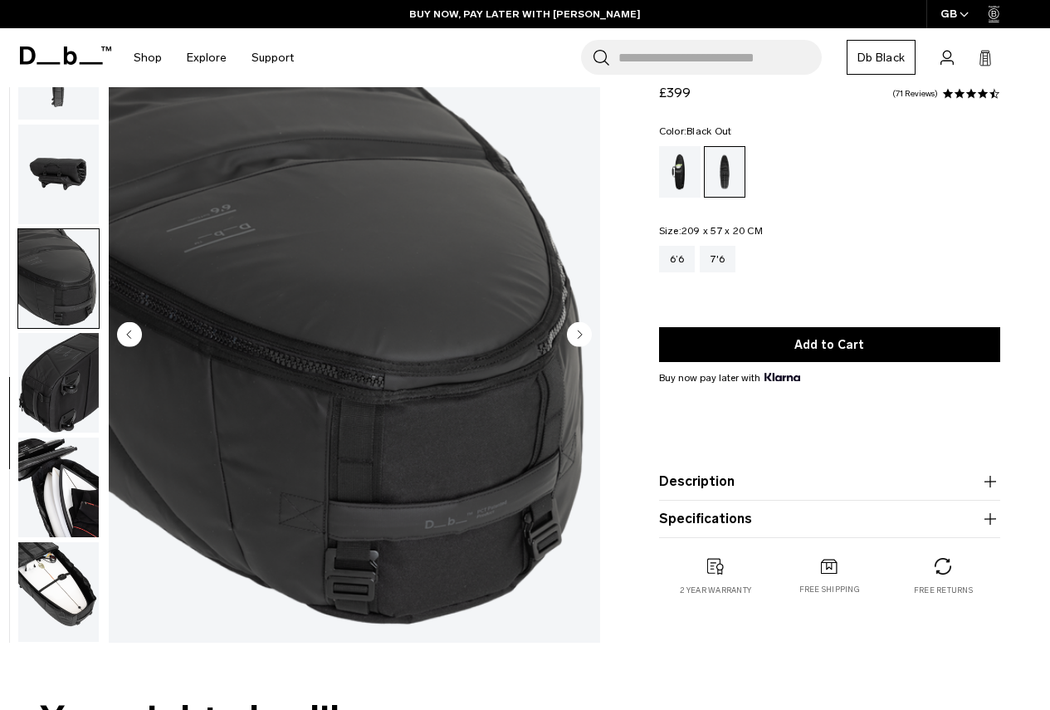
click at [62, 494] on img "button" at bounding box center [58, 488] width 81 height 100
